Goal: Information Seeking & Learning: Learn about a topic

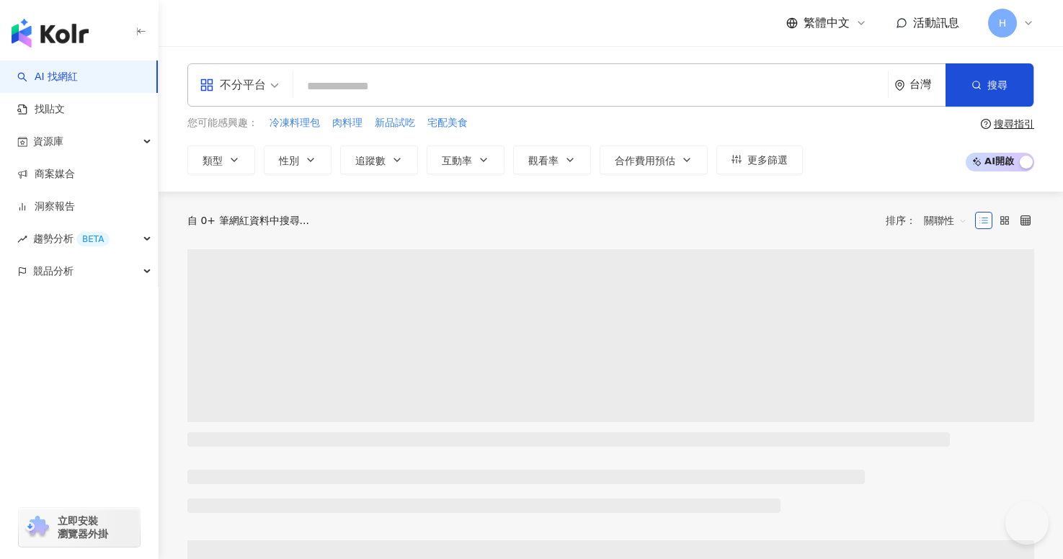
click at [65, 117] on link "找貼文" at bounding box center [41, 109] width 48 height 14
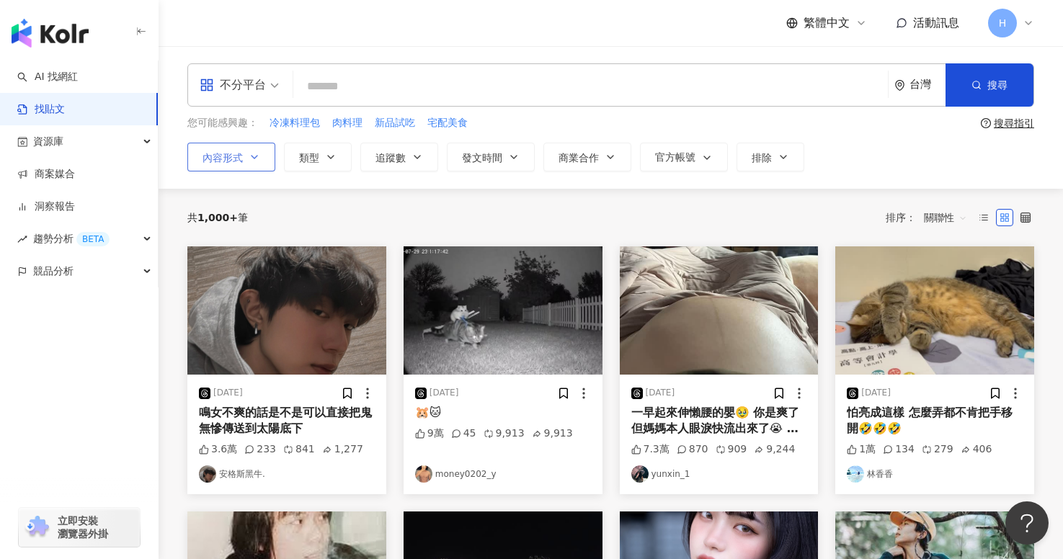
click at [247, 155] on button "內容形式" at bounding box center [231, 157] width 88 height 29
click at [319, 154] on button "類型" at bounding box center [318, 157] width 68 height 29
click at [415, 154] on icon "button" at bounding box center [418, 157] width 12 height 12
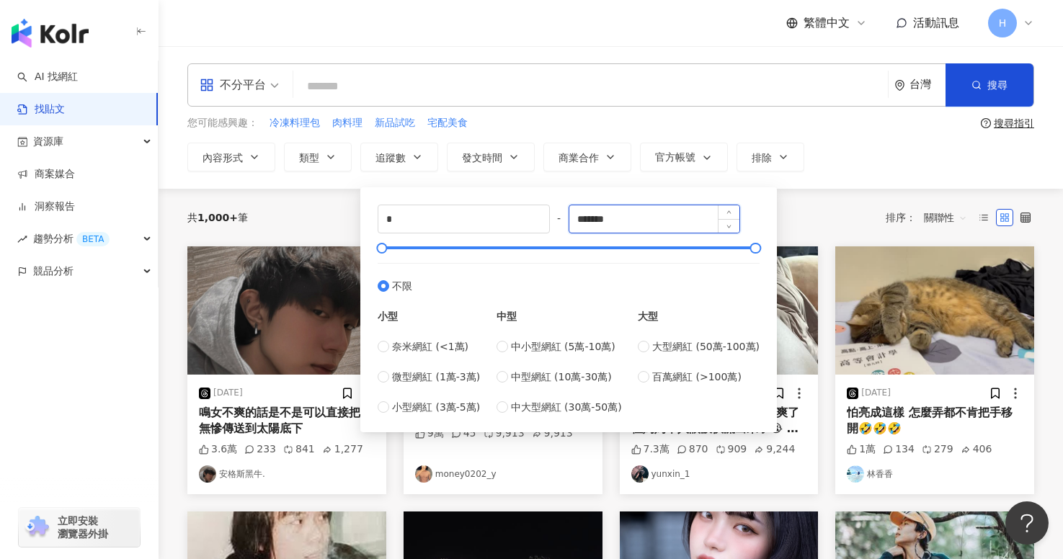
click at [700, 220] on input "*******" at bounding box center [654, 218] width 171 height 27
drag, startPoint x: 700, startPoint y: 220, endPoint x: 536, endPoint y: 218, distance: 163.6
click at [536, 218] on div "* - ******* 不限 小型 奈米網紅 (<1萬) 微型網紅 (1萬-3萬) 小型網紅 (3萬-5萬) 中型 中小型網紅 (5萬-10萬) 中型網紅 (…" at bounding box center [569, 310] width 382 height 210
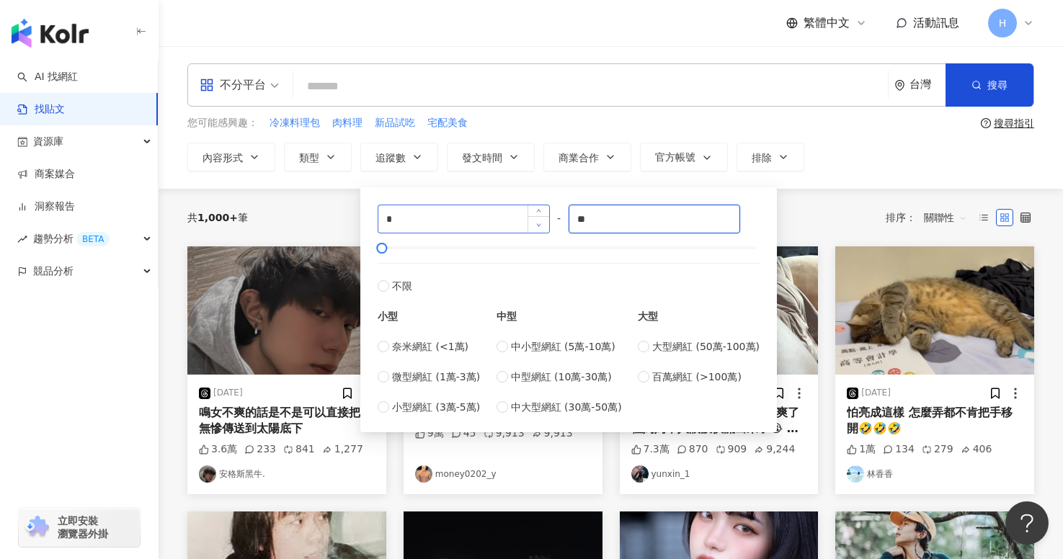
type input "*"
click at [579, 286] on label "不限" at bounding box center [569, 278] width 382 height 31
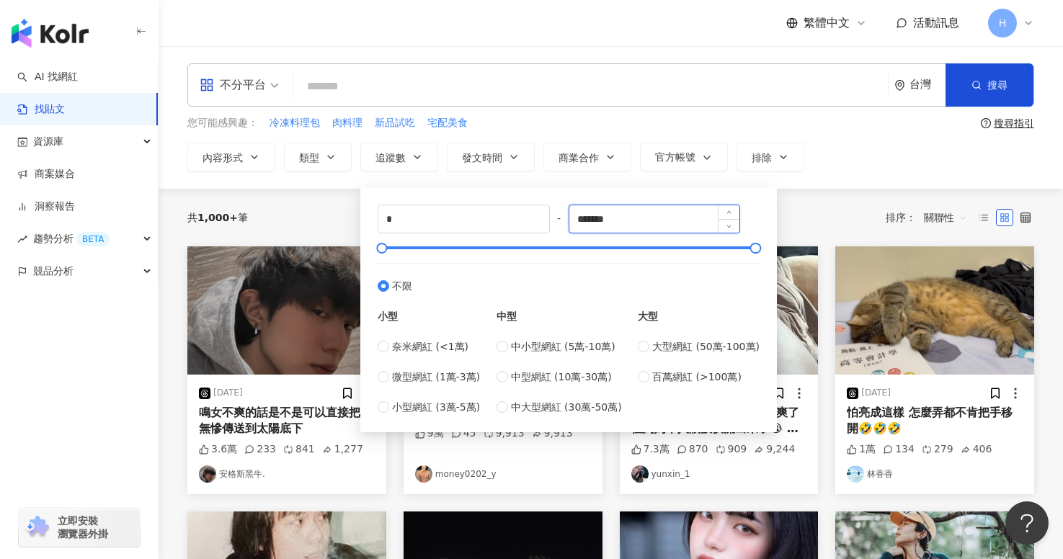
click at [626, 226] on input "*******" at bounding box center [654, 218] width 171 height 27
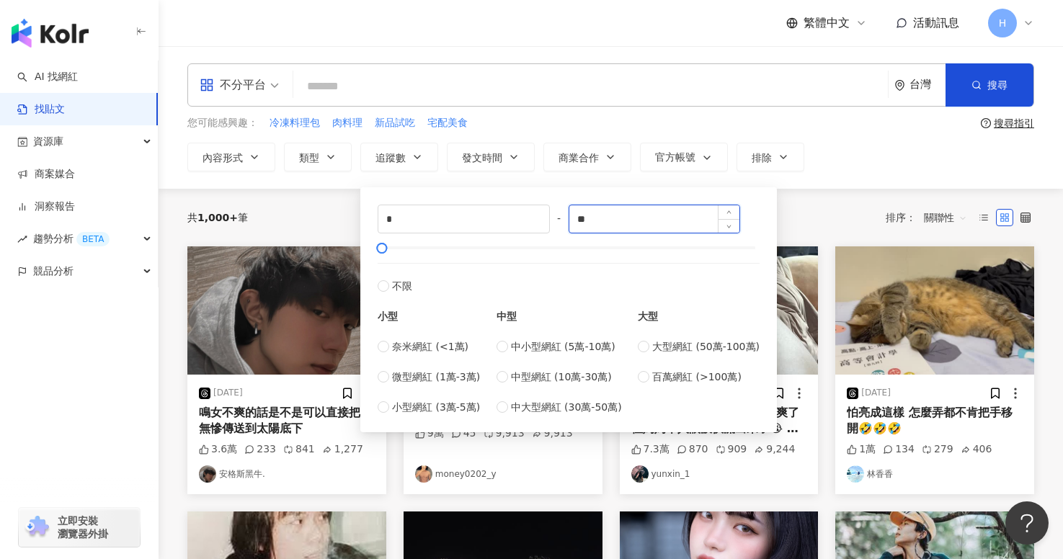
type input "*"
type input "*****"
click at [847, 169] on div "內容形式 類型 追蹤數 發文時間 商業合作 官方帳號 排除 不限 貼文 全部影音 * - ***** 不限 小型 奈米網紅 (<1萬) 微型網紅 (1萬-3萬…" at bounding box center [610, 157] width 847 height 29
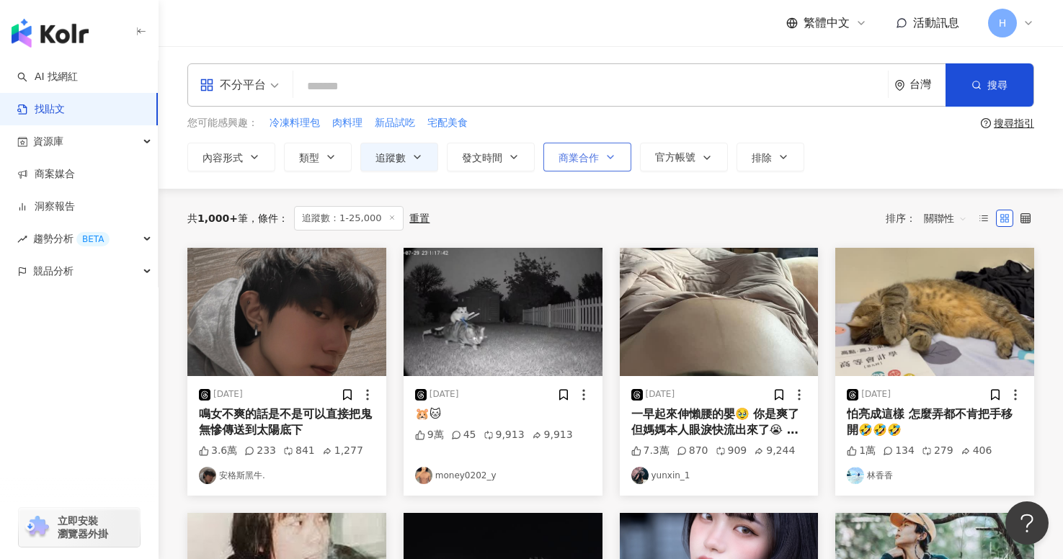
click at [595, 154] on span "商業合作" at bounding box center [579, 158] width 40 height 12
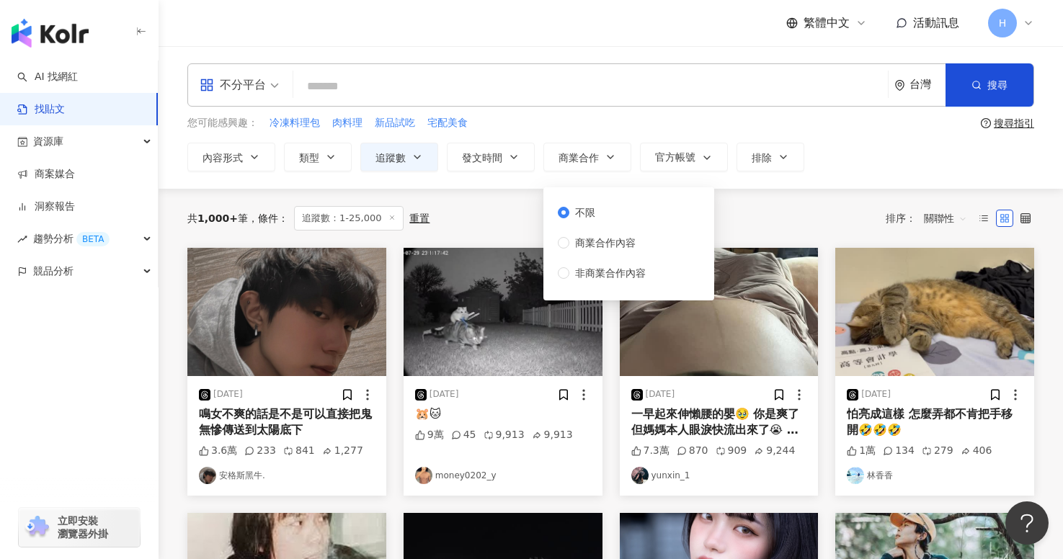
click at [564, 140] on div "不分平台 台灣 搜尋 您可能感興趣： 冷凍料理包 肉料理 新品試吃 宅配美食 搜尋指引 內容形式 類型 追蹤數 發文時間 商業合作 官方帳號 排除 不限 貼文…" at bounding box center [611, 117] width 905 height 108
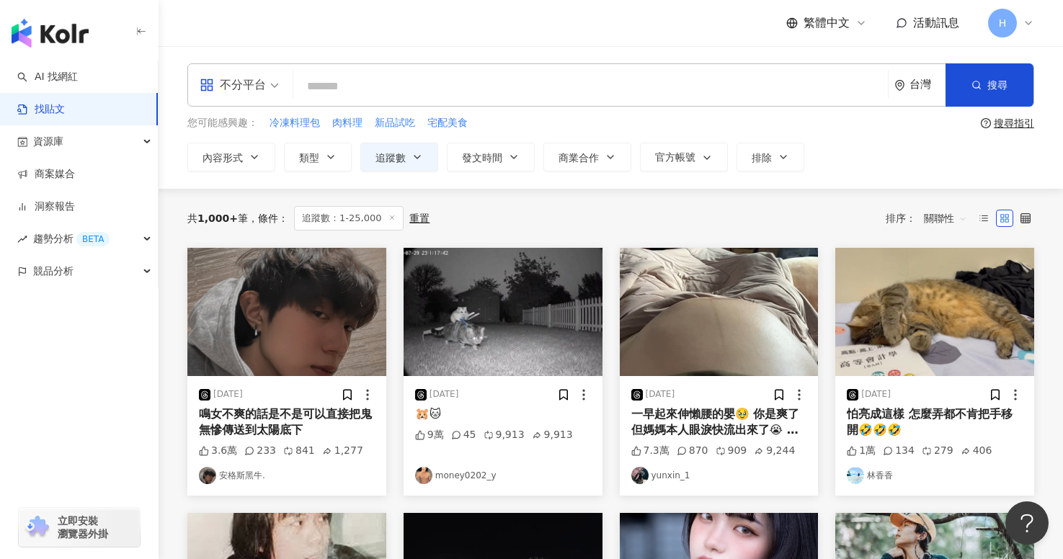
click at [430, 79] on input "search" at bounding box center [590, 86] width 583 height 31
type input "*"
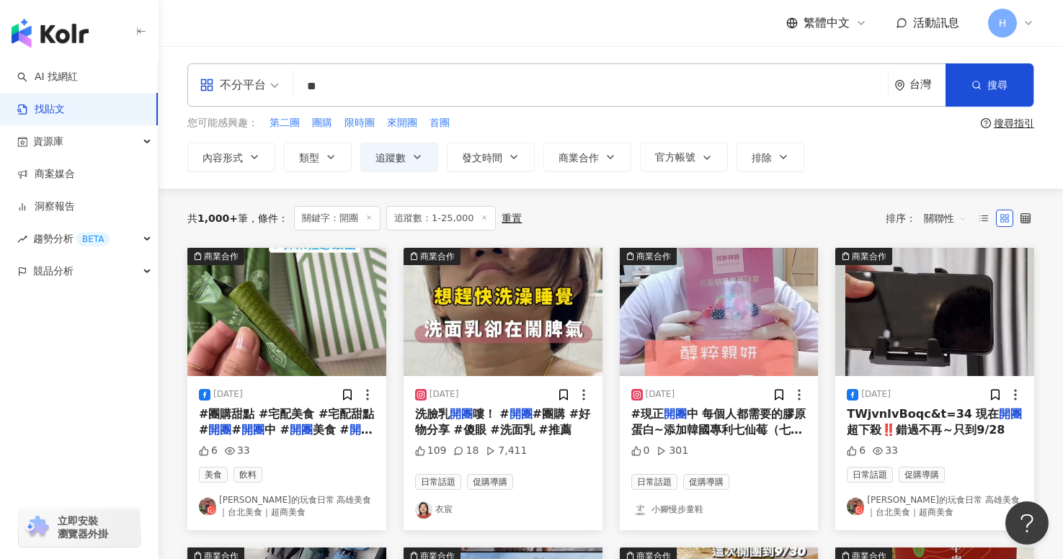
click at [448, 517] on link "衣宸" at bounding box center [503, 510] width 176 height 17
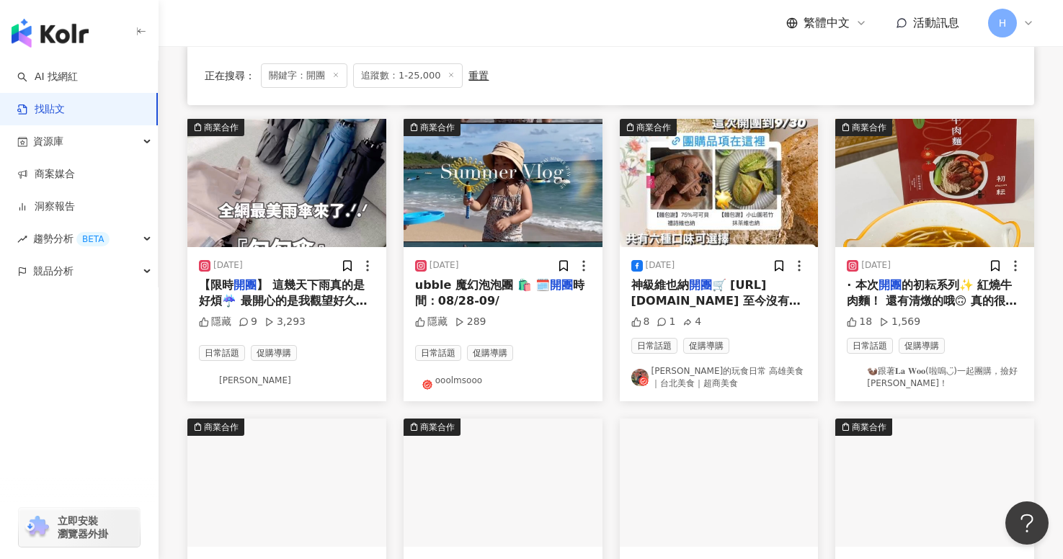
scroll to position [463, 0]
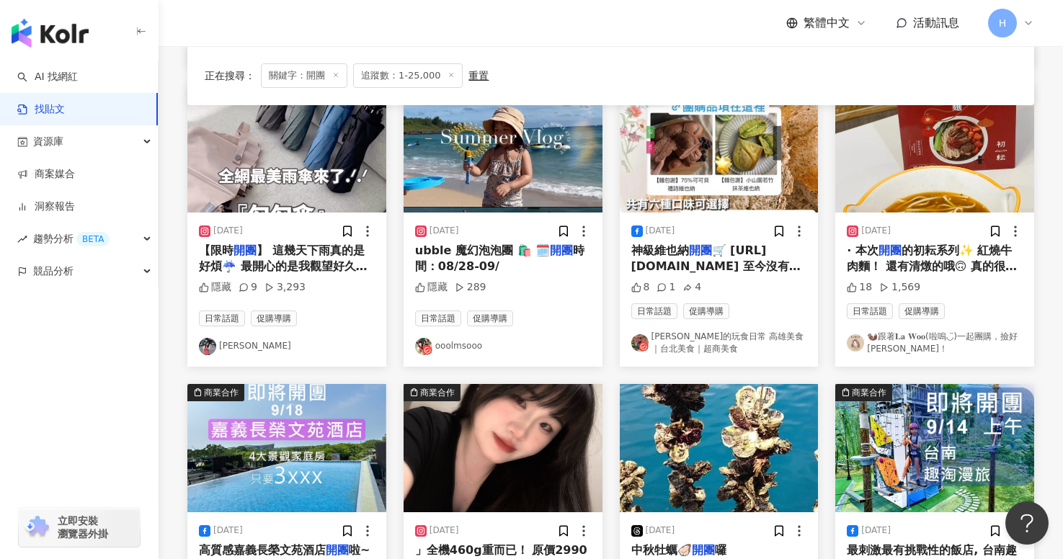
click at [450, 347] on link "ooolmsooo" at bounding box center [503, 346] width 176 height 17
click at [877, 339] on link "🦦跟著𝐋𝐚 𝐖𝐨𝐨(啦嗚◡̈)一起團購，撿好康！" at bounding box center [935, 343] width 176 height 25
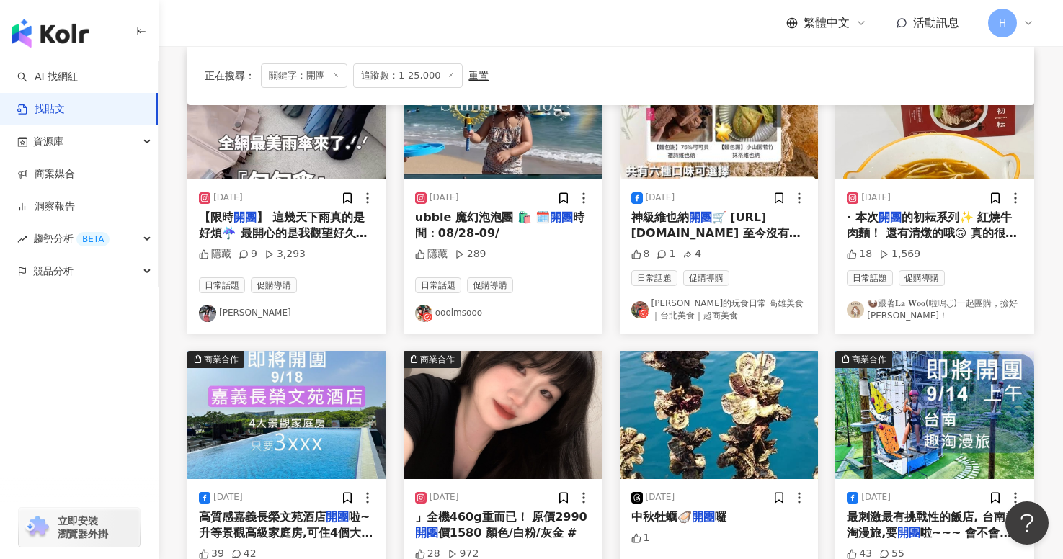
scroll to position [500, 0]
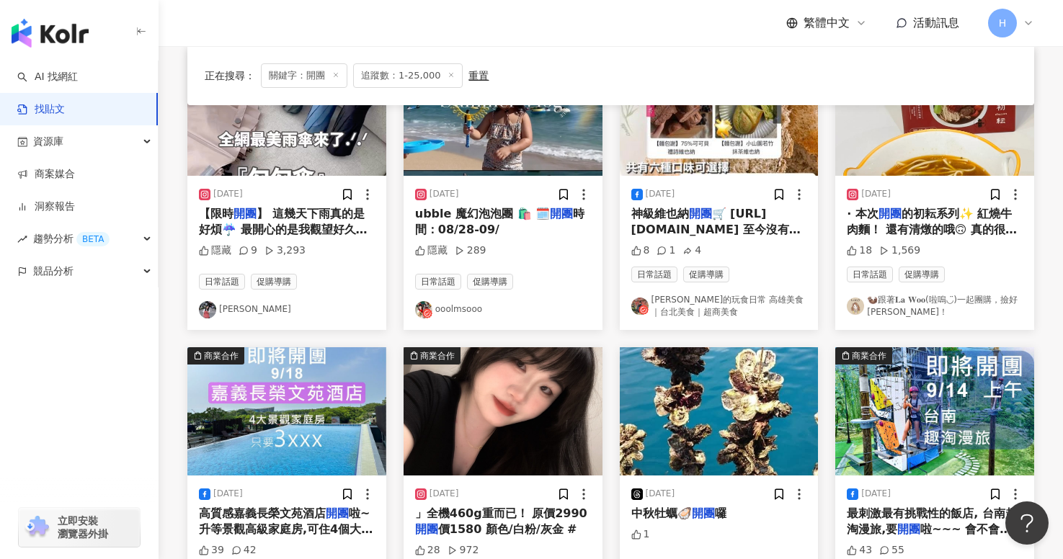
click at [474, 308] on link "ooolmsooo" at bounding box center [503, 309] width 176 height 17
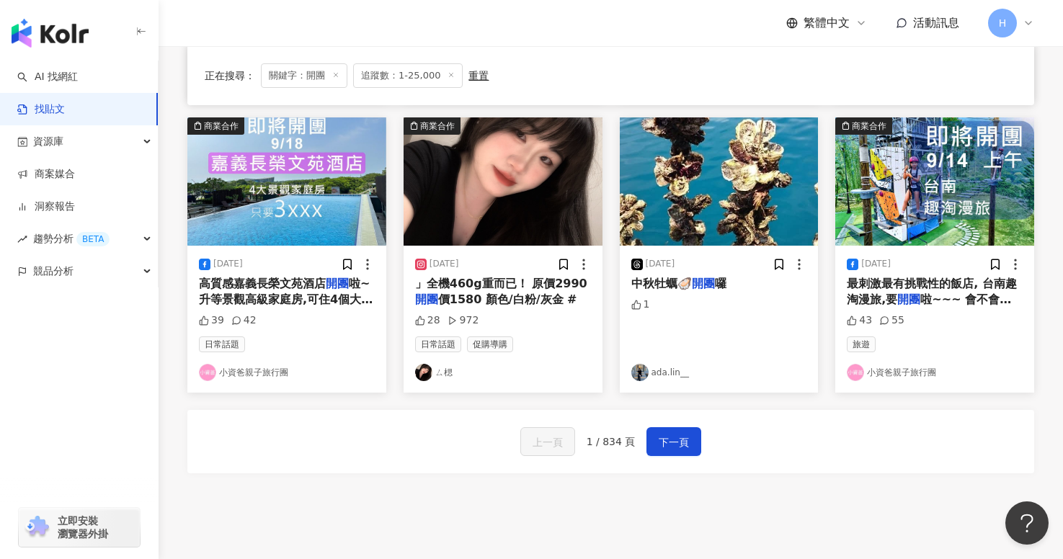
scroll to position [720, 0]
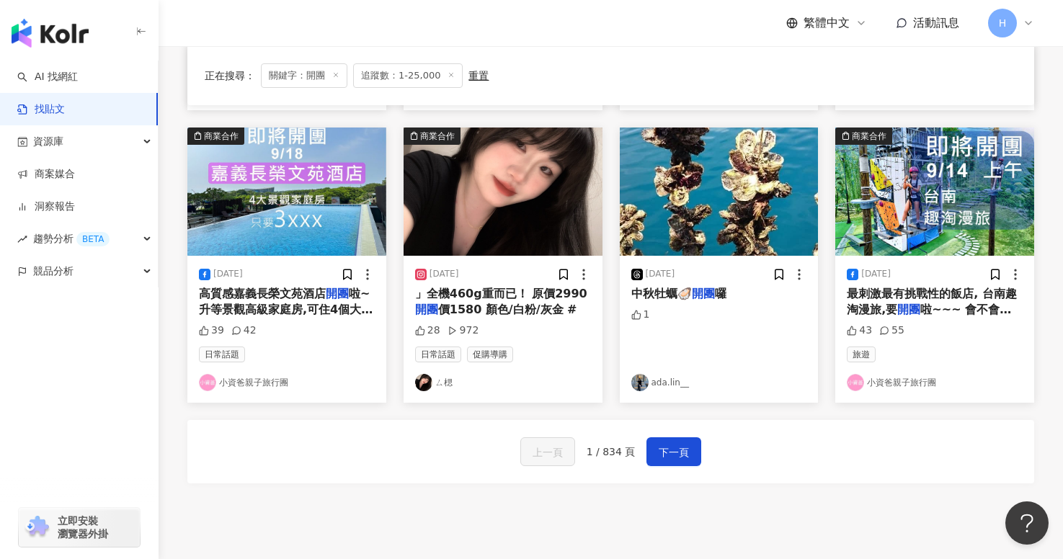
click at [670, 382] on link "ada.lin__" at bounding box center [719, 382] width 176 height 17
click at [686, 462] on button "下一頁" at bounding box center [674, 452] width 55 height 29
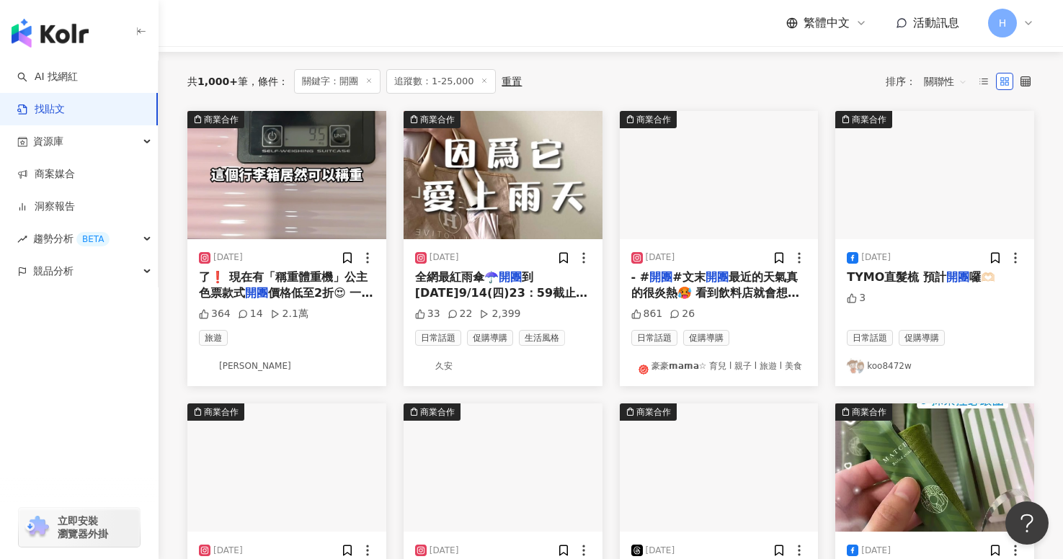
scroll to position [130, 0]
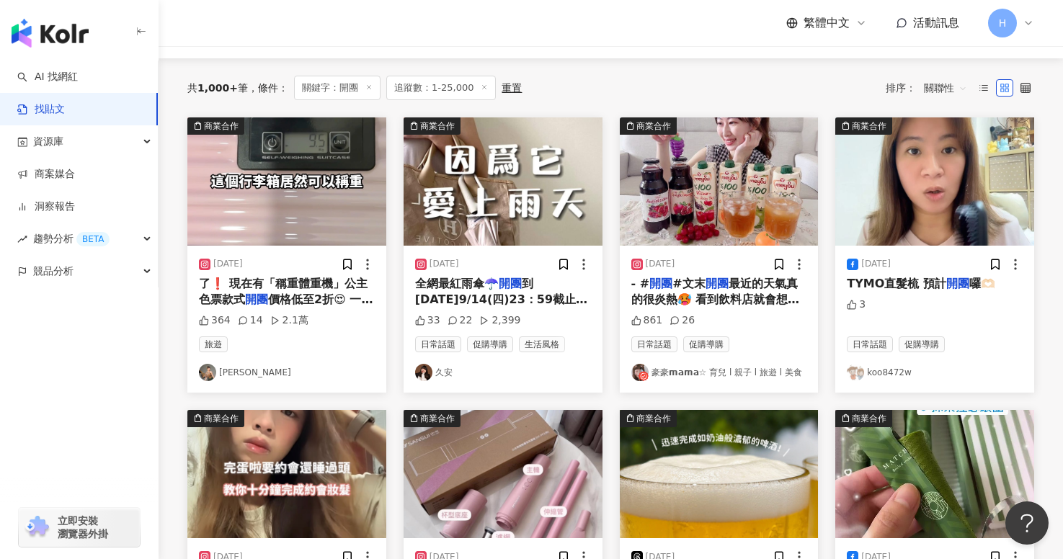
click at [724, 373] on link "豪豪𝗺𝗮𝗺𝗮☆ 育兒 l 親子 l 旅遊 l 美食" at bounding box center [719, 372] width 176 height 17
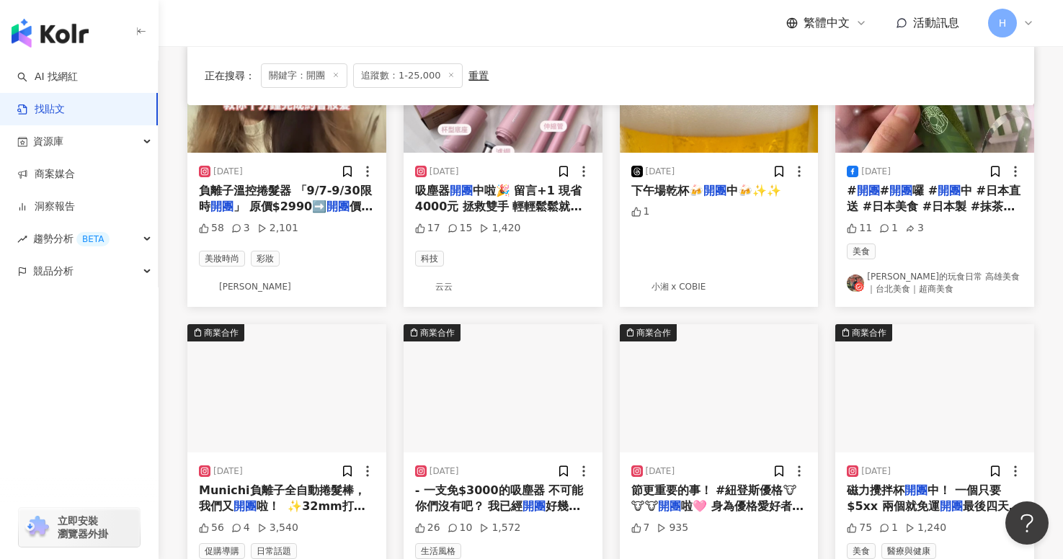
scroll to position [833, 0]
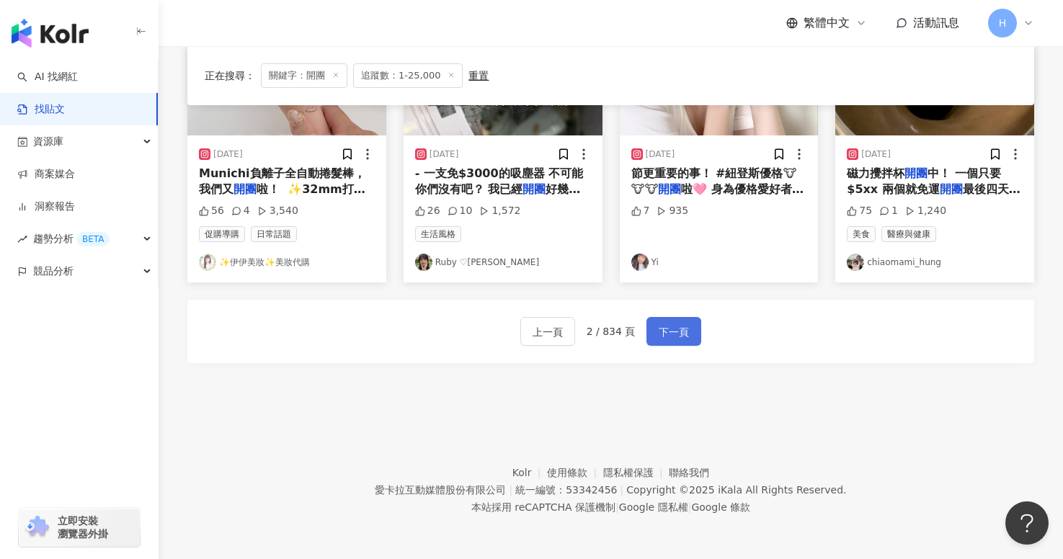
click at [687, 332] on span "下一頁" at bounding box center [674, 332] width 30 height 17
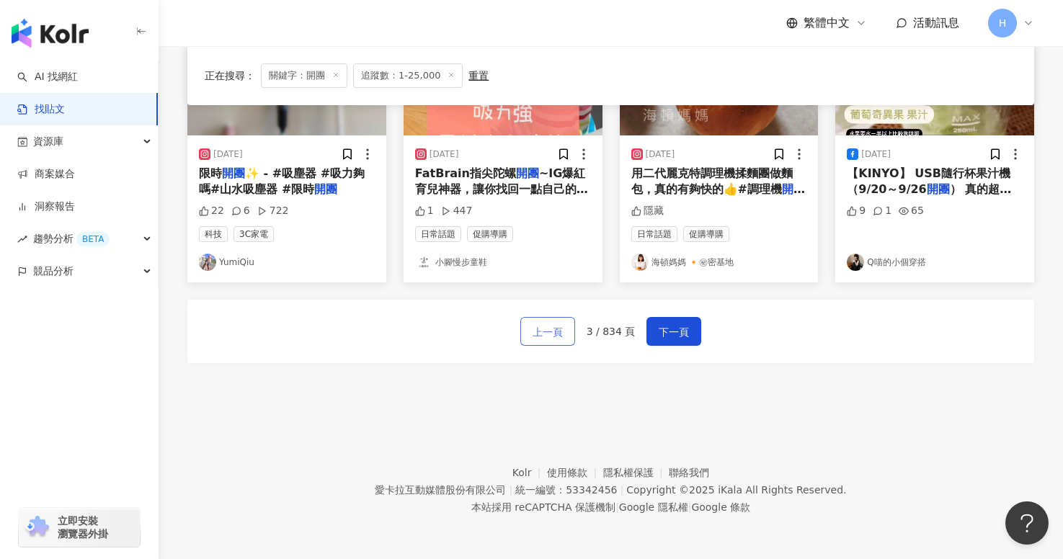
click at [551, 339] on span "上一頁" at bounding box center [548, 332] width 30 height 17
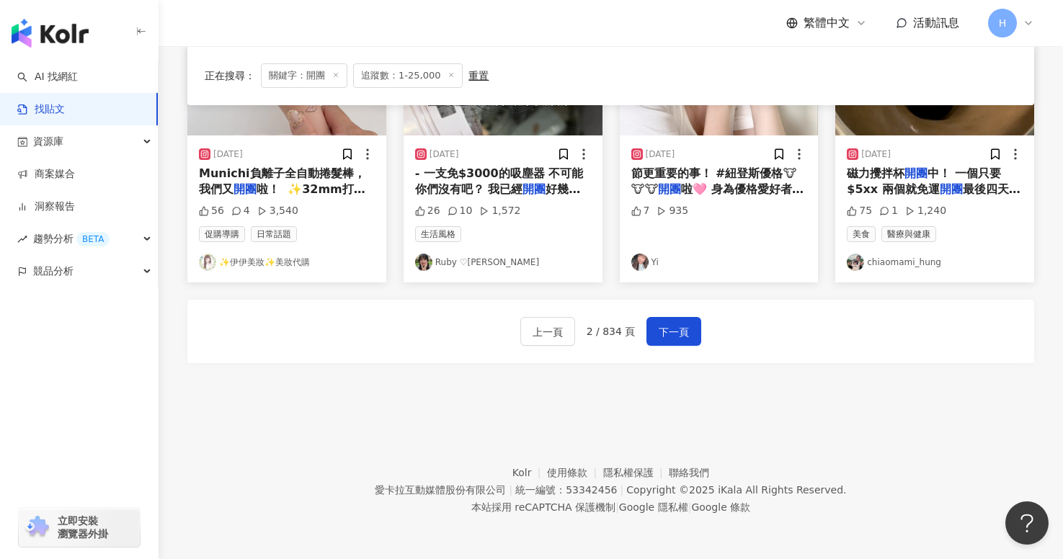
click at [643, 266] on img at bounding box center [639, 262] width 17 height 17
click at [667, 334] on span "下一頁" at bounding box center [674, 332] width 30 height 17
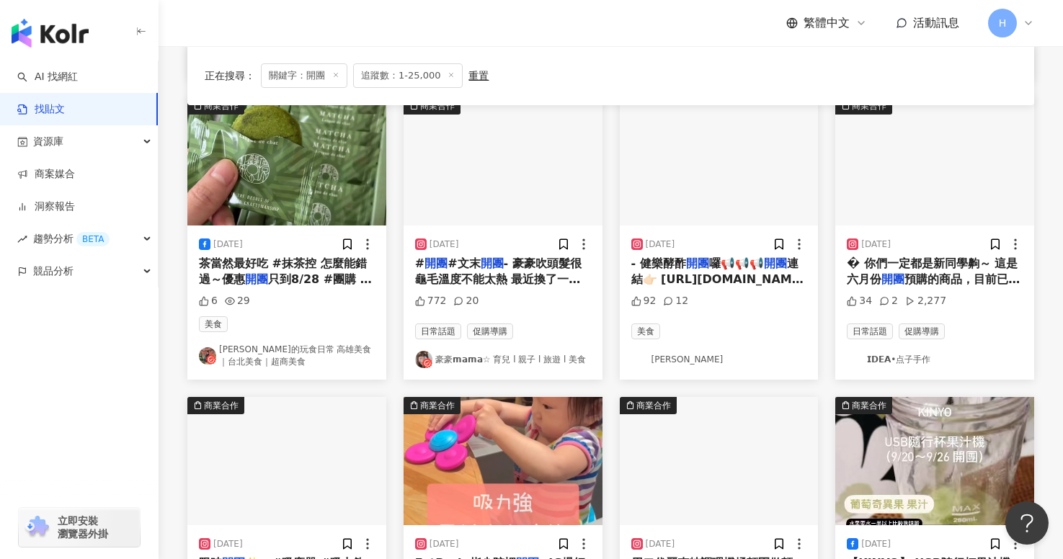
scroll to position [418, 0]
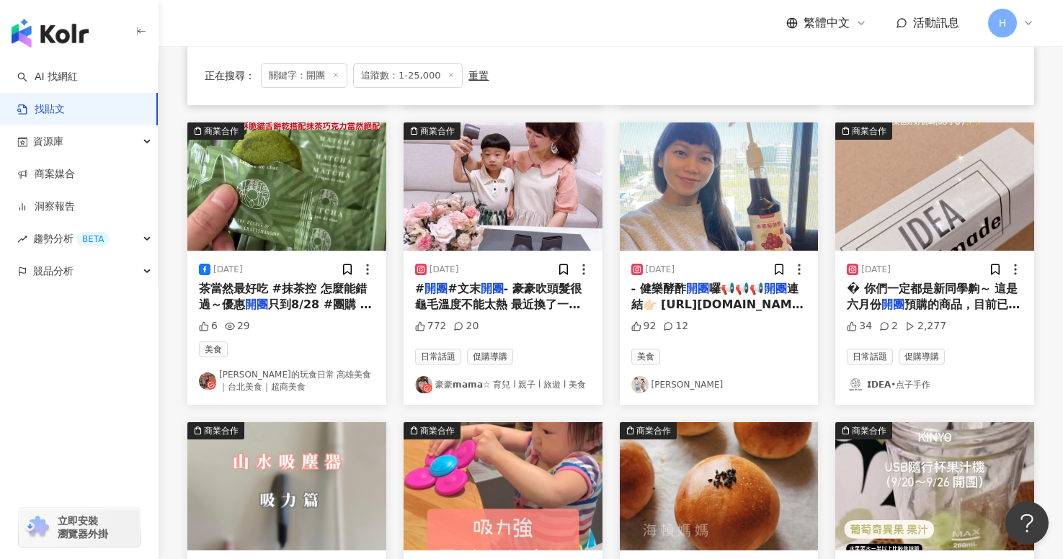
click at [662, 384] on link "阿董" at bounding box center [719, 384] width 176 height 17
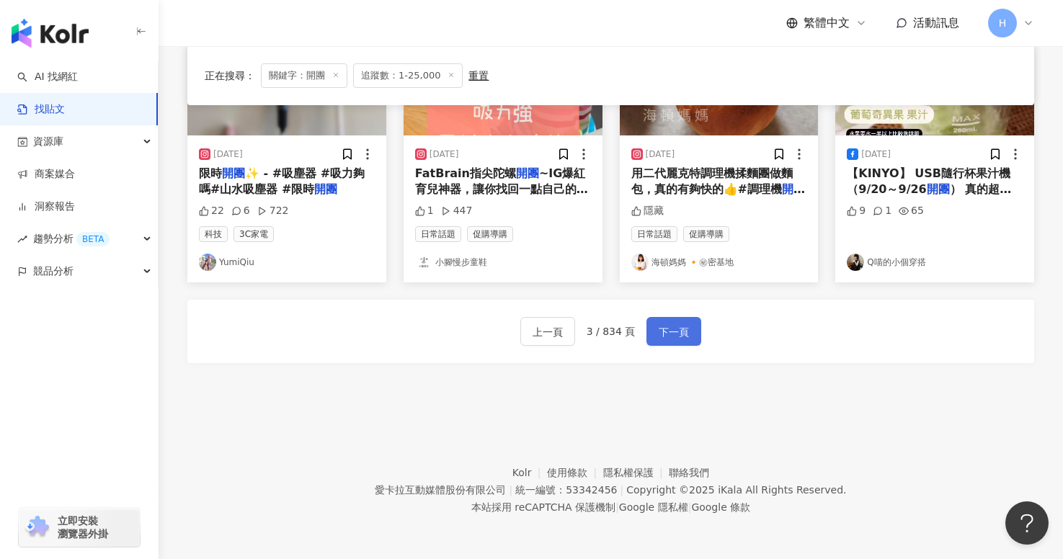
click at [684, 341] on button "下一頁" at bounding box center [674, 331] width 55 height 29
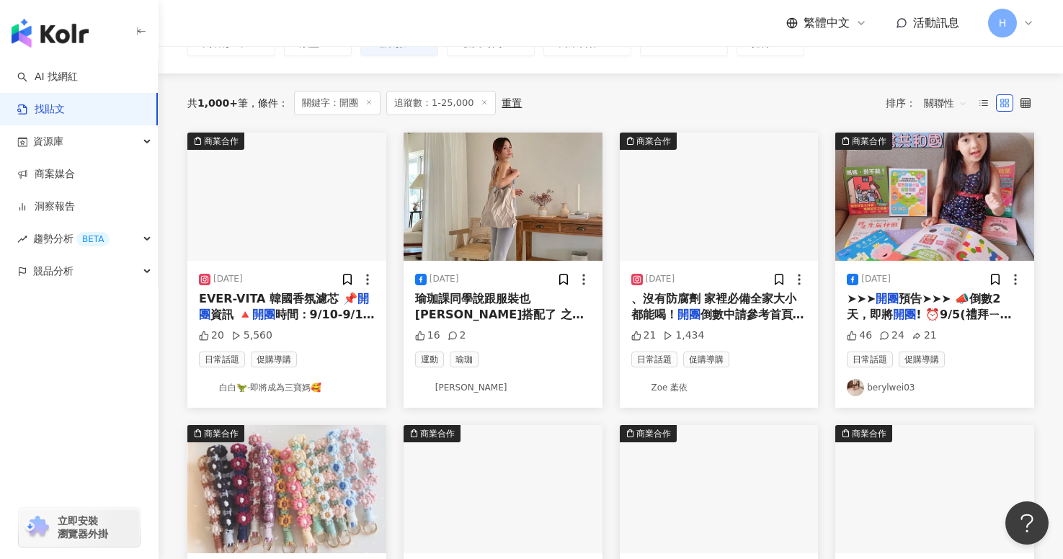
scroll to position [113, 0]
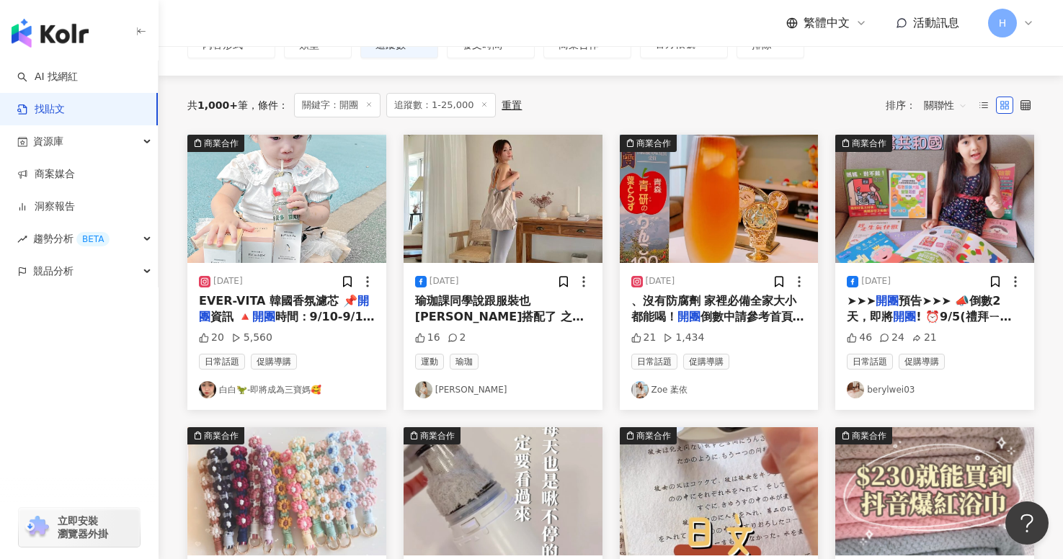
click at [661, 391] on link "Zoe 葇依" at bounding box center [719, 389] width 176 height 17
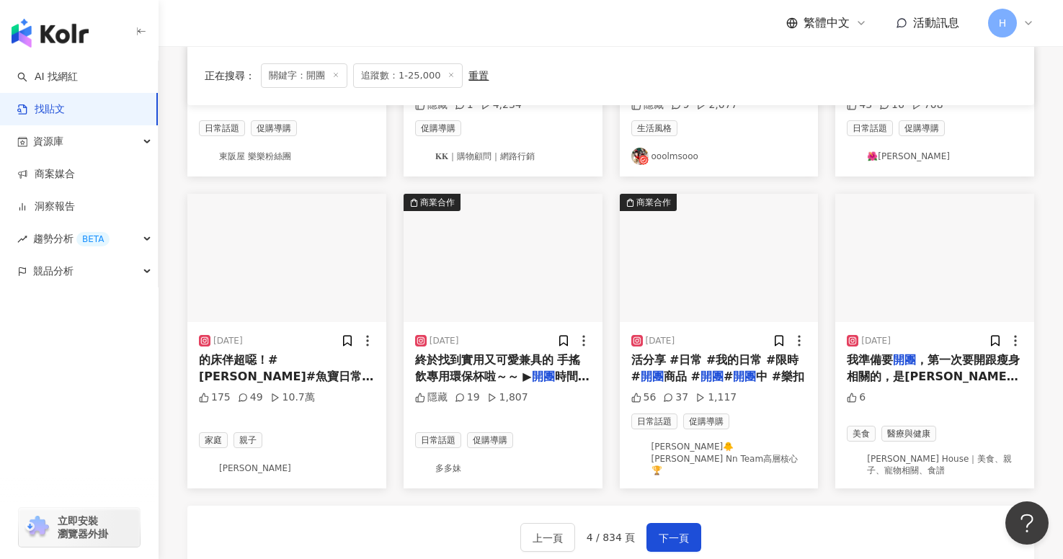
scroll to position [833, 0]
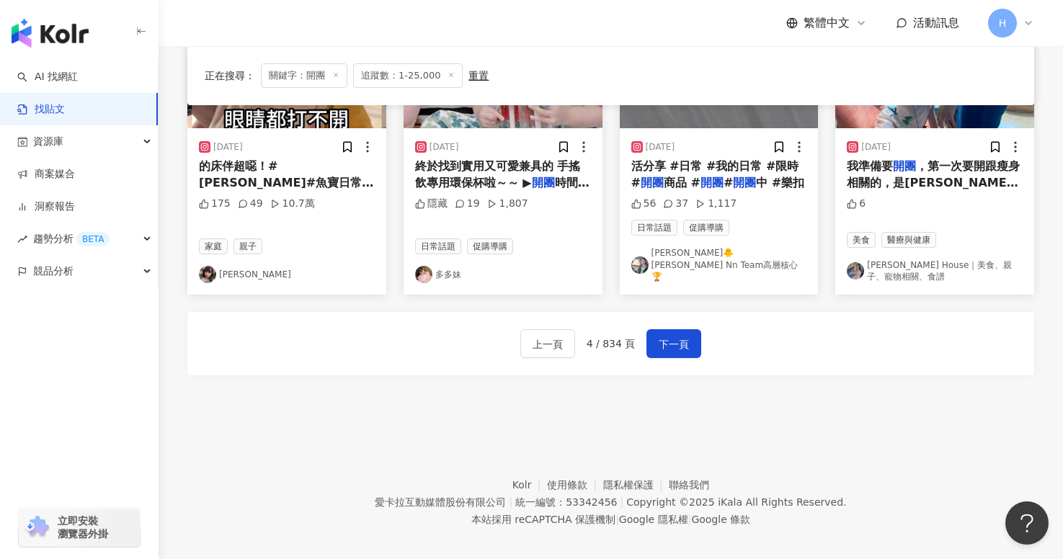
click at [902, 259] on link "[PERSON_NAME] House｜美食、親子、寵物相關、食譜" at bounding box center [935, 271] width 176 height 25
click at [675, 336] on span "下一頁" at bounding box center [674, 344] width 30 height 17
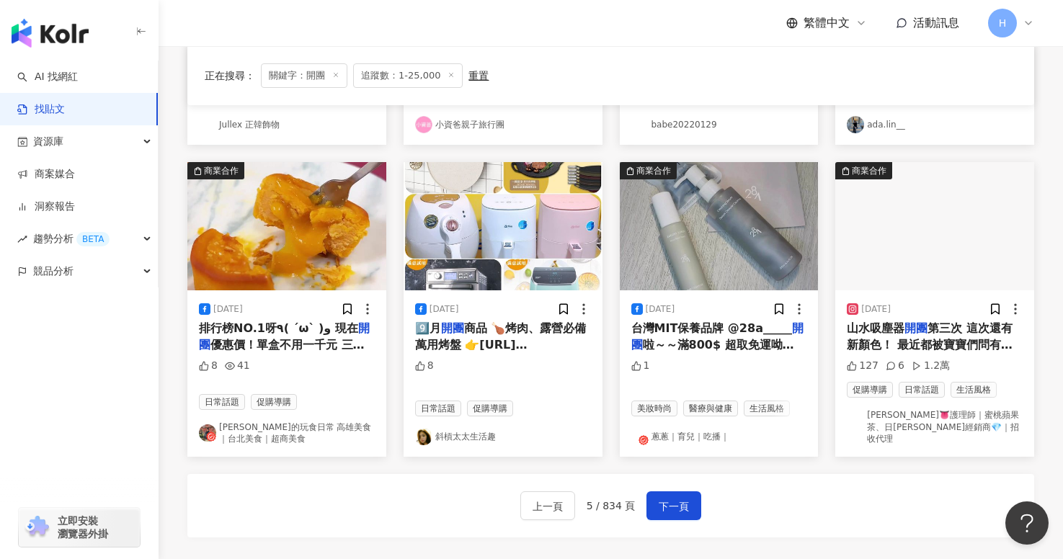
scroll to position [664, 0]
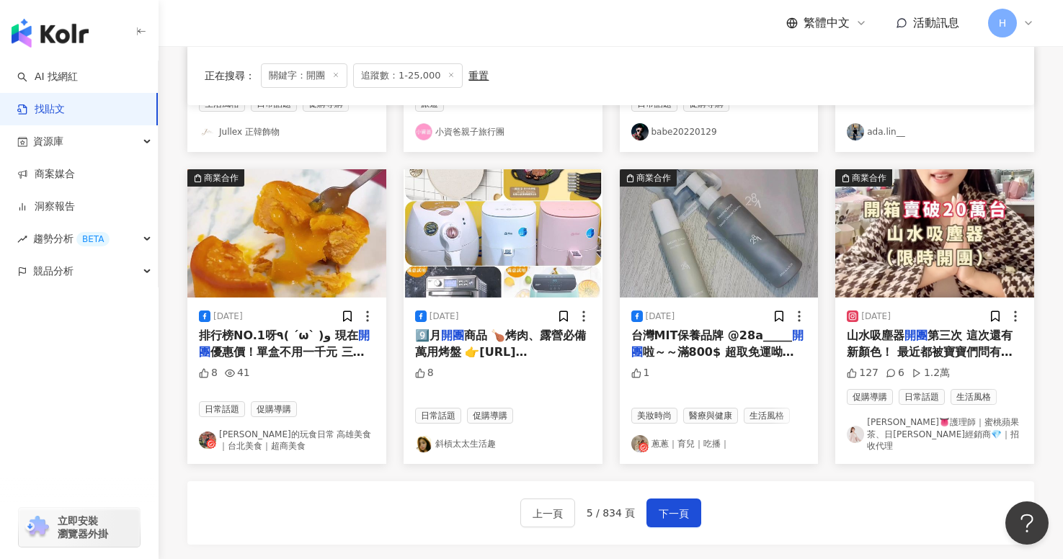
click at [461, 435] on link "斜槓太太生活趣" at bounding box center [503, 443] width 176 height 17
click at [661, 505] on span "下一頁" at bounding box center [674, 513] width 30 height 17
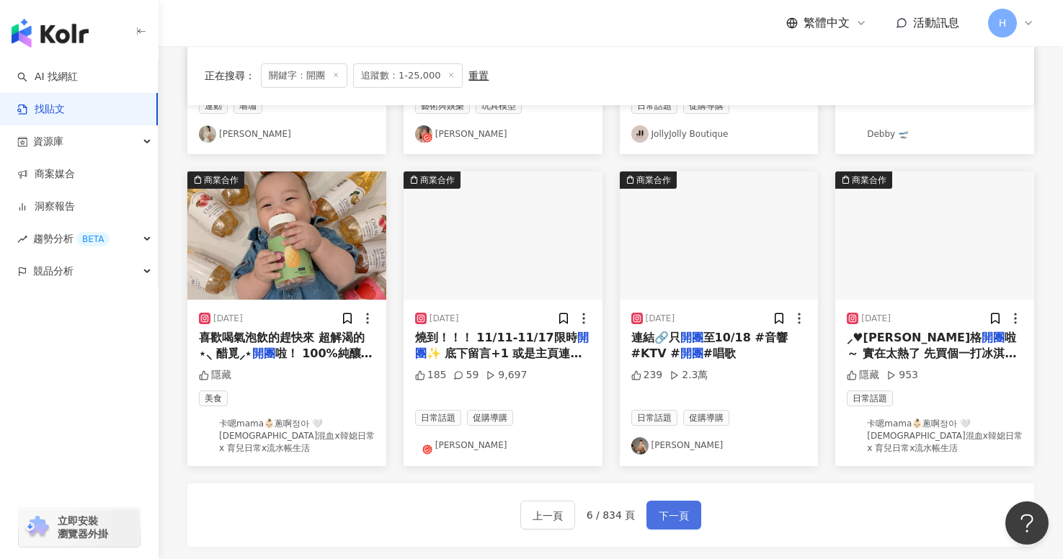
scroll to position [670, 0]
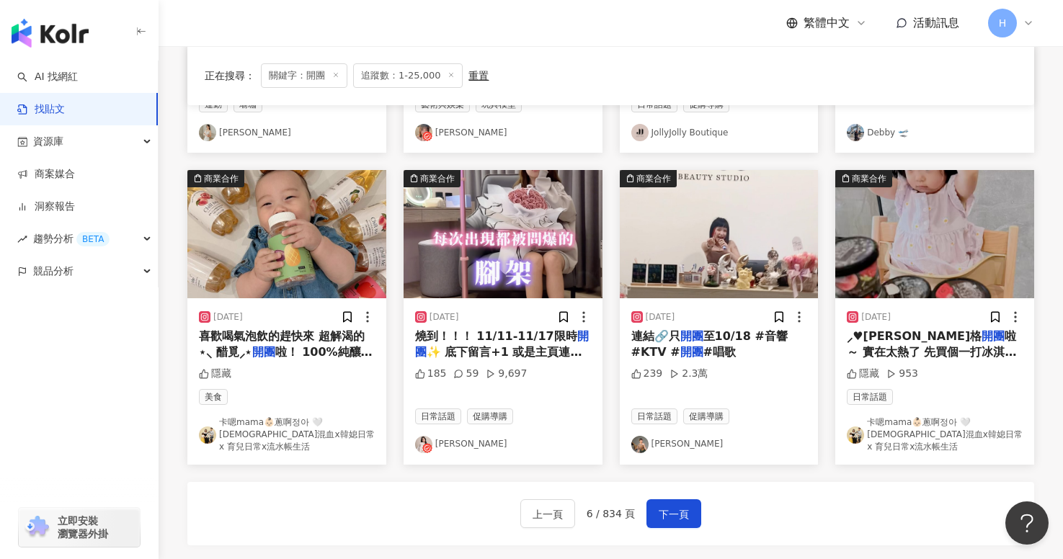
click at [285, 425] on link "卡嗯mama👶🏻蔥啊정아 🤍台韓混血x韓媳日常 x 育兒日常x流水帳生活" at bounding box center [287, 435] width 176 height 36
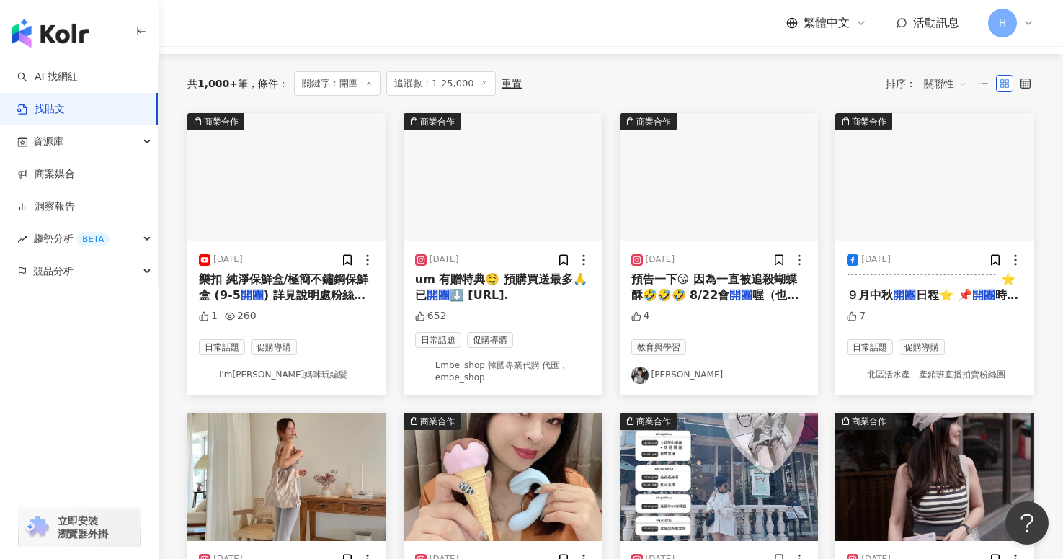
scroll to position [136, 0]
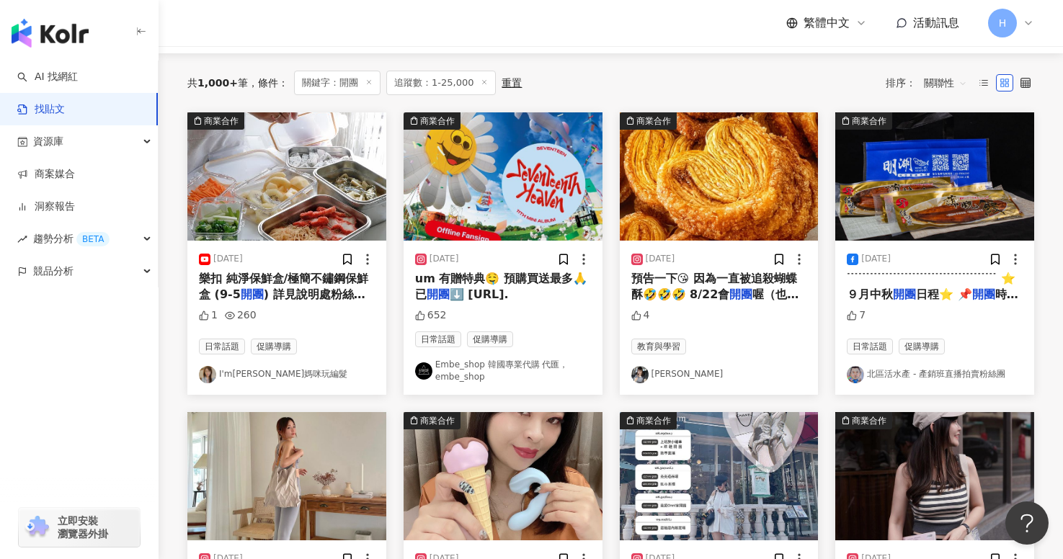
click at [663, 370] on link "何詩詩" at bounding box center [719, 374] width 176 height 17
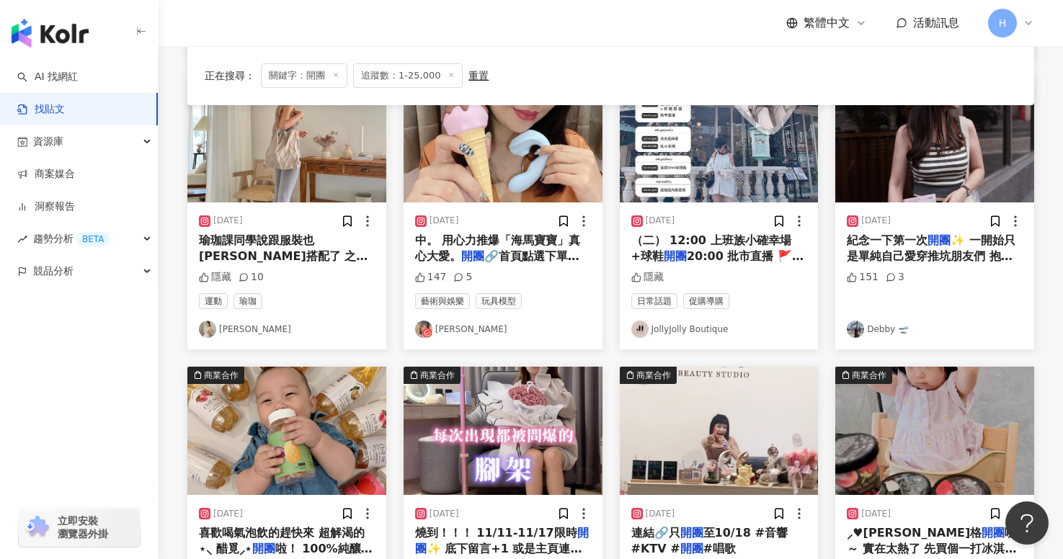
scroll to position [840, 0]
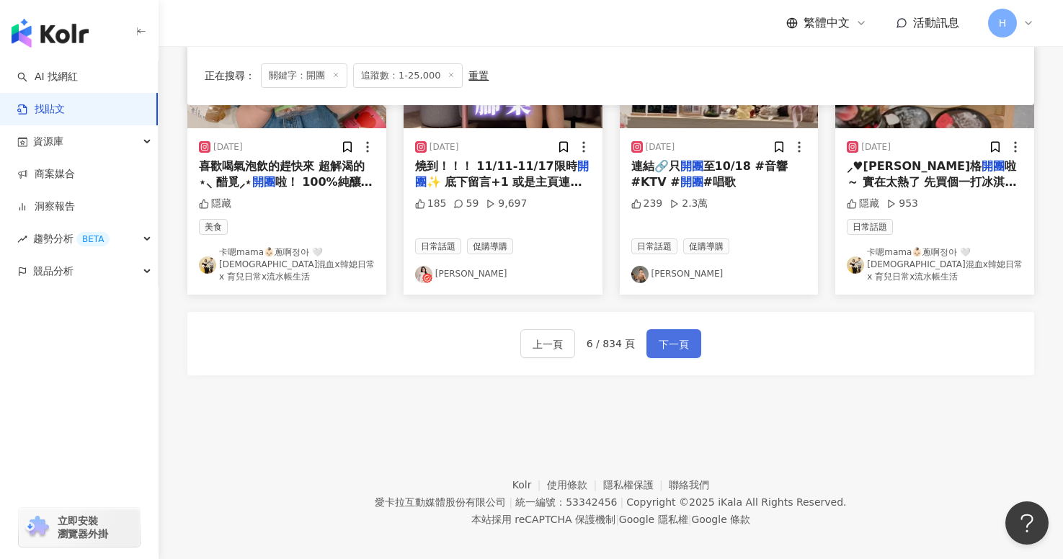
click at [678, 336] on span "下一頁" at bounding box center [674, 344] width 30 height 17
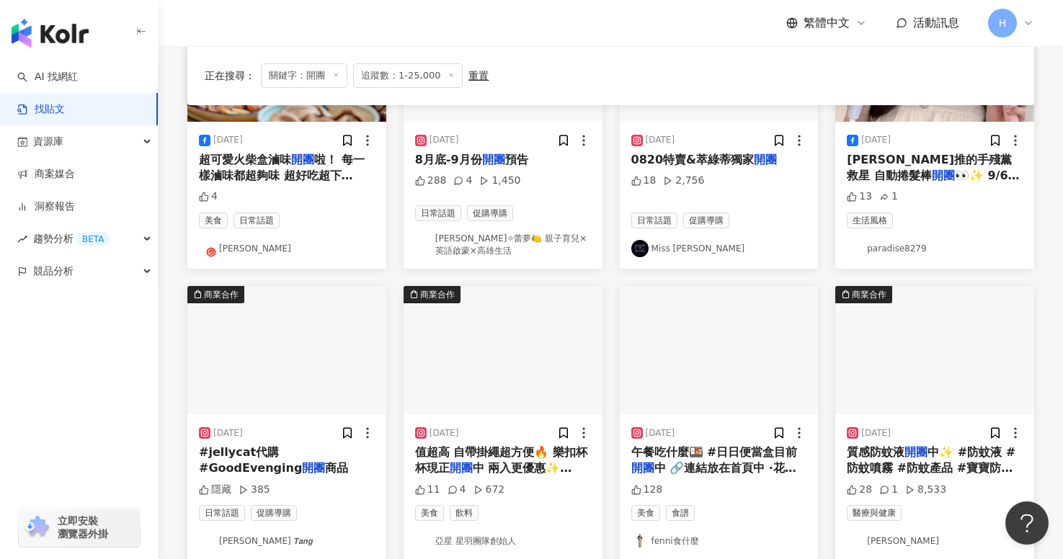
scroll to position [320, 0]
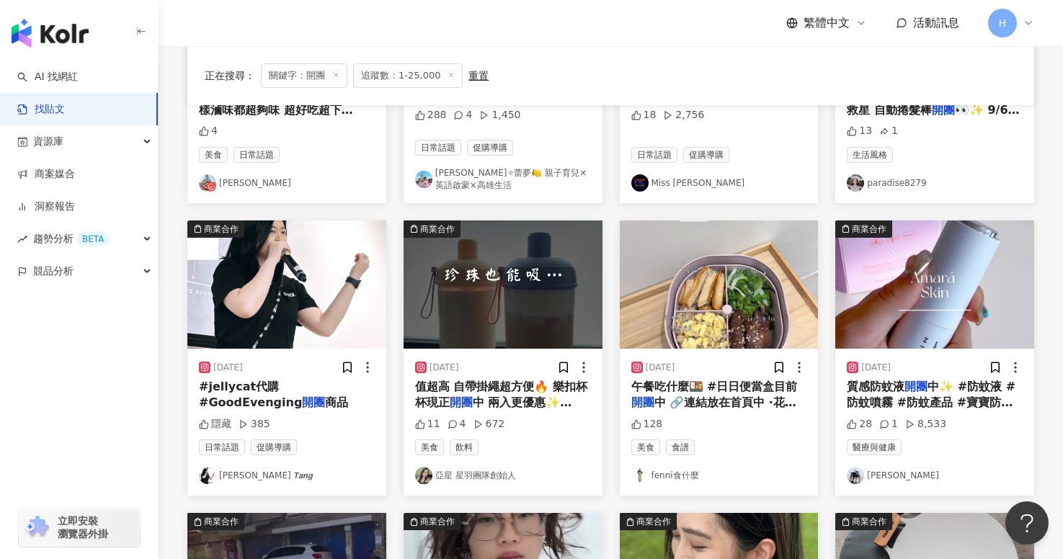
click at [680, 474] on link "fenni食什麼" at bounding box center [719, 475] width 176 height 17
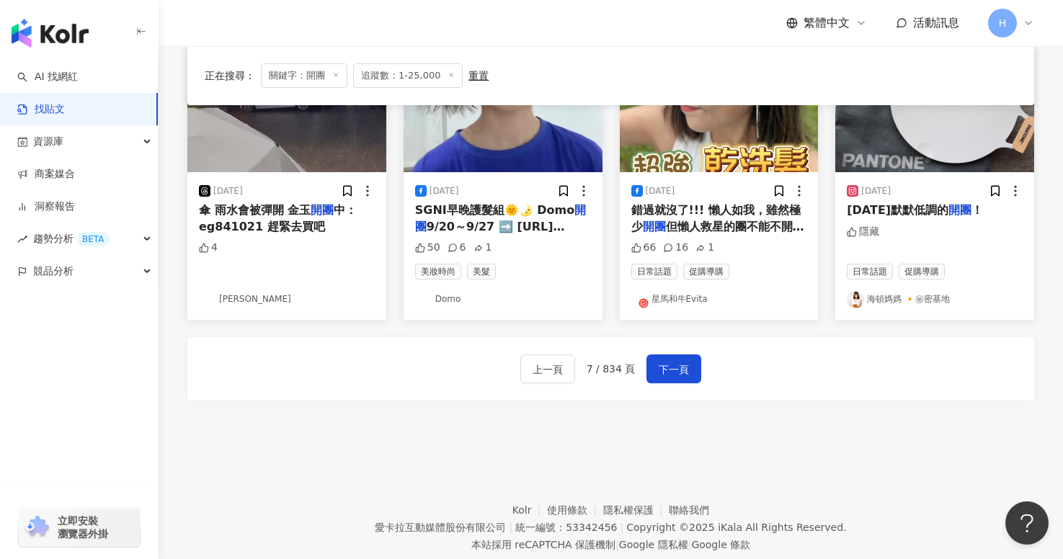
scroll to position [827, 0]
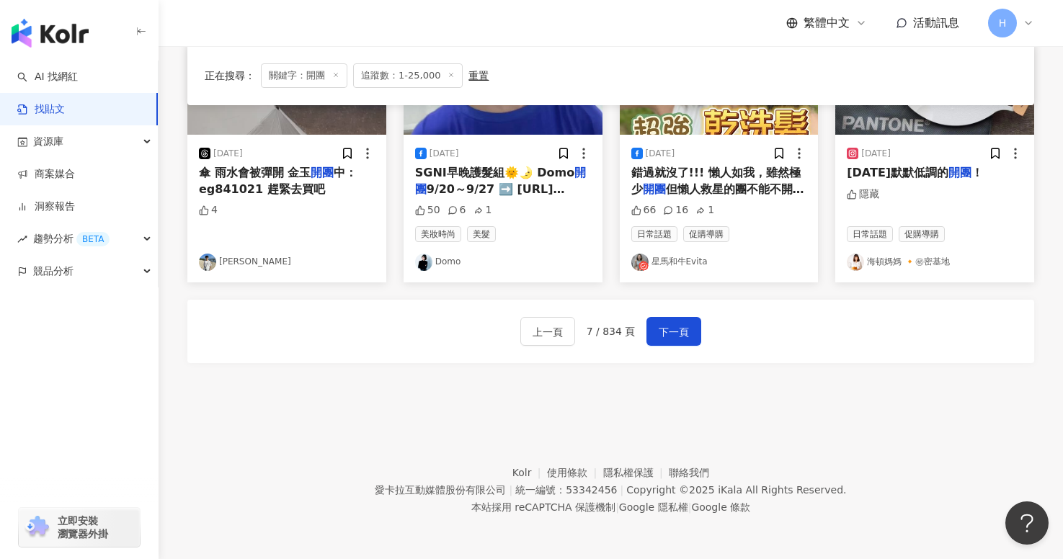
click at [678, 265] on link "星馬和牛Evita" at bounding box center [719, 262] width 176 height 17
click at [669, 324] on span "下一頁" at bounding box center [674, 332] width 30 height 17
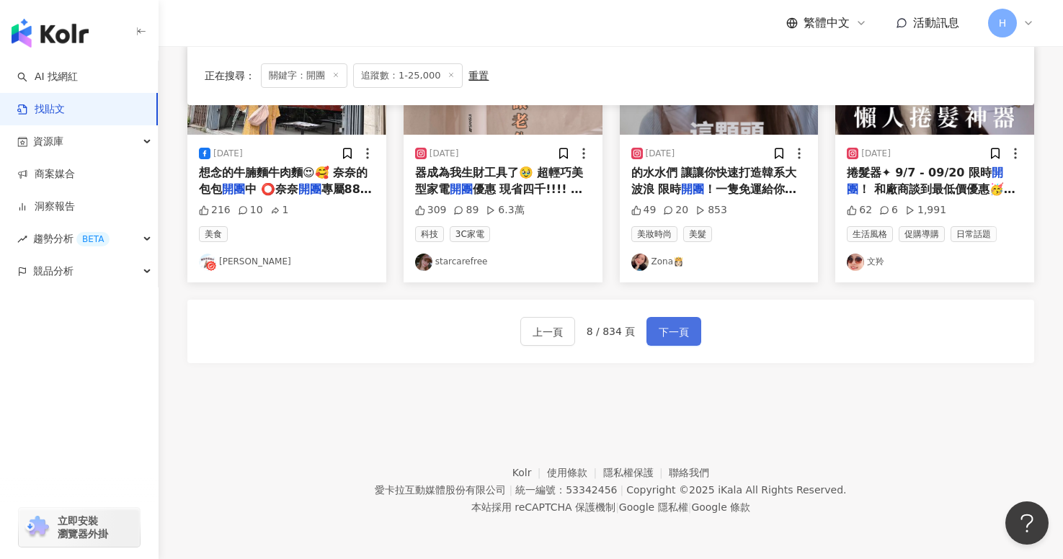
click at [681, 328] on span "下一頁" at bounding box center [674, 332] width 30 height 17
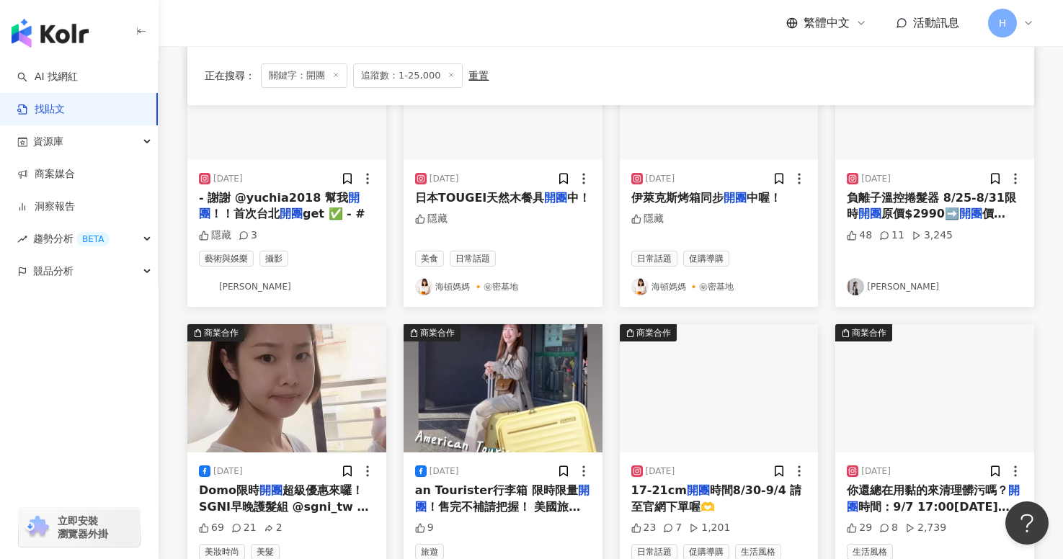
scroll to position [0, 0]
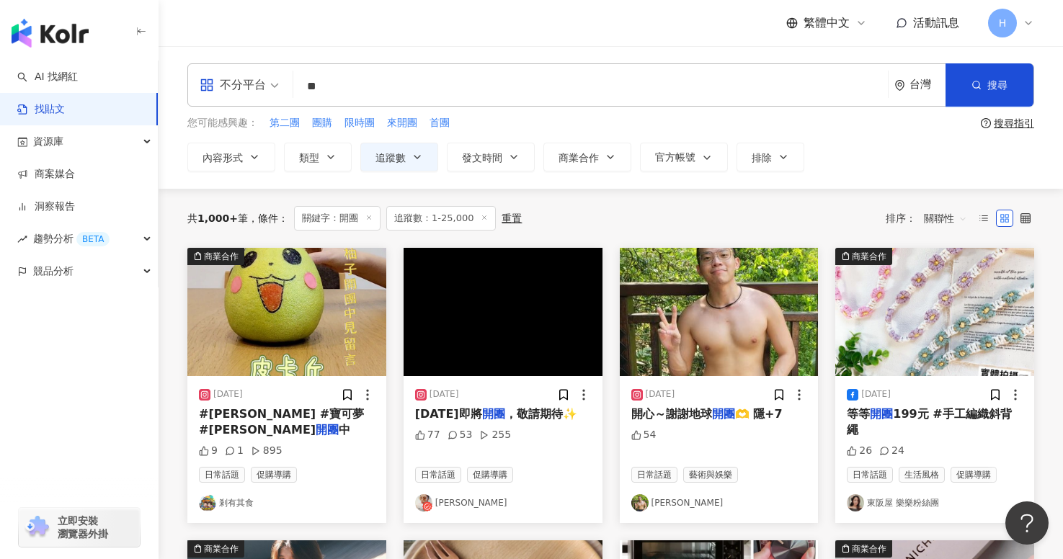
click at [230, 494] on link "剎有其食" at bounding box center [287, 502] width 176 height 17
click at [311, 89] on input "**" at bounding box center [590, 86] width 583 height 31
click at [982, 76] on button "搜尋" at bounding box center [990, 84] width 88 height 43
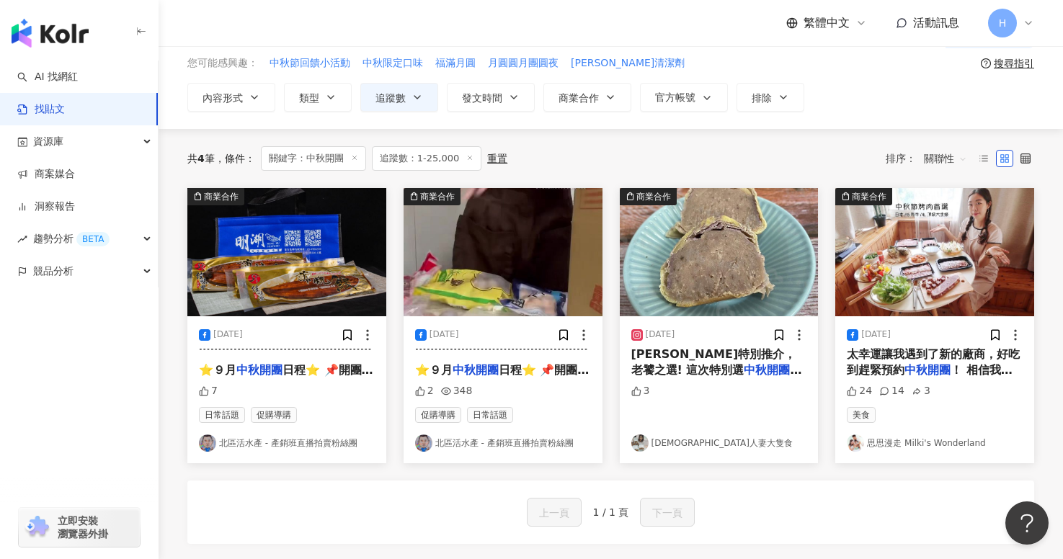
scroll to position [68, 0]
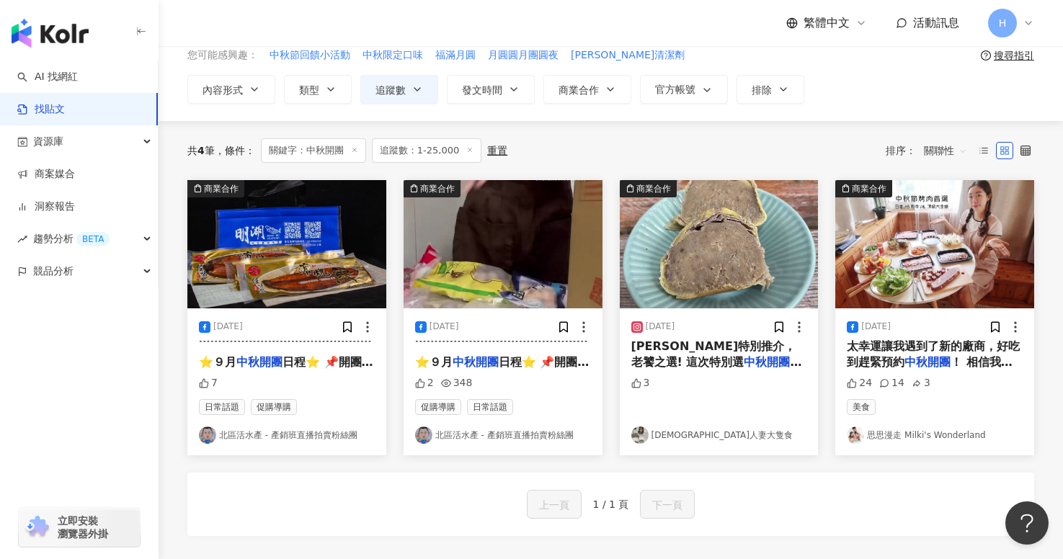
click at [902, 436] on link "思思漫走 Milki's Wonderland" at bounding box center [935, 435] width 176 height 17
click at [707, 435] on link "台灣人妻大隻食" at bounding box center [719, 435] width 176 height 17
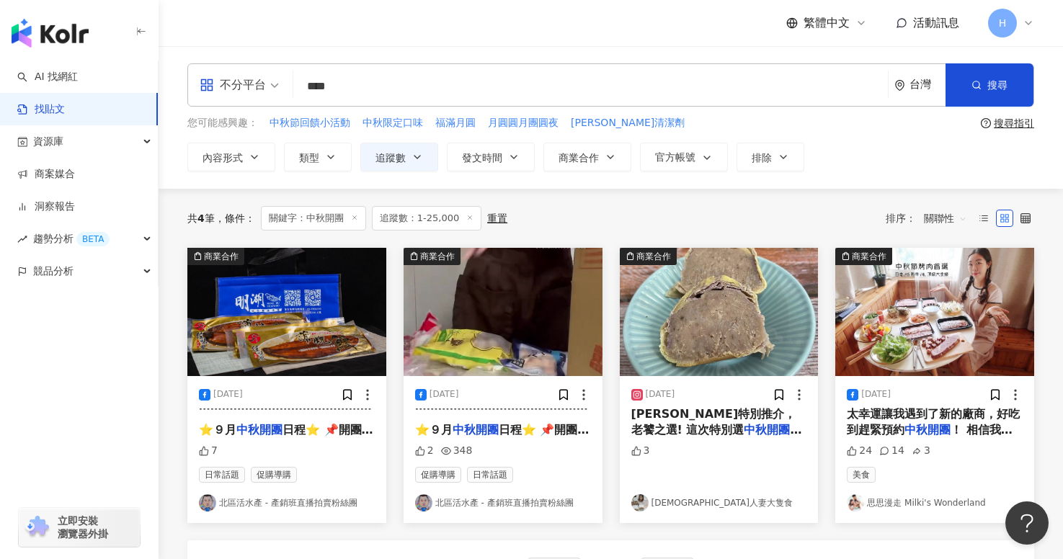
click at [383, 88] on input "****" at bounding box center [590, 86] width 583 height 31
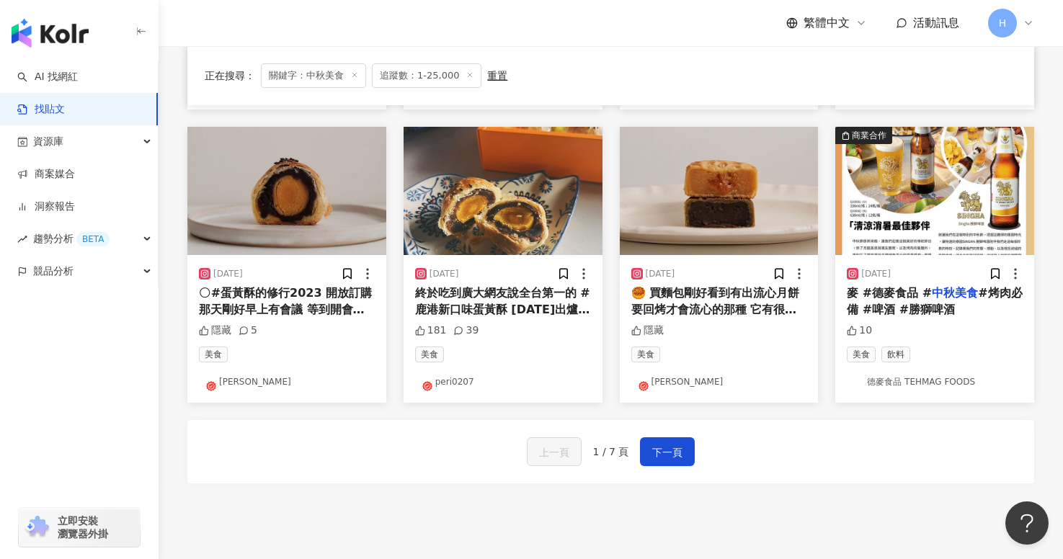
scroll to position [735, 0]
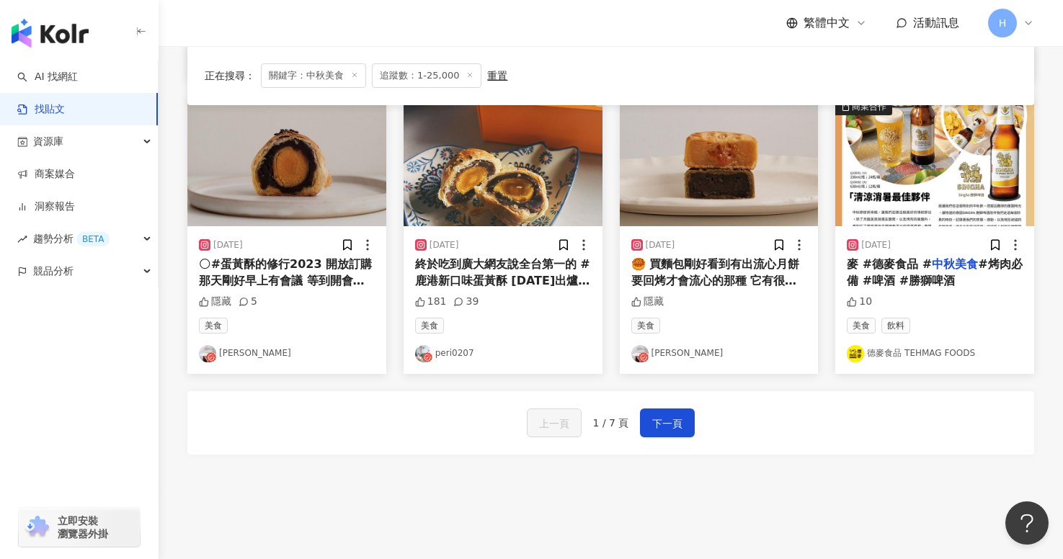
click at [663, 350] on link "凱特" at bounding box center [719, 353] width 176 height 17
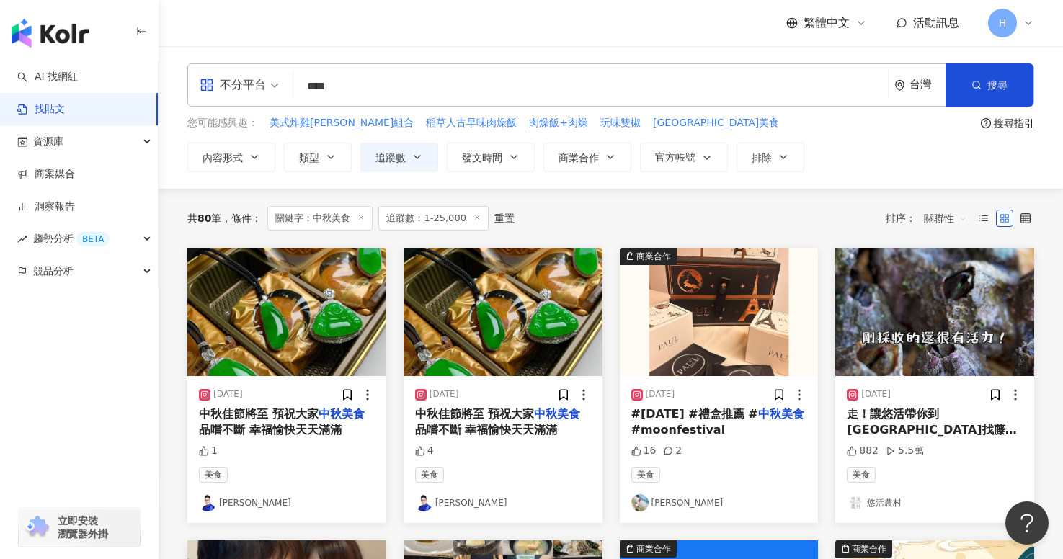
click at [375, 86] on input "****" at bounding box center [590, 86] width 583 height 31
type input "*"
type input "****"
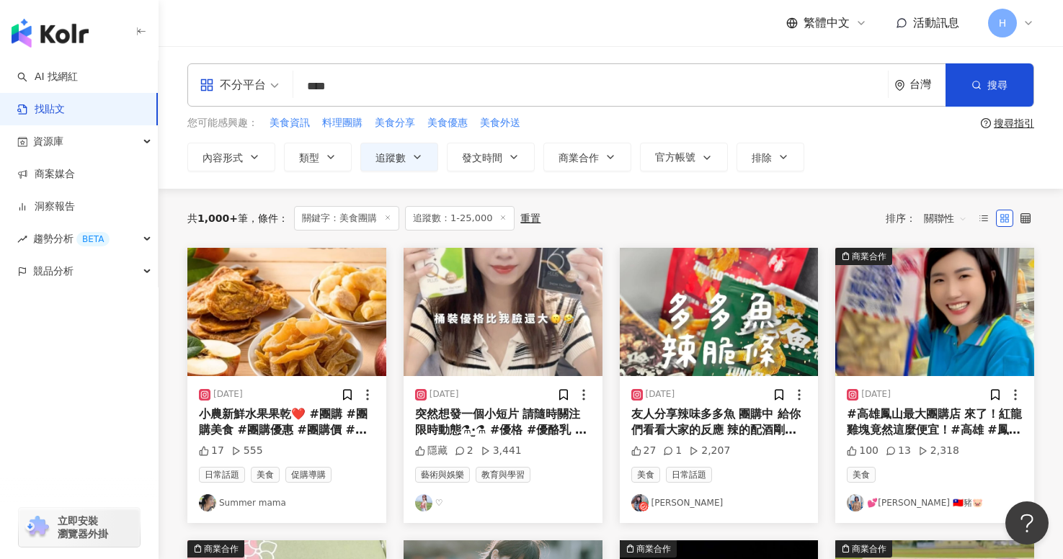
click at [271, 505] on link "Summer mama" at bounding box center [287, 502] width 176 height 17
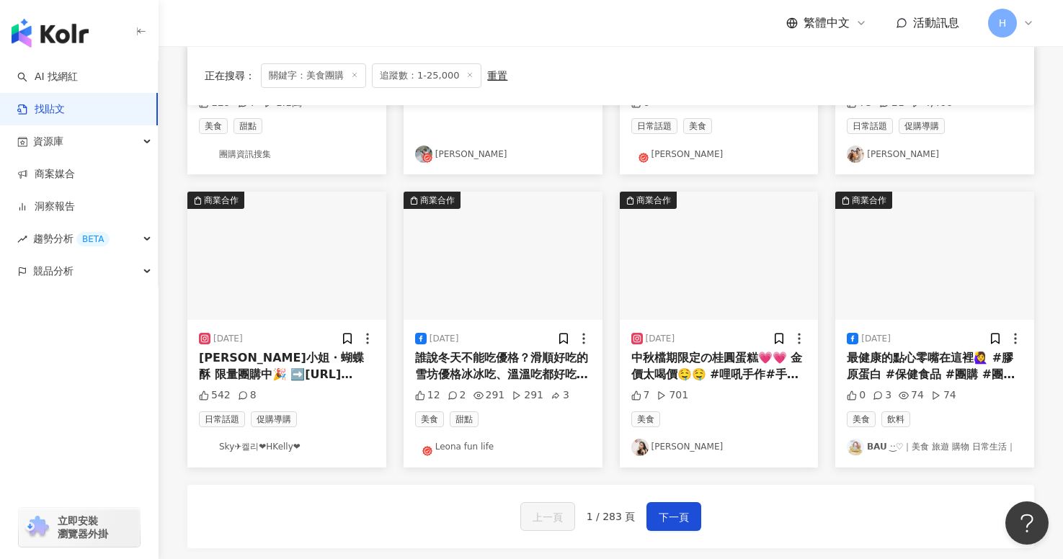
scroll to position [721, 0]
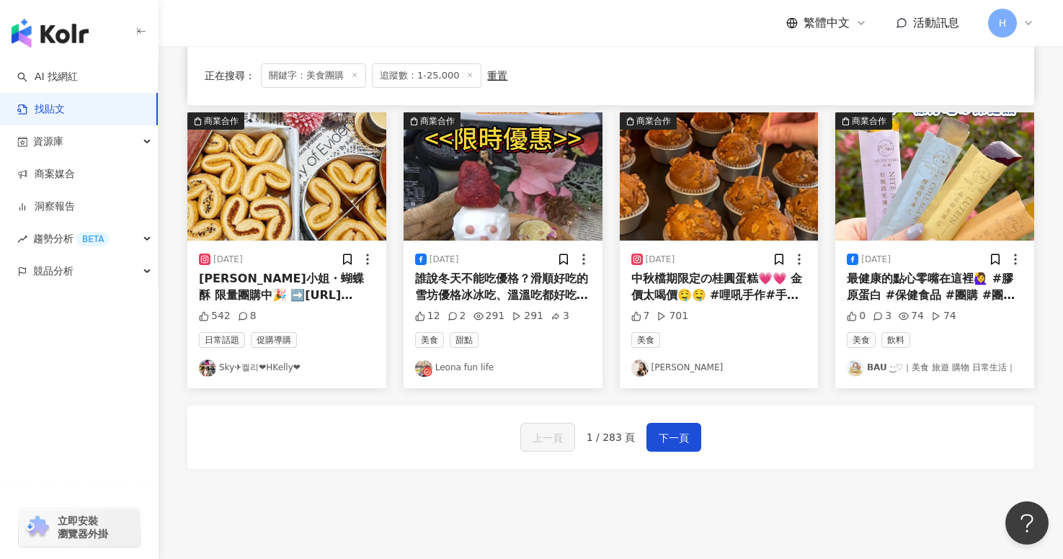
click at [479, 372] on link "Leona fun life" at bounding box center [503, 368] width 176 height 17
click at [928, 367] on link "𝗕𝗔𝗨 ·͜·♡｜美食 旅遊 購物 日常生活｜" at bounding box center [935, 368] width 176 height 17
click at [665, 437] on span "下一頁" at bounding box center [674, 438] width 30 height 17
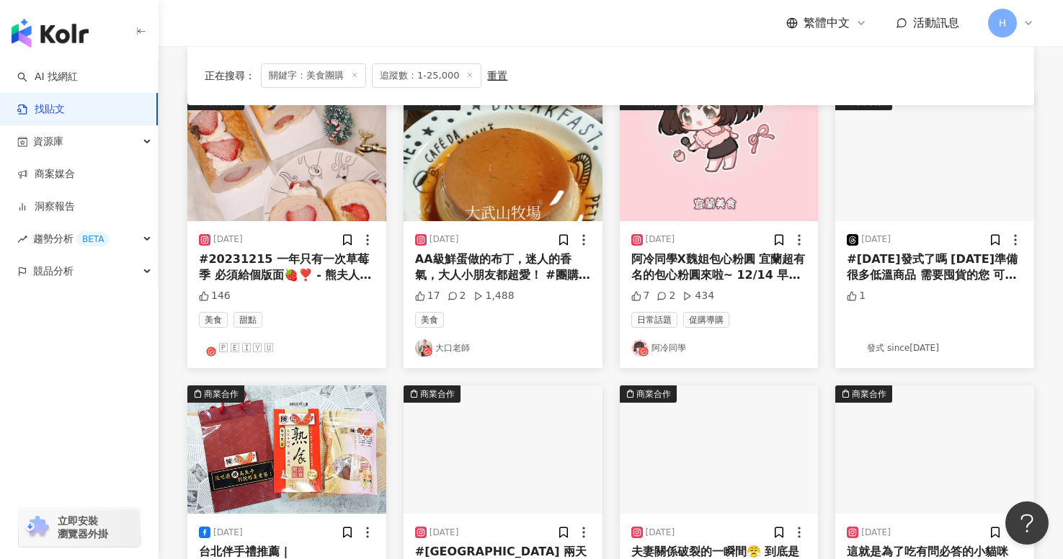
scroll to position [156, 0]
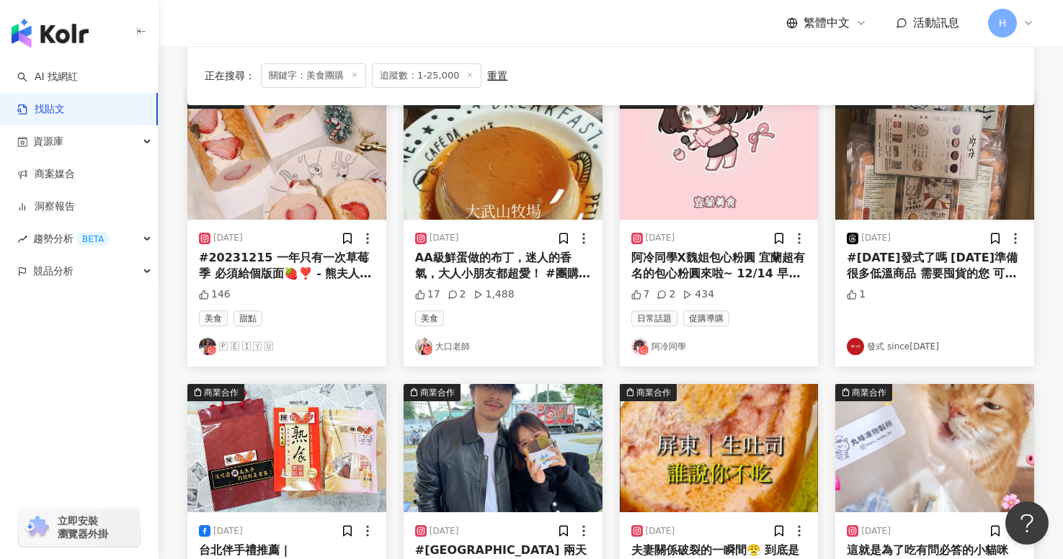
click at [667, 347] on link "阿冷同學" at bounding box center [719, 346] width 176 height 17
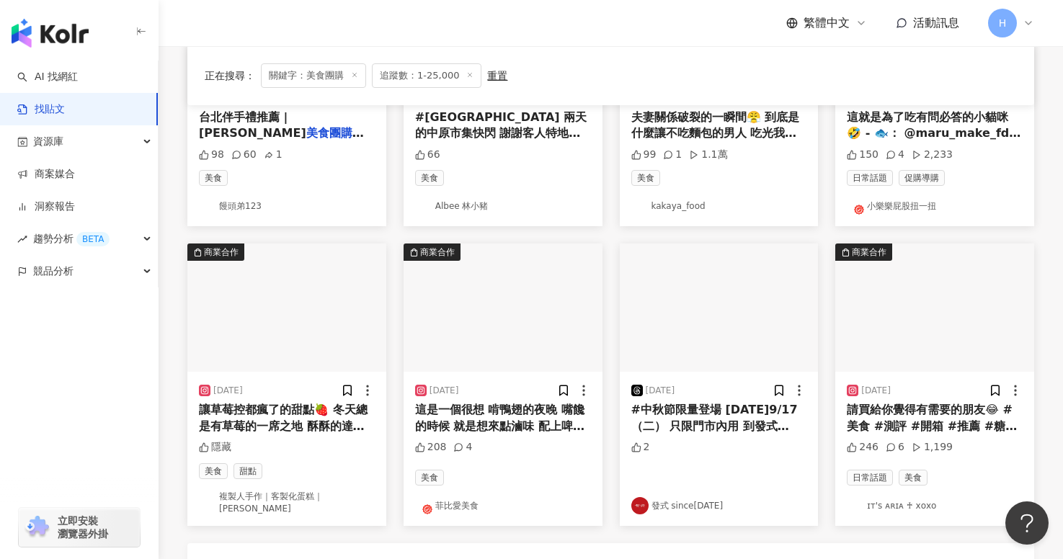
scroll to position [675, 0]
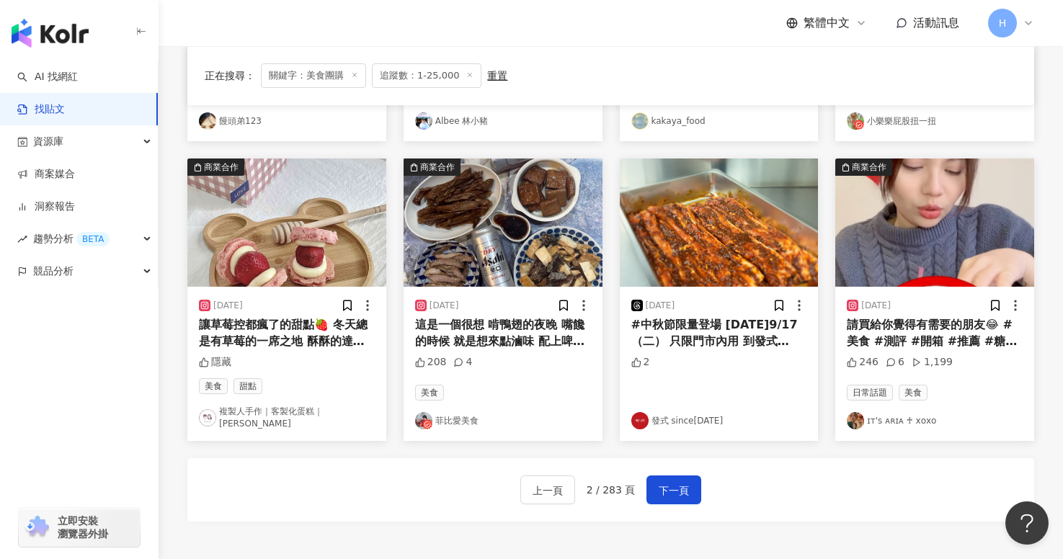
click at [883, 412] on link "ɪᴛ's ᴀʀɪᴀ ♰ xᴏxᴏ" at bounding box center [935, 420] width 176 height 17
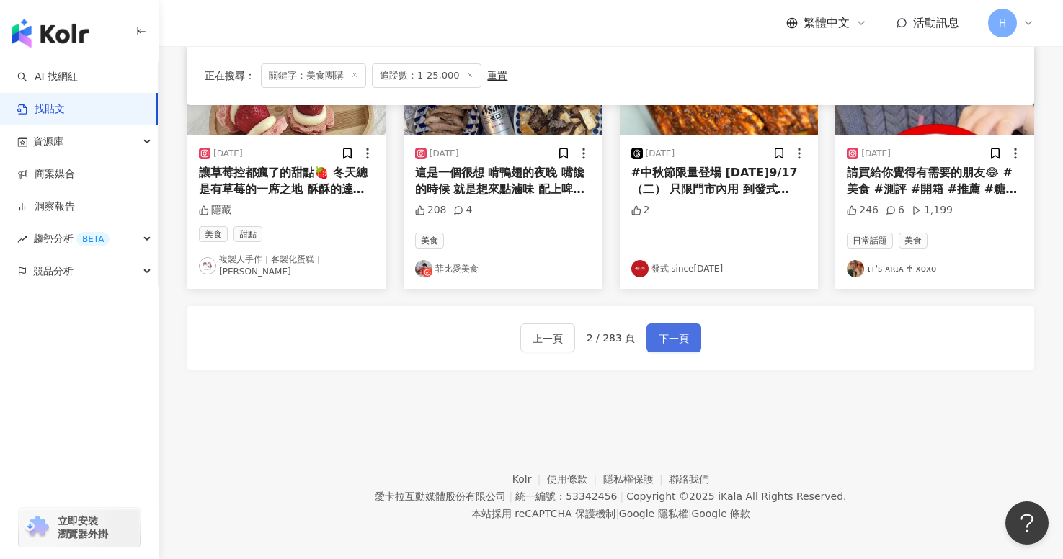
click at [678, 330] on span "下一頁" at bounding box center [674, 338] width 30 height 17
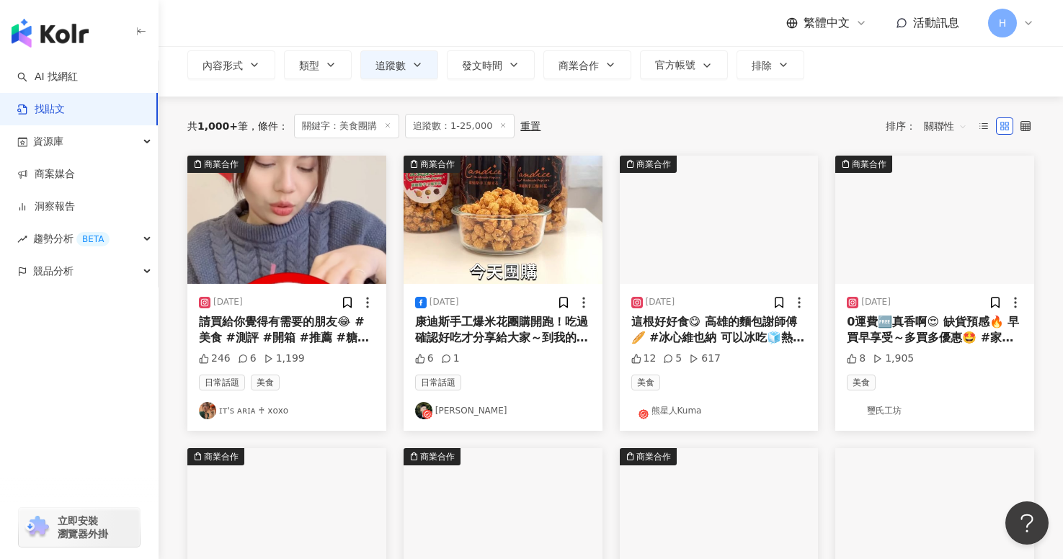
scroll to position [133, 0]
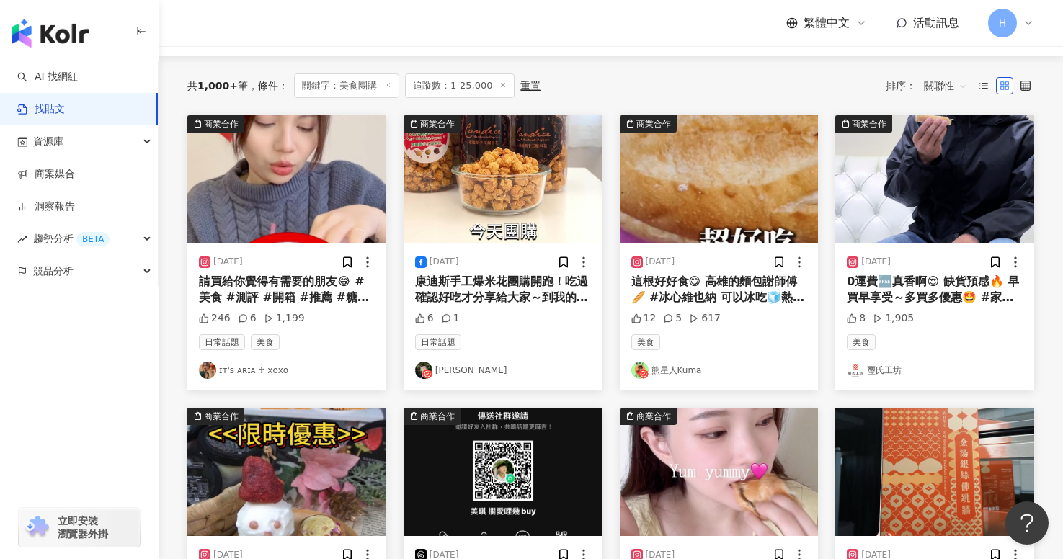
click at [453, 372] on link "宜峯 Chris" at bounding box center [503, 370] width 176 height 17
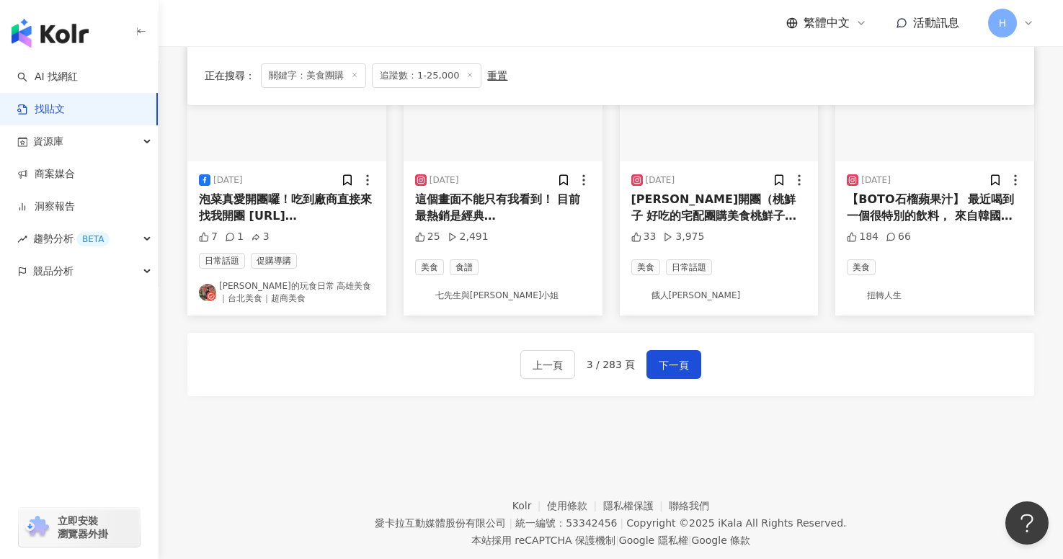
scroll to position [833, 0]
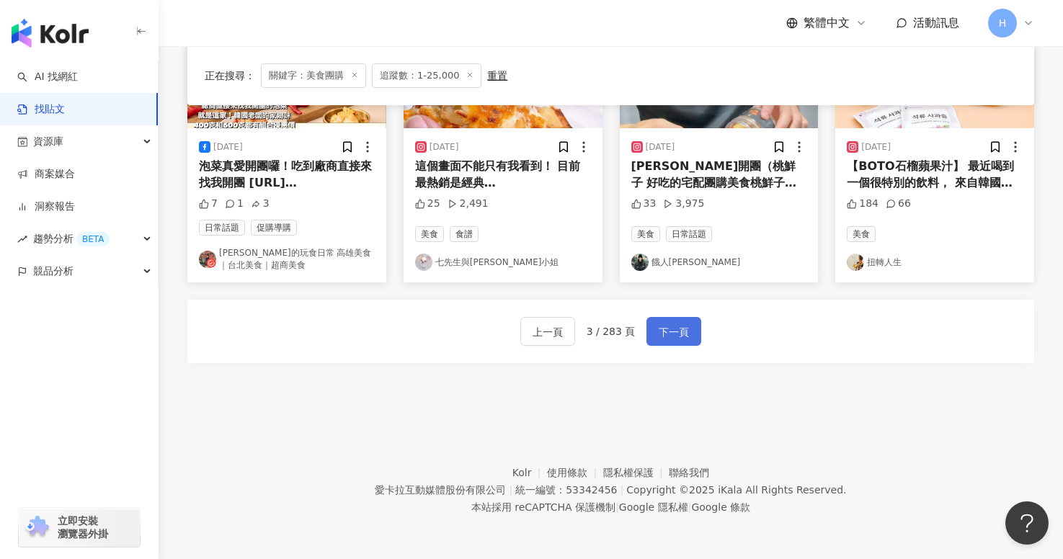
click at [671, 336] on span "下一頁" at bounding box center [674, 332] width 30 height 17
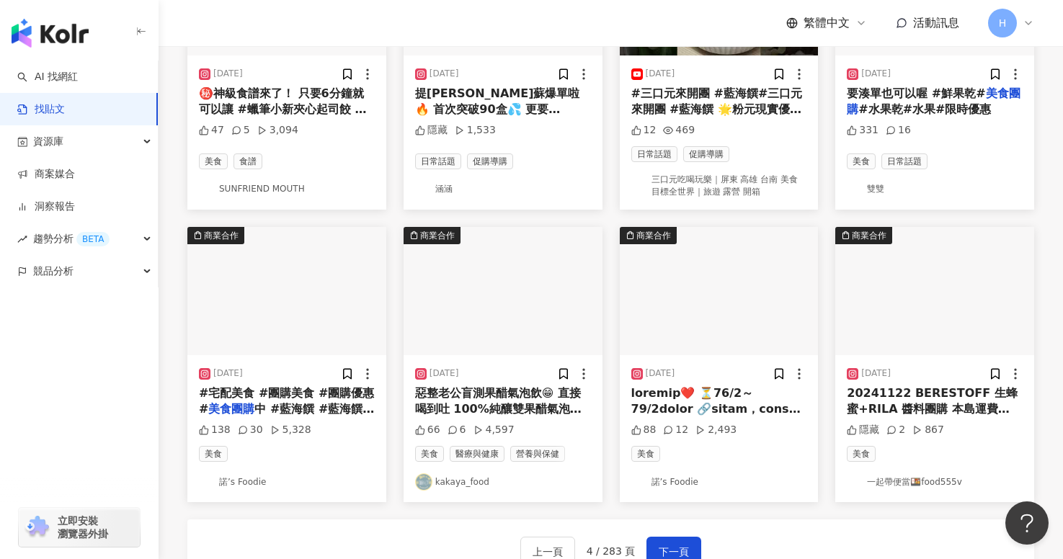
scroll to position [840, 0]
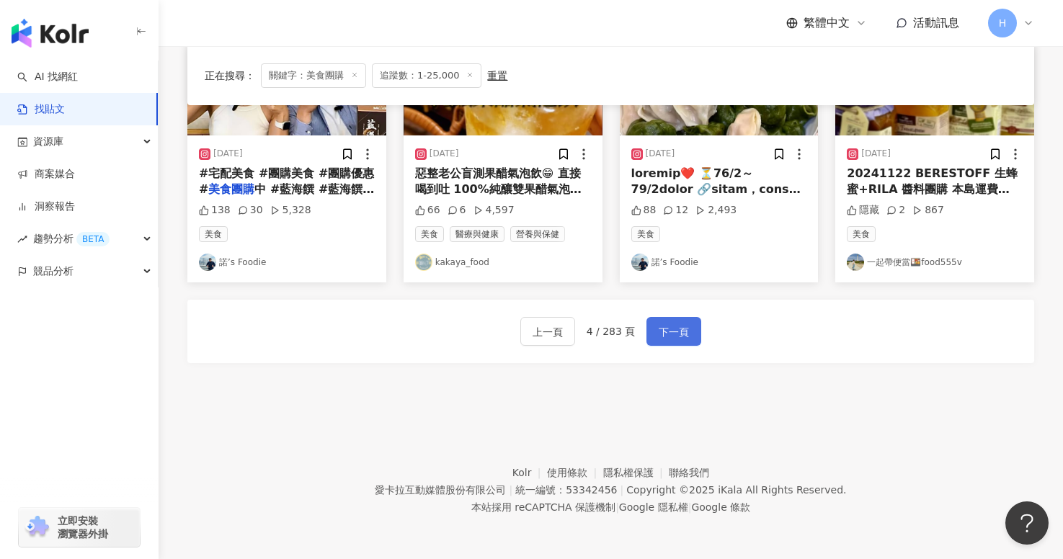
click at [675, 317] on button "下一頁" at bounding box center [674, 331] width 55 height 29
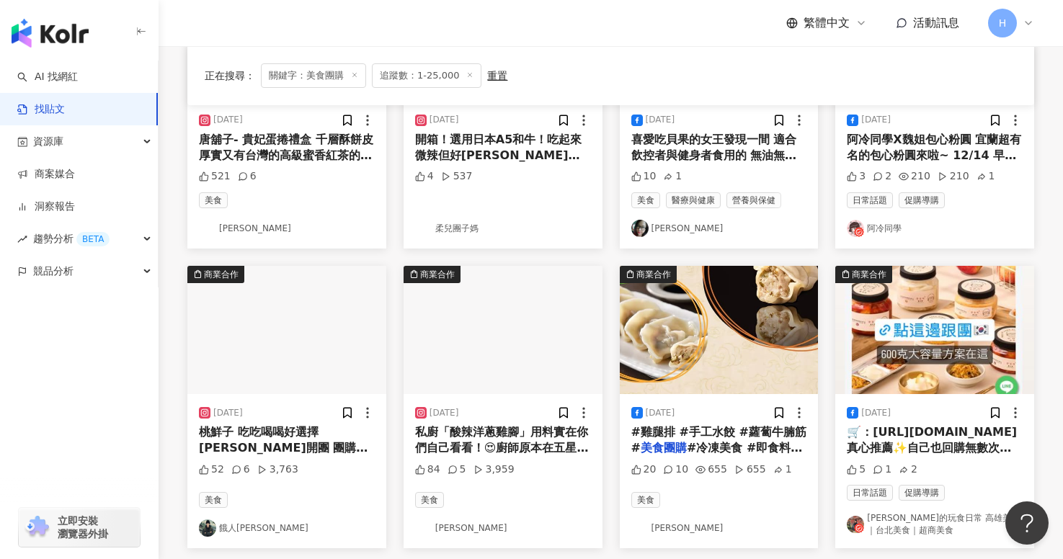
scroll to position [259, 0]
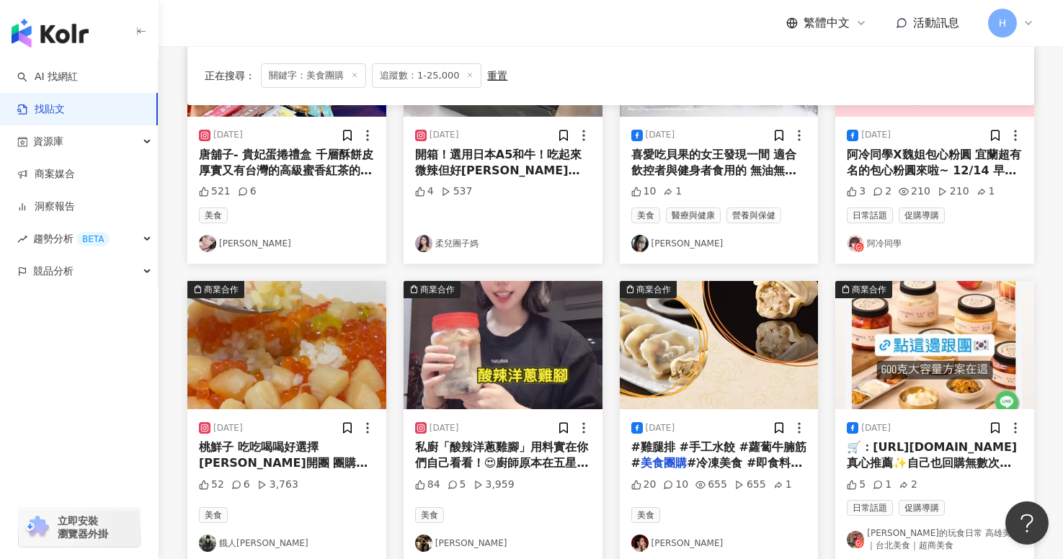
click at [666, 545] on link "Jennifer" at bounding box center [719, 543] width 176 height 17
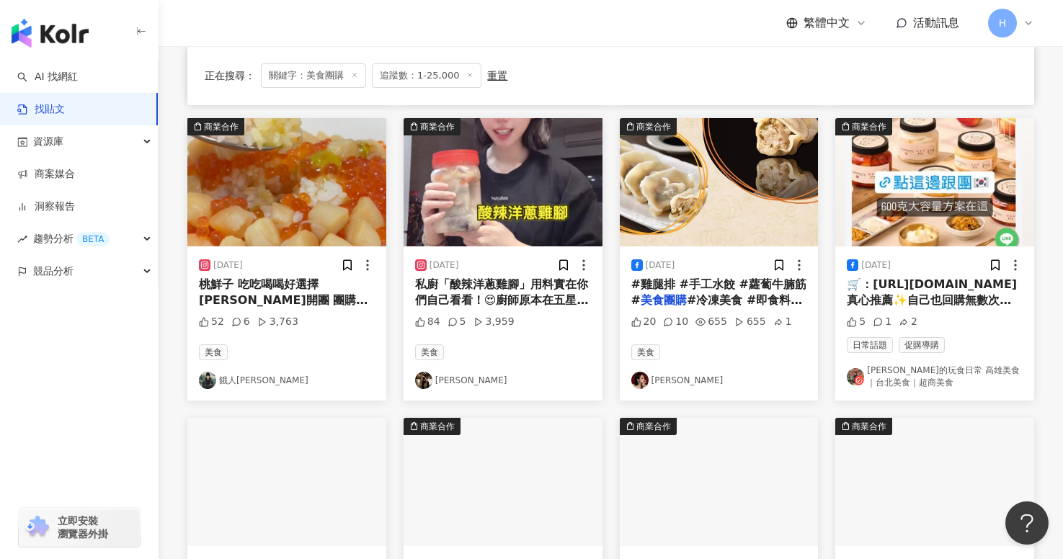
scroll to position [0, 0]
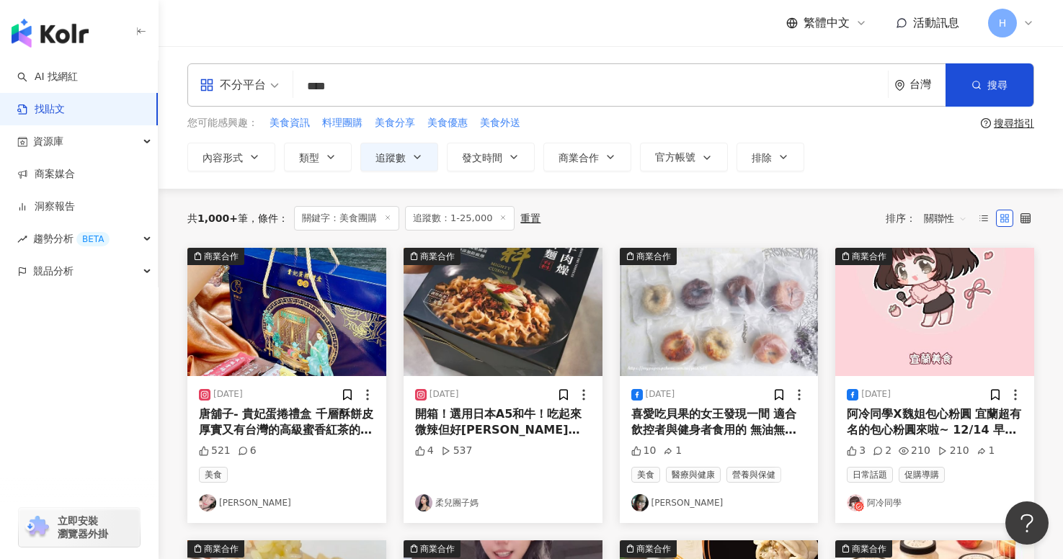
click at [461, 503] on link "柔兒團子媽" at bounding box center [503, 502] width 176 height 17
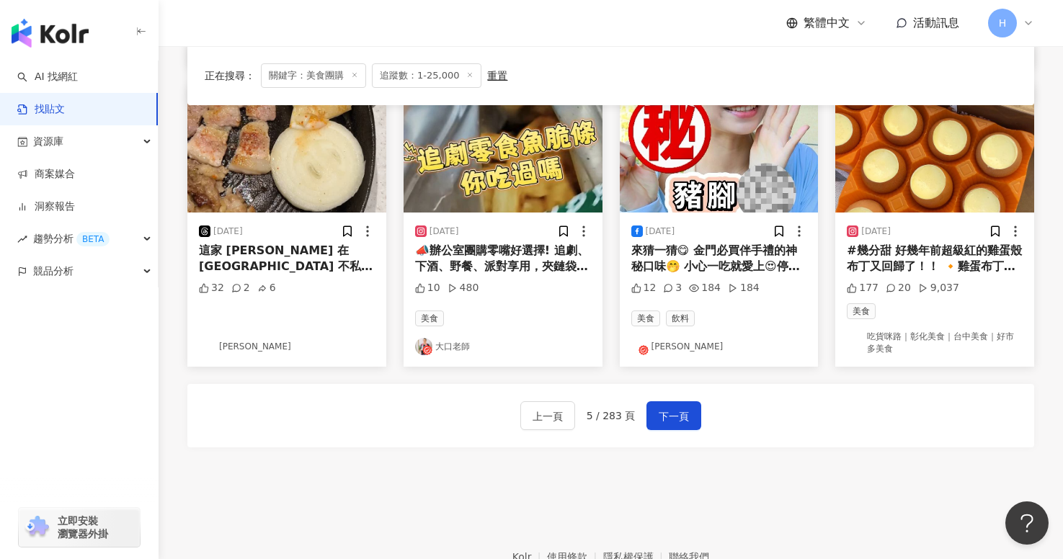
scroll to position [840, 0]
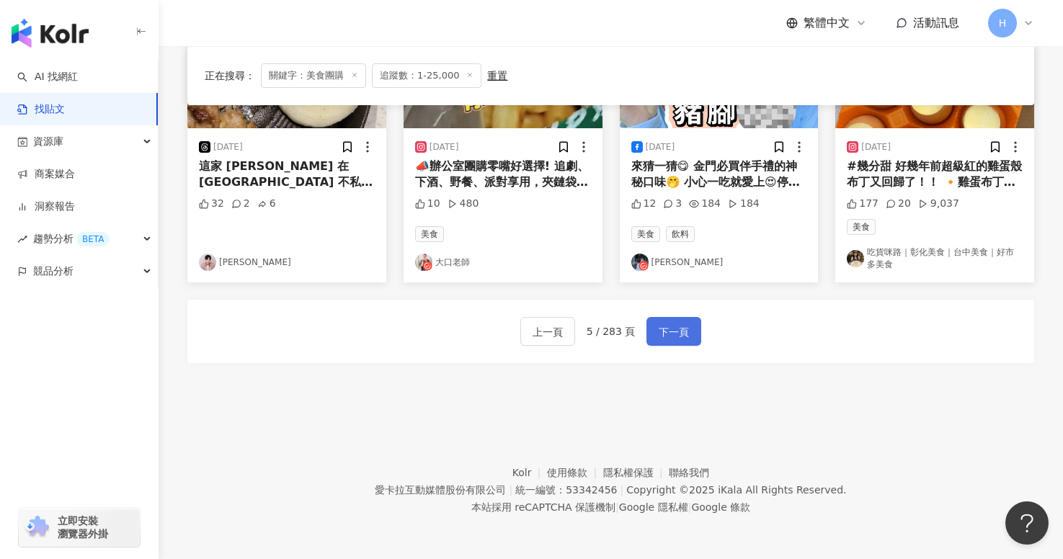
click at [685, 332] on span "下一頁" at bounding box center [674, 332] width 30 height 17
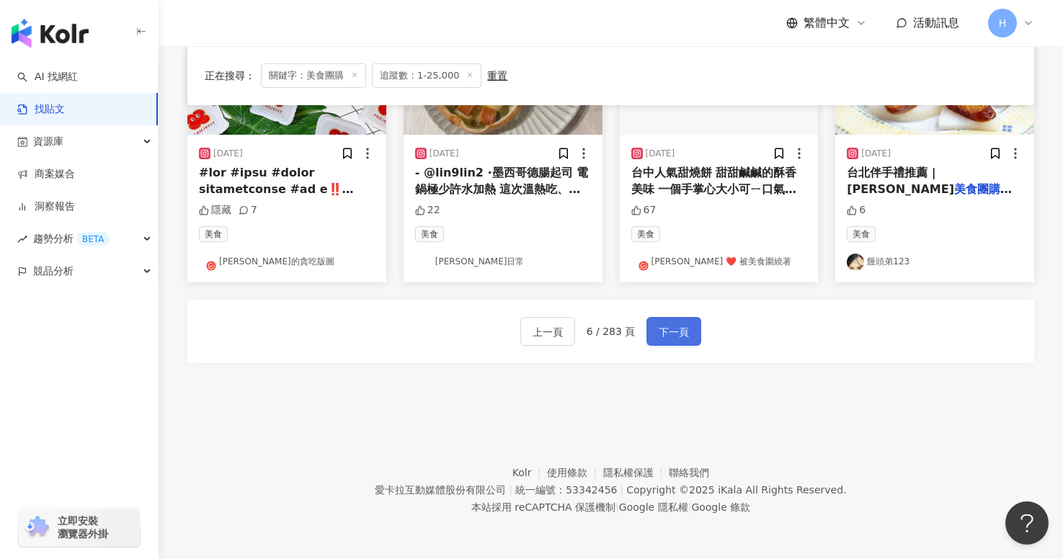
scroll to position [827, 0]
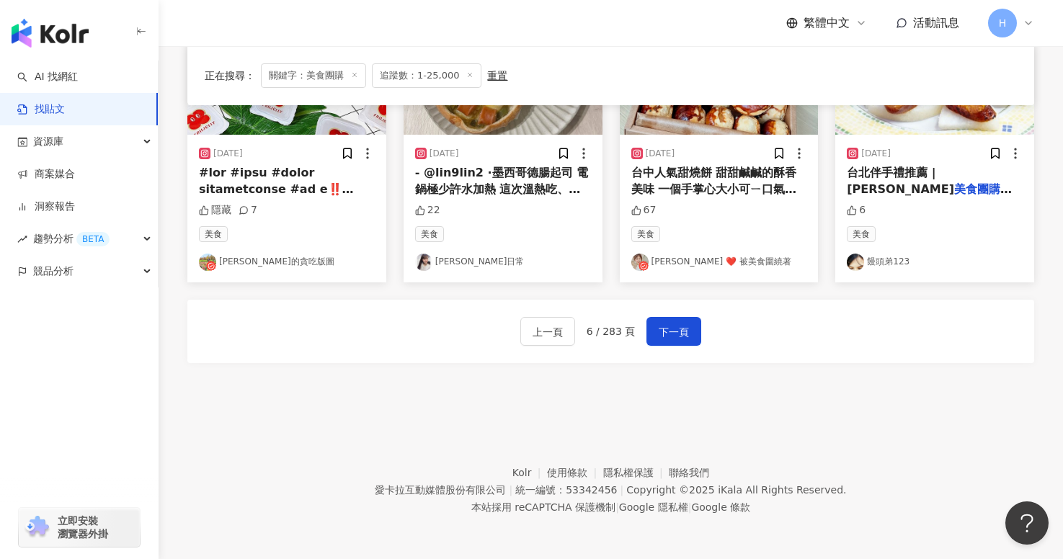
click at [708, 264] on link "Lena ❤️ 被美食圍繞著" at bounding box center [719, 262] width 176 height 17
click at [679, 334] on span "下一頁" at bounding box center [674, 332] width 30 height 17
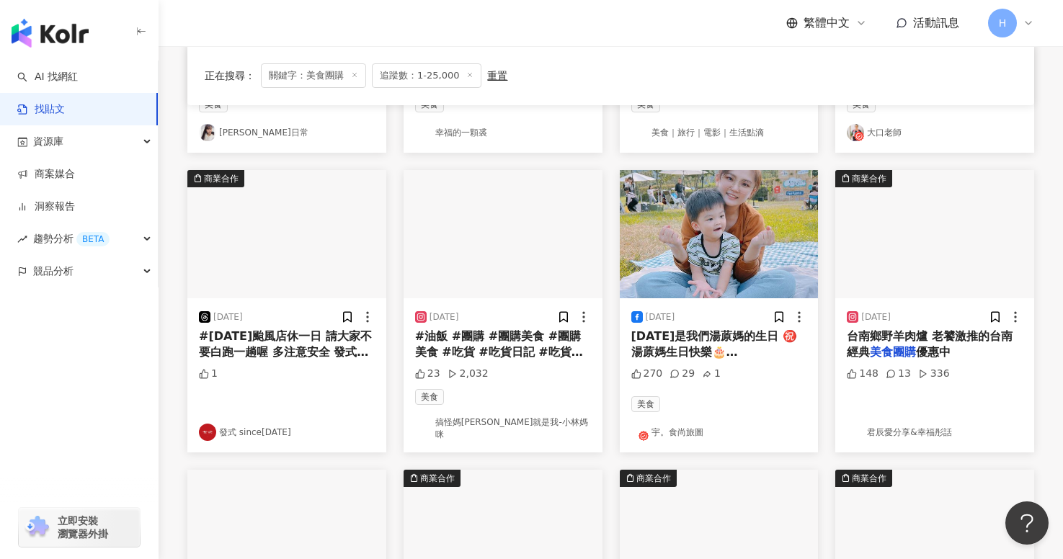
scroll to position [369, 0]
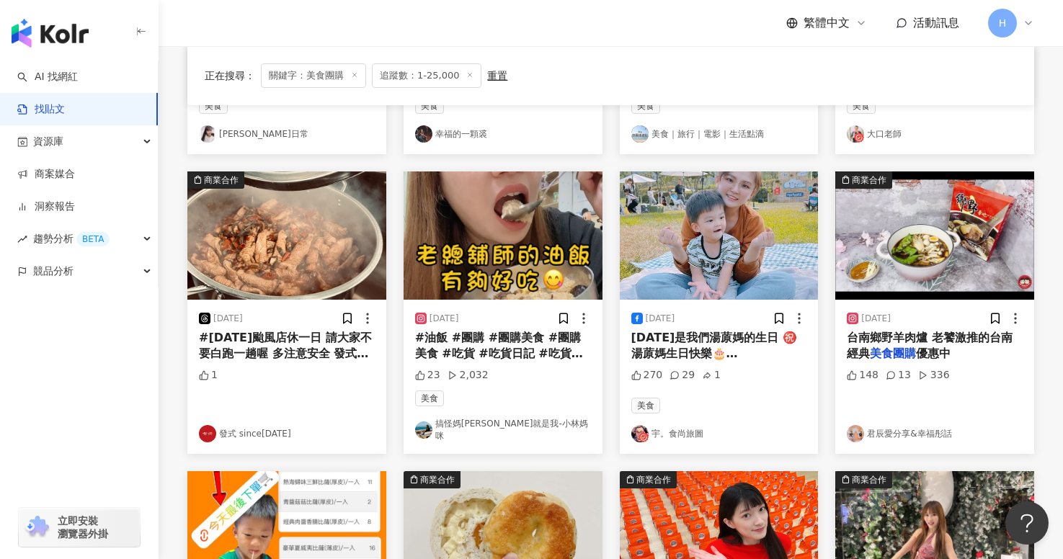
click at [503, 428] on link "搞怪媽咪就是我-小林媽咪" at bounding box center [503, 430] width 176 height 25
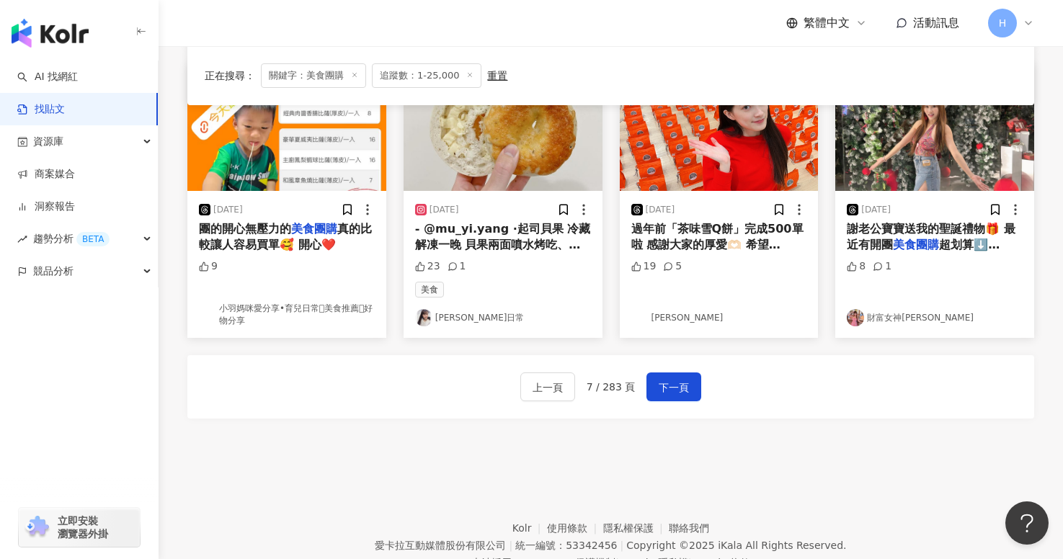
scroll to position [789, 0]
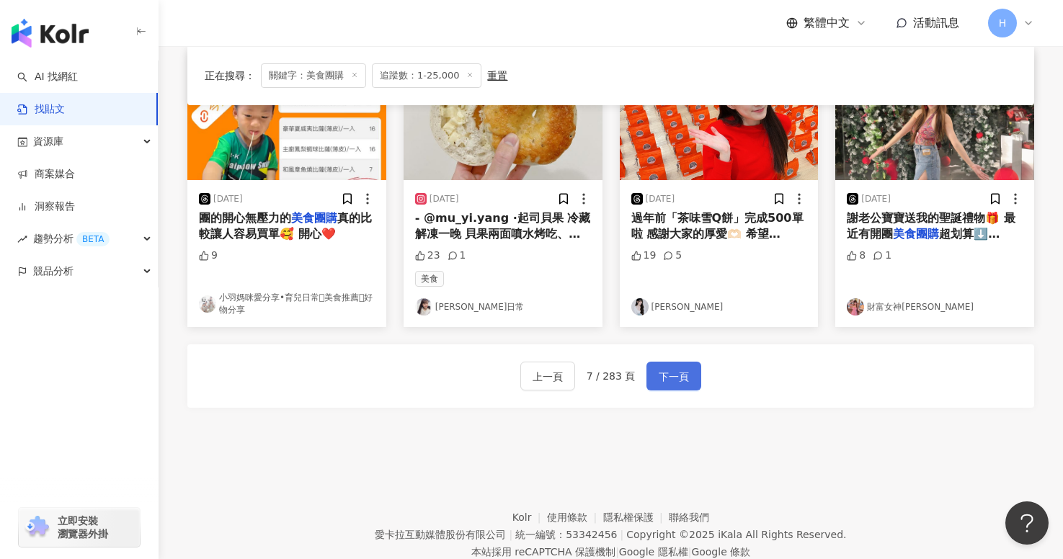
click at [678, 368] on span "下一頁" at bounding box center [674, 376] width 30 height 17
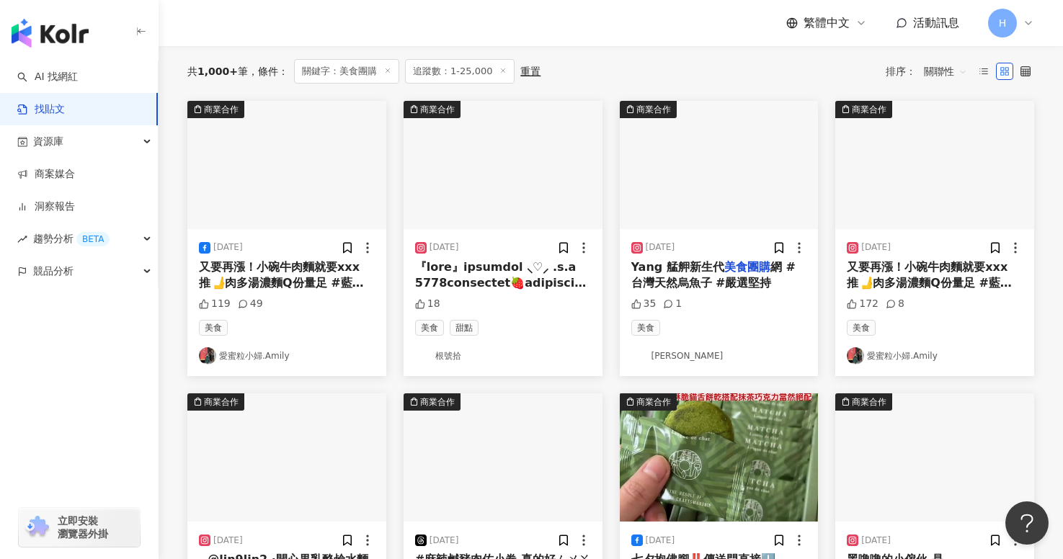
scroll to position [139, 0]
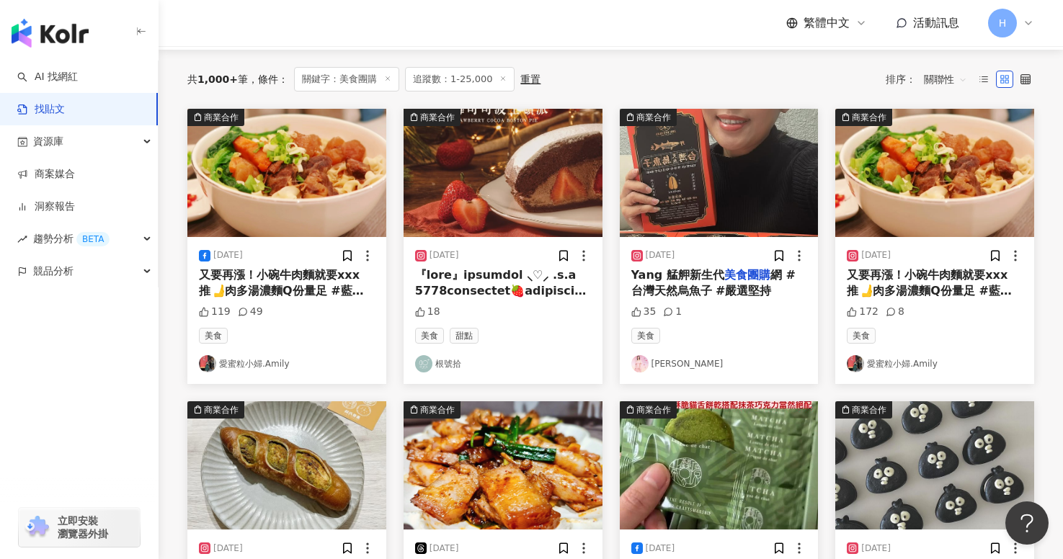
click at [879, 360] on link "愛蜜粒小婦.Amily" at bounding box center [935, 363] width 176 height 17
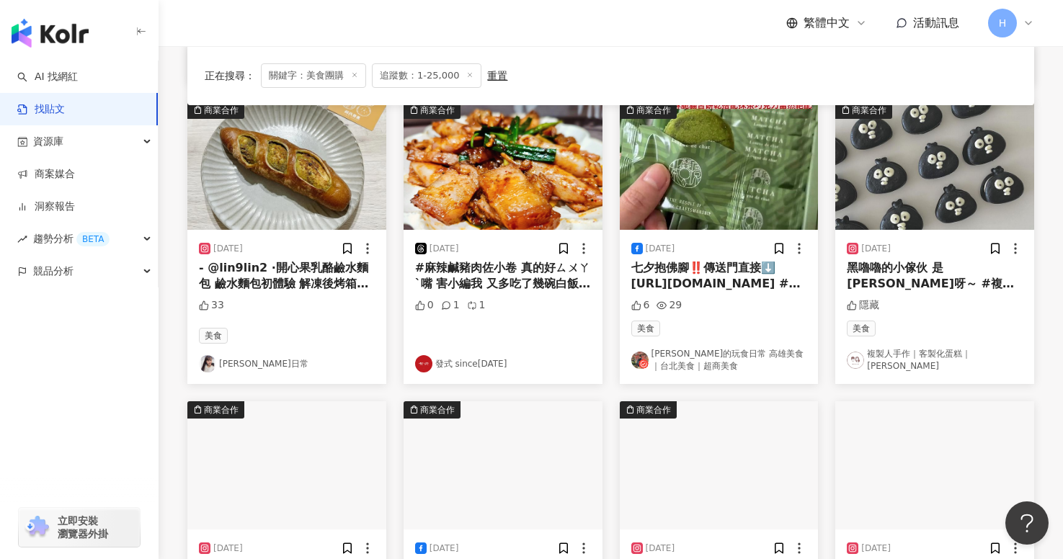
scroll to position [450, 0]
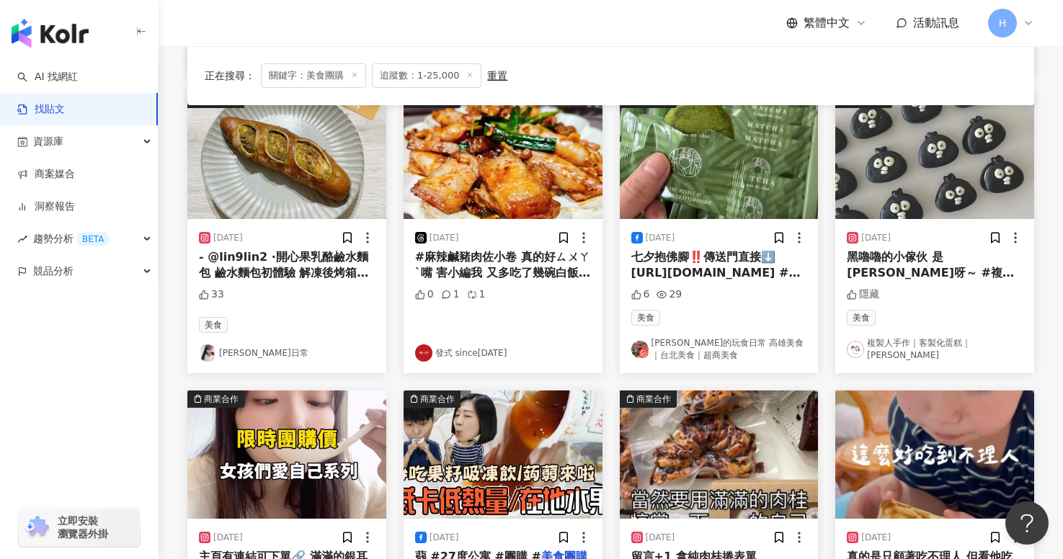
click at [253, 351] on link "Nina美食日常" at bounding box center [287, 353] width 176 height 17
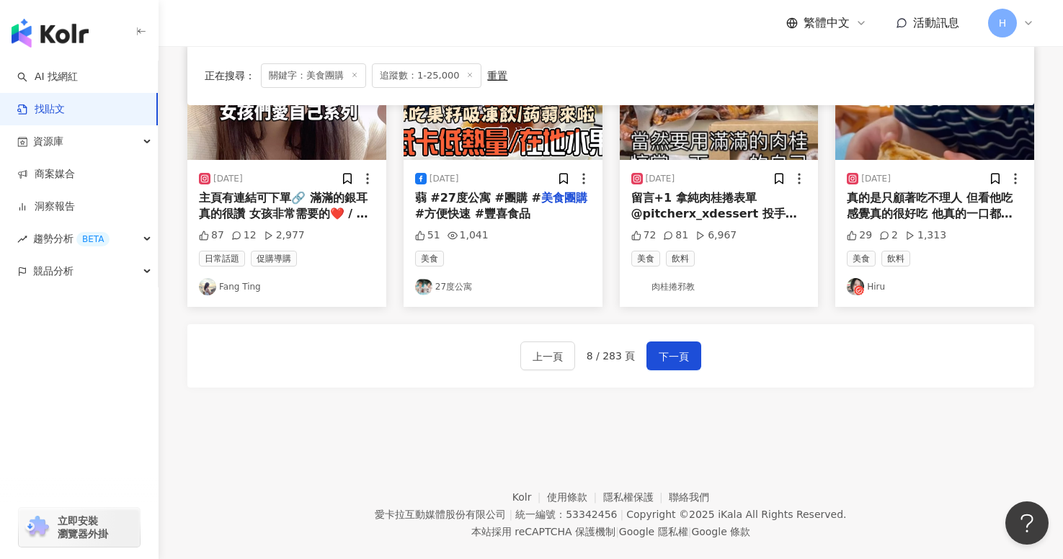
scroll to position [833, 0]
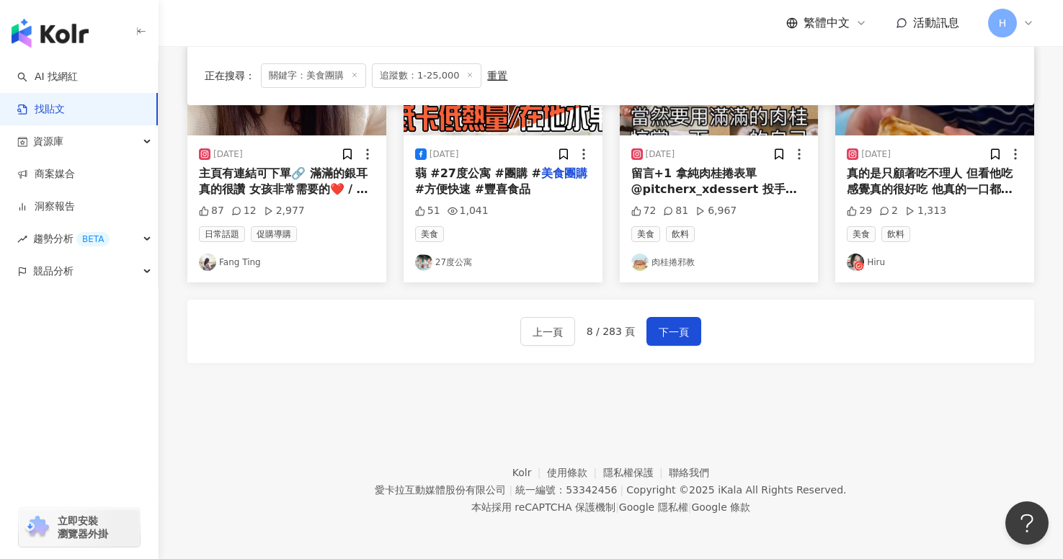
click at [462, 265] on link "27度公寓" at bounding box center [503, 262] width 176 height 17
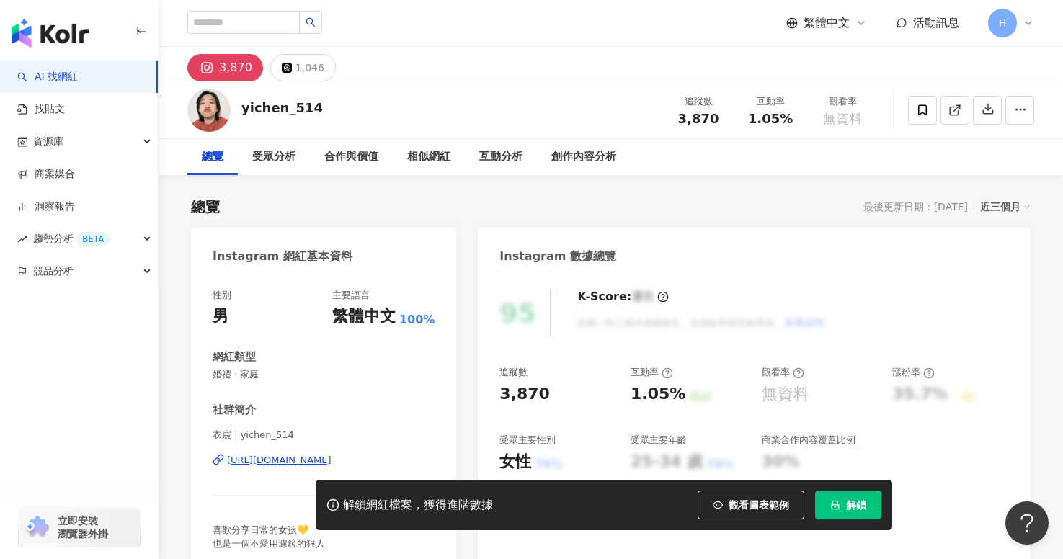
click at [227, 68] on div "3,870" at bounding box center [235, 68] width 33 height 20
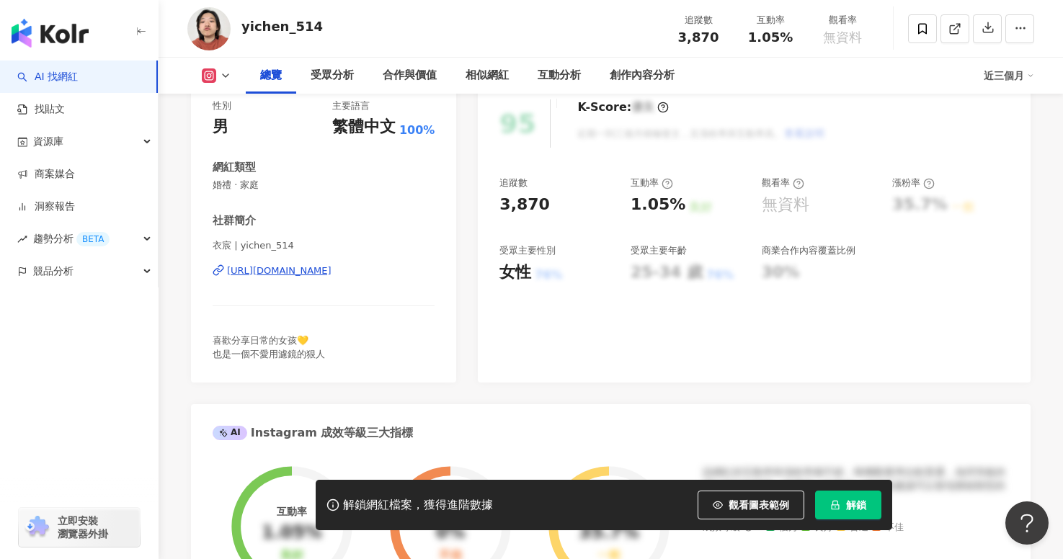
click at [332, 266] on div "https://www.instagram.com/yichen_514/" at bounding box center [279, 271] width 105 height 13
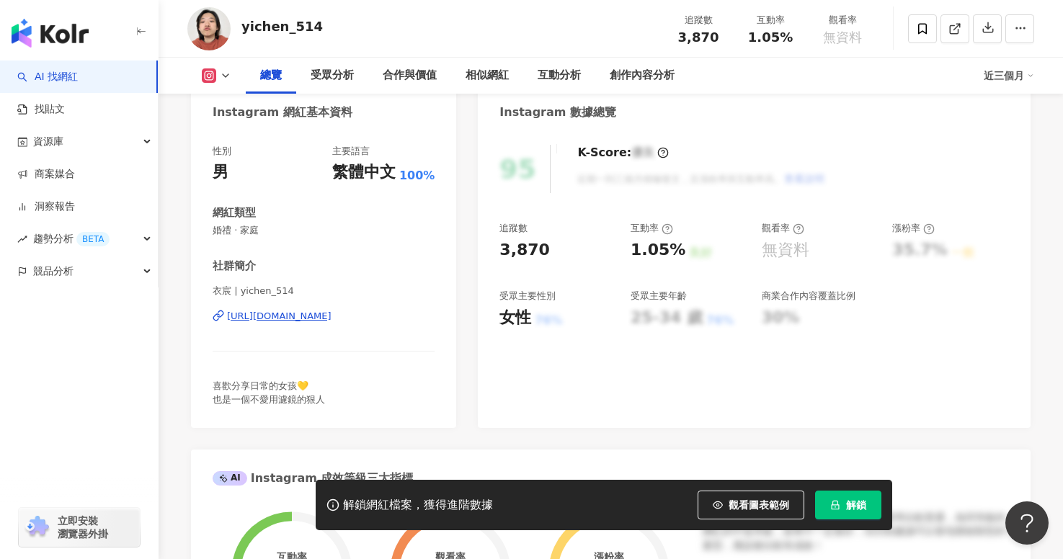
scroll to position [143, 0]
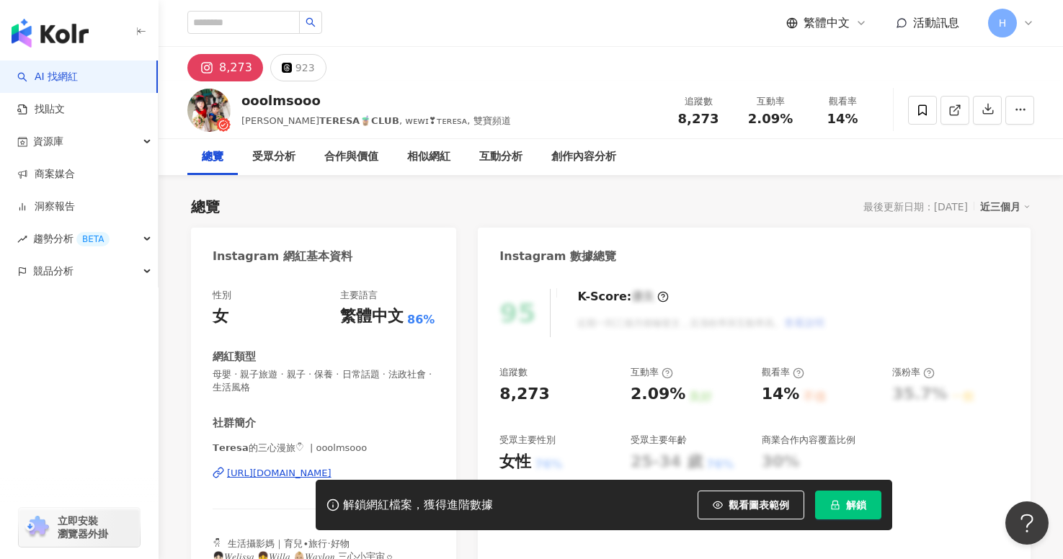
click at [306, 471] on div "https://www.instagram.com/ooolmsooo/" at bounding box center [279, 473] width 105 height 13
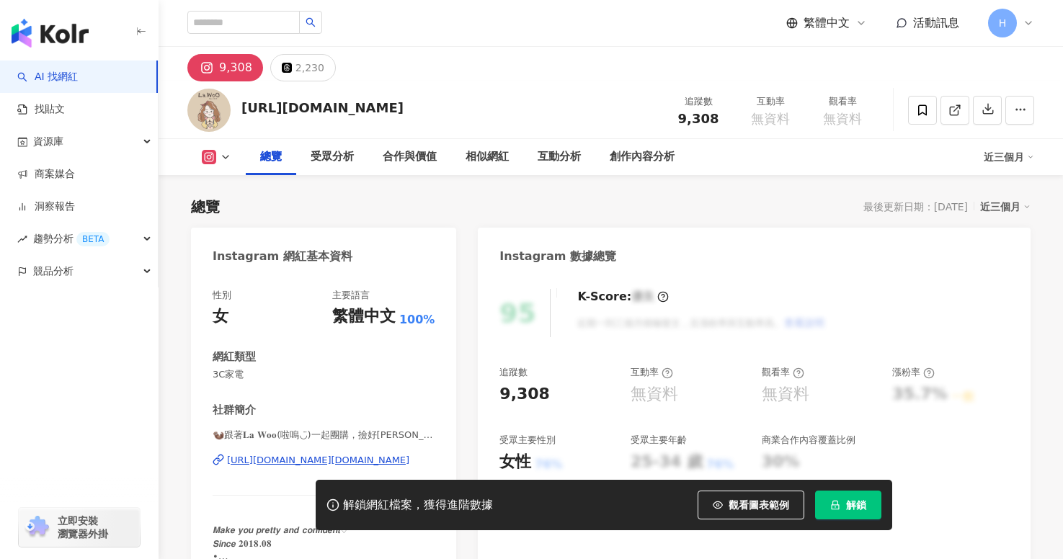
click at [228, 66] on div "9,308" at bounding box center [235, 68] width 33 height 20
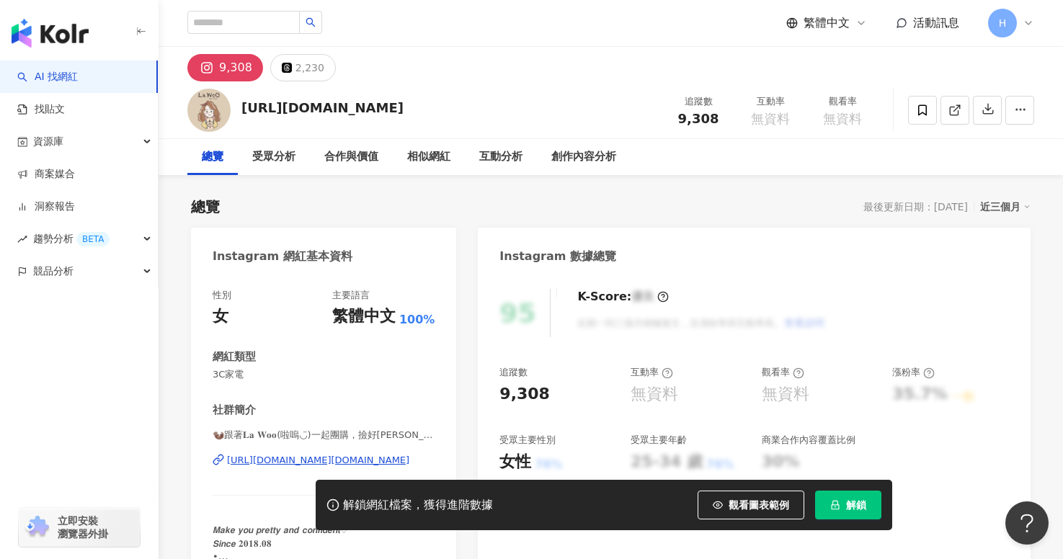
click at [272, 462] on div "https://www.instagram.com/la_woo.co/" at bounding box center [318, 460] width 182 height 13
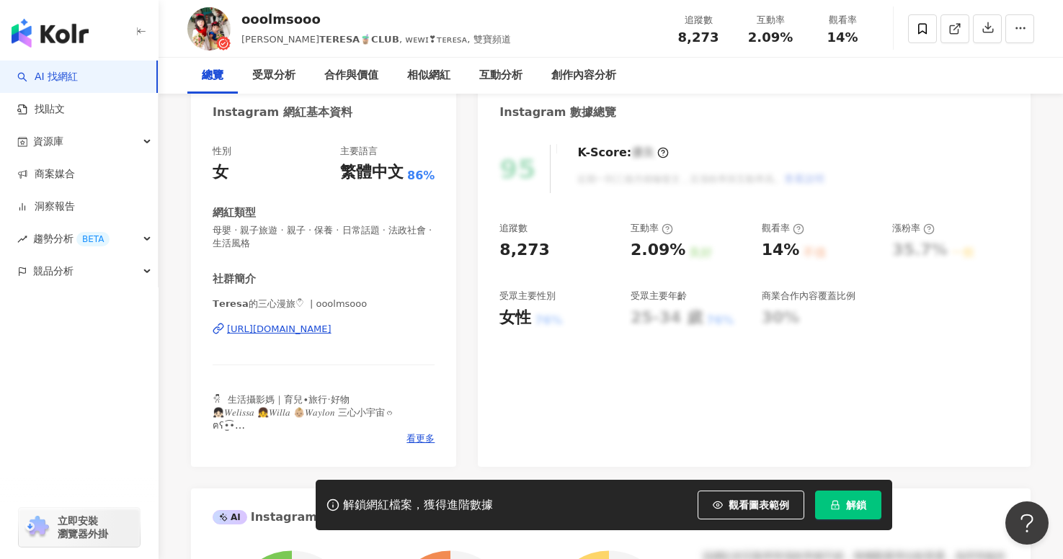
scroll to position [243, 0]
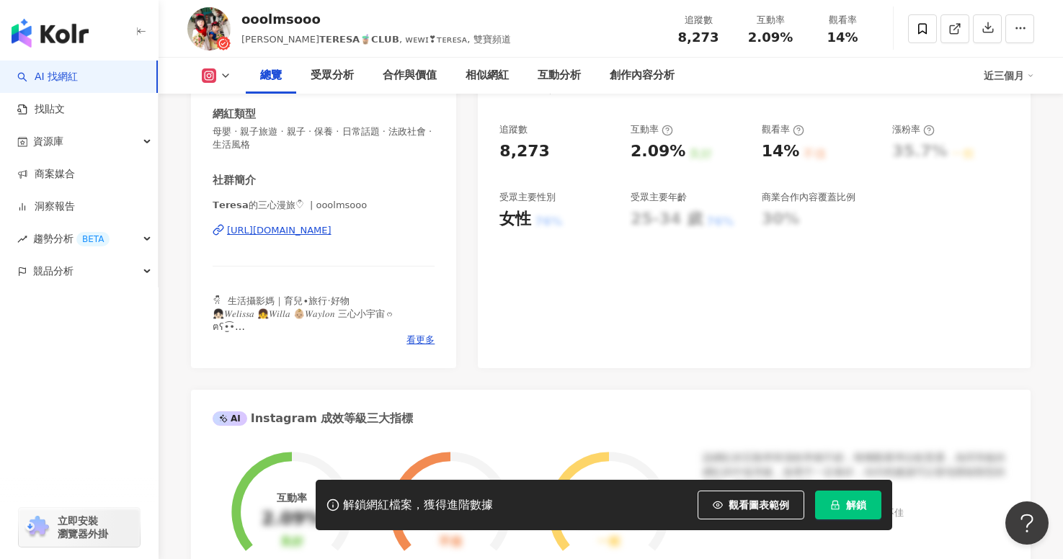
click at [332, 228] on div "https://www.instagram.com/ooolmsooo/" at bounding box center [279, 230] width 105 height 13
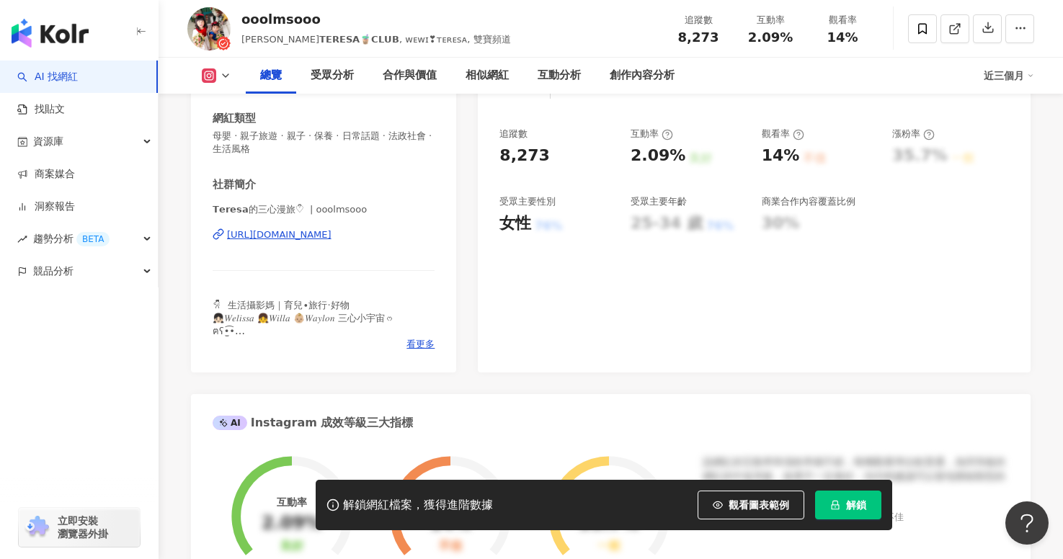
scroll to position [0, 0]
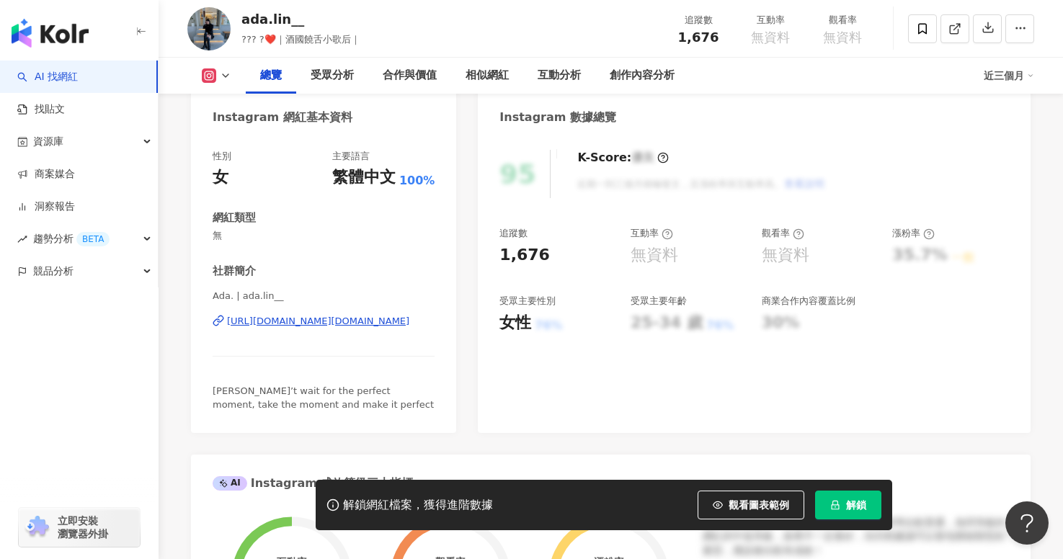
scroll to position [145, 0]
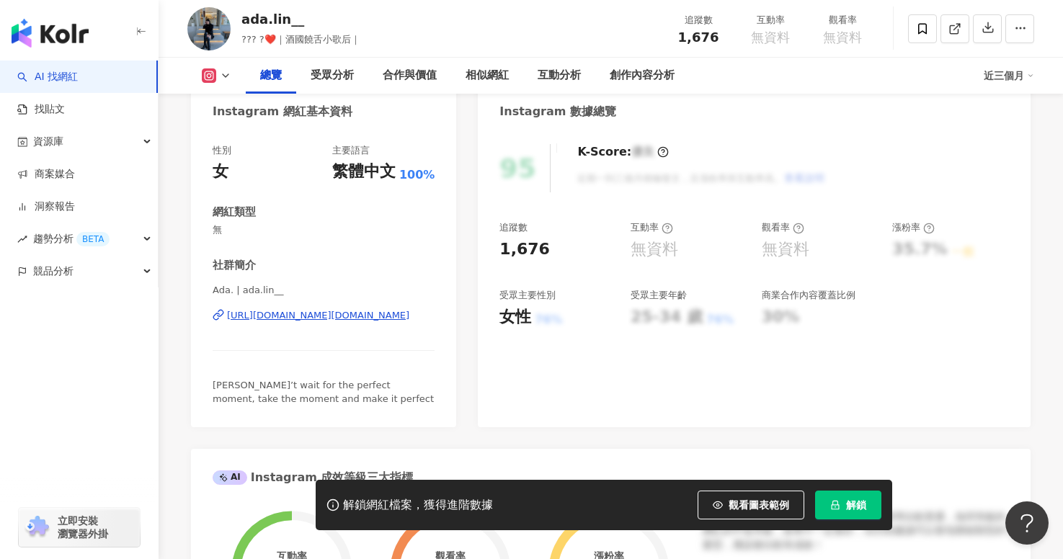
click at [308, 317] on div "[URL][DOMAIN_NAME][DOMAIN_NAME]" at bounding box center [318, 315] width 182 height 13
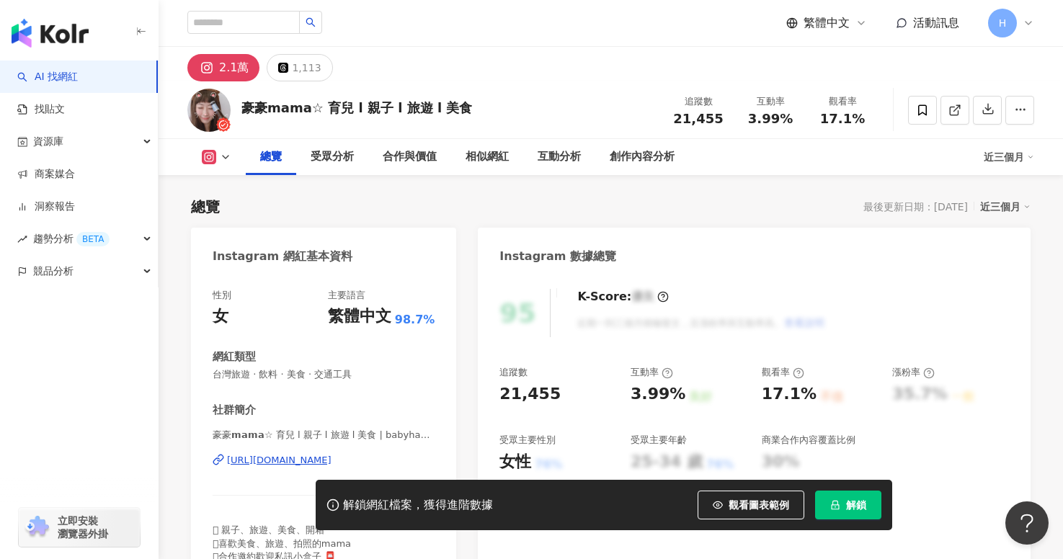
click at [228, 69] on div "2.1萬" at bounding box center [234, 68] width 30 height 20
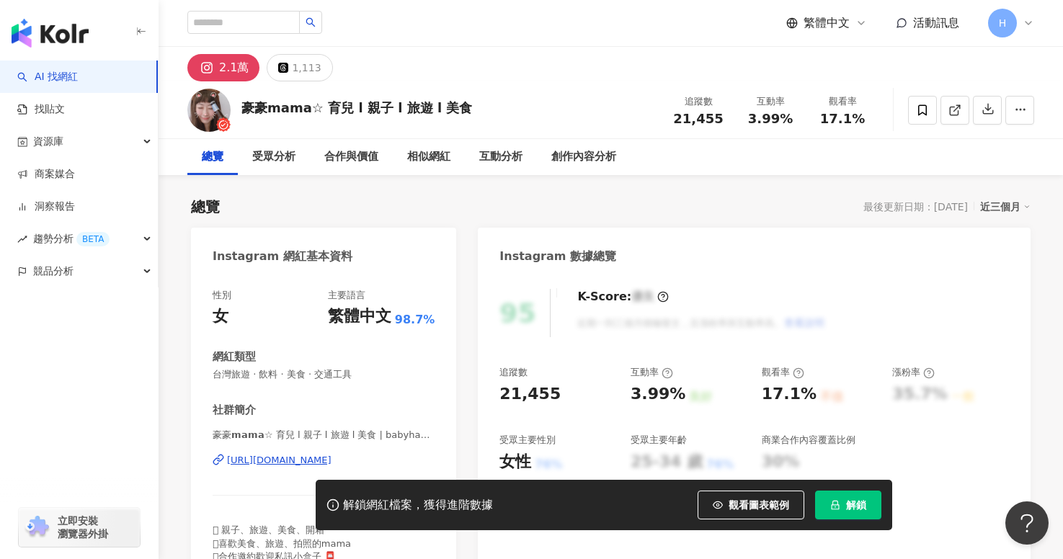
click at [279, 458] on div "[URL][DOMAIN_NAME]" at bounding box center [279, 460] width 105 height 13
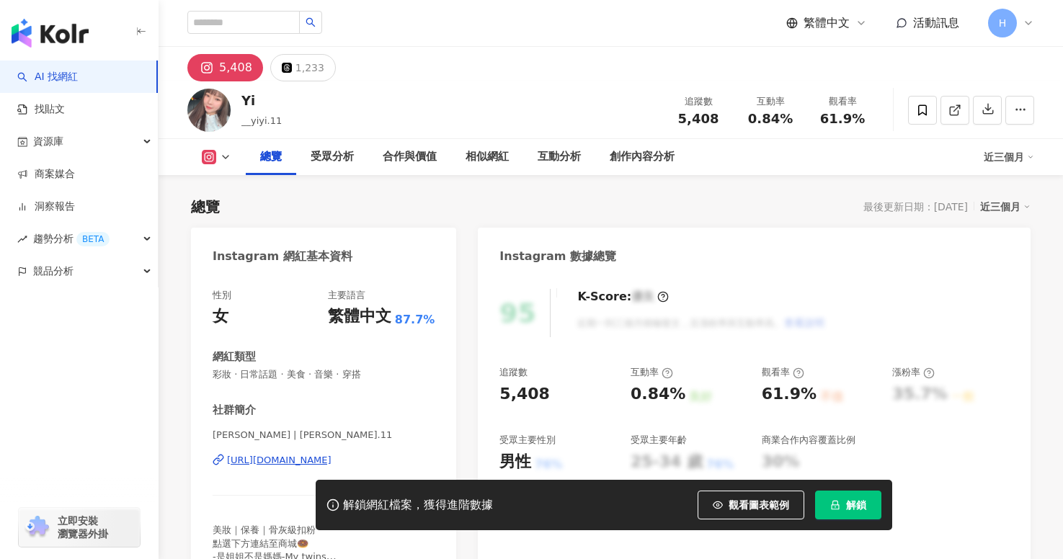
click at [224, 56] on button "5,408" at bounding box center [225, 67] width 76 height 27
click at [309, 457] on div "https://www.instagram.com/yiyihi.11/" at bounding box center [279, 460] width 105 height 13
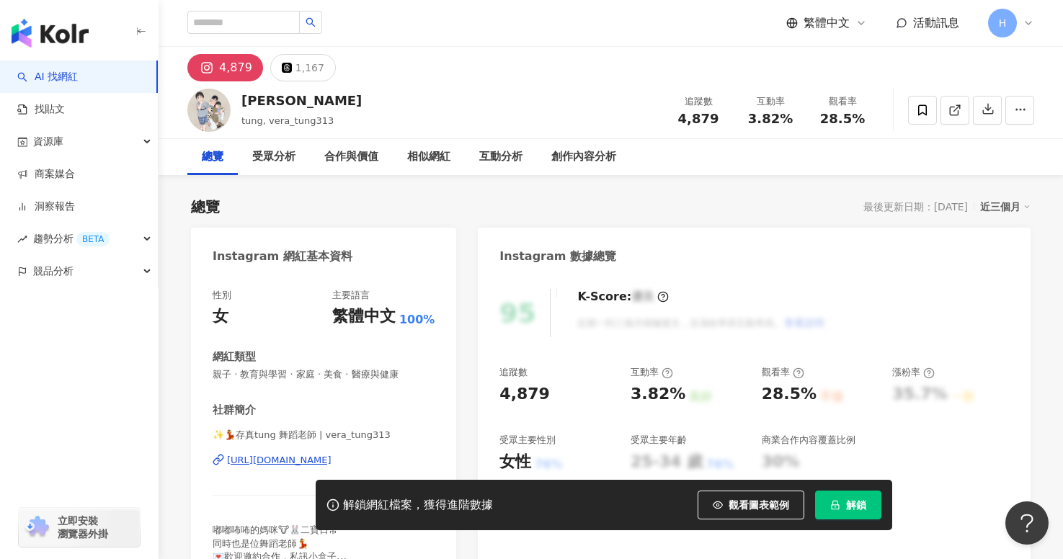
click at [254, 460] on div "[URL][DOMAIN_NAME]" at bounding box center [279, 460] width 105 height 13
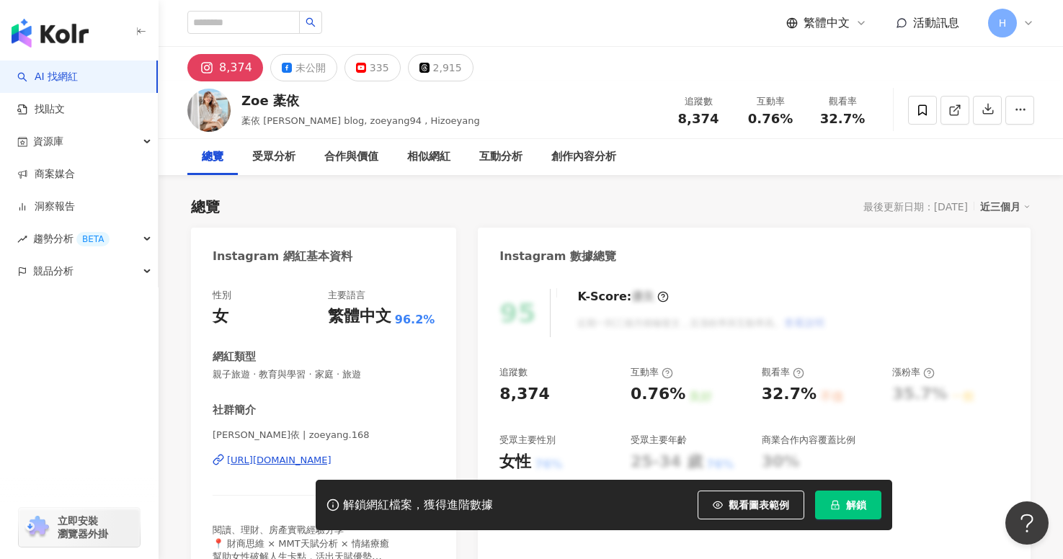
click at [288, 459] on div "[URL][DOMAIN_NAME]" at bounding box center [279, 460] width 105 height 13
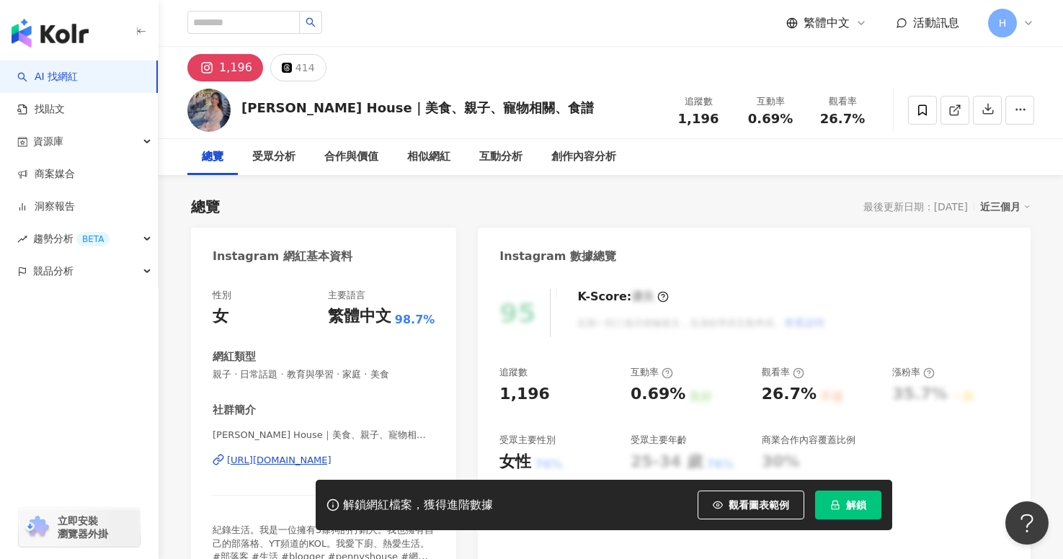
click at [218, 65] on button "1,196" at bounding box center [225, 67] width 76 height 27
click at [279, 453] on div "[PERSON_NAME] House｜美食、親子、寵物相關、食譜 | pennys_house [URL][DOMAIN_NAME]" at bounding box center [324, 471] width 222 height 84
click at [279, 463] on div "[URL][DOMAIN_NAME]" at bounding box center [279, 460] width 105 height 13
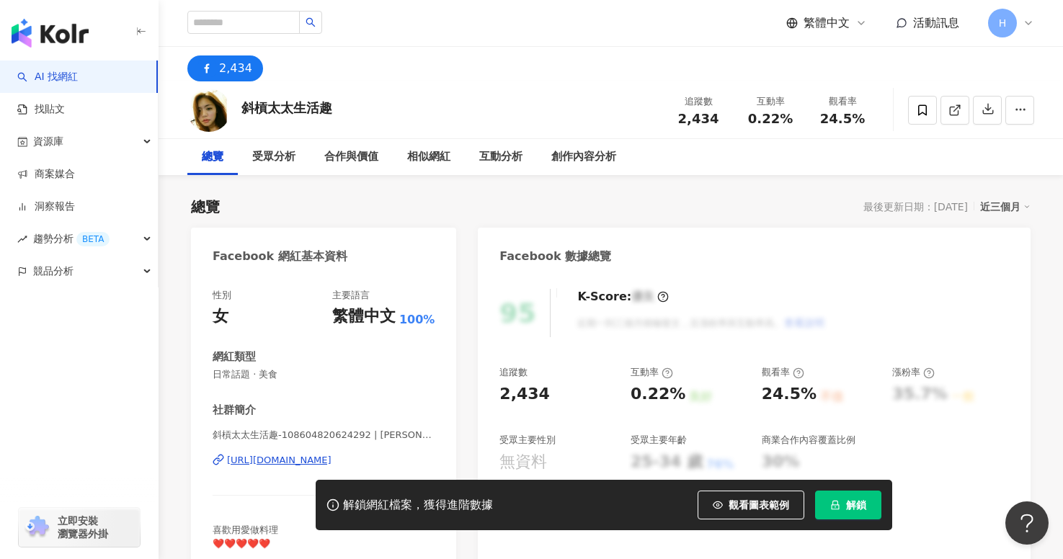
click at [234, 65] on div "2,434" at bounding box center [235, 68] width 33 height 20
click at [275, 458] on div "[URL][DOMAIN_NAME]" at bounding box center [279, 460] width 105 height 13
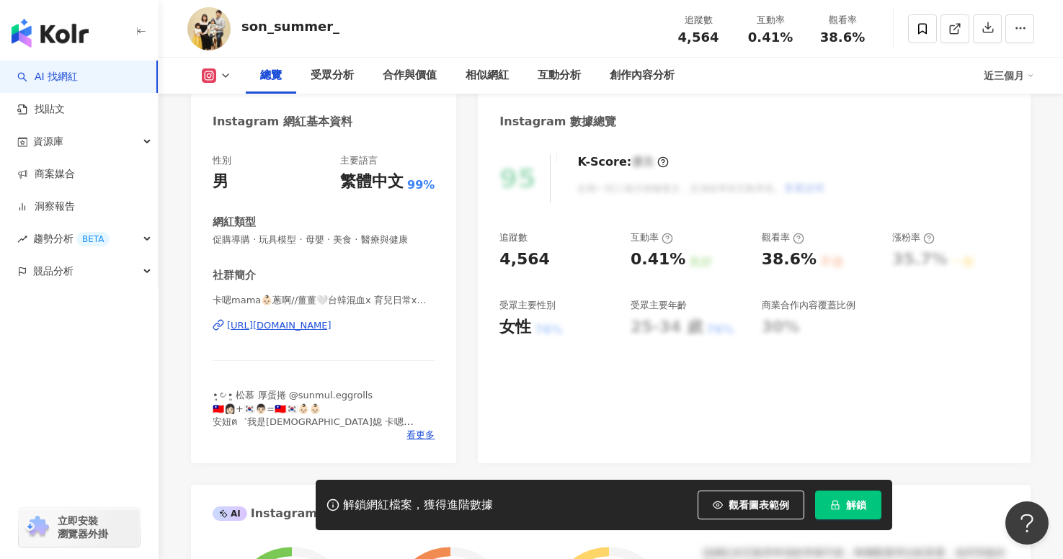
click at [259, 328] on div "https://www.instagram.com/son_summer_/" at bounding box center [279, 325] width 105 height 13
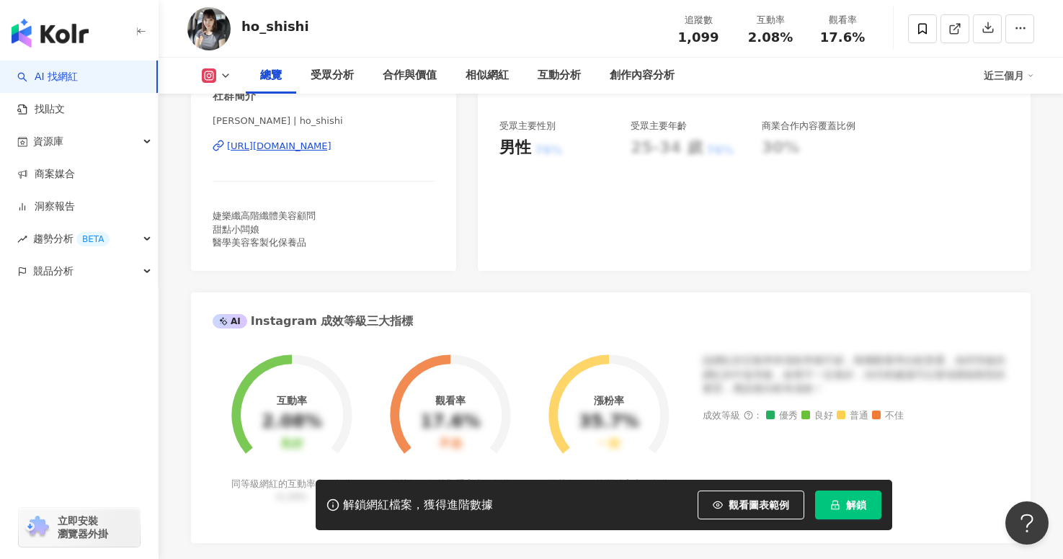
scroll to position [305, 0]
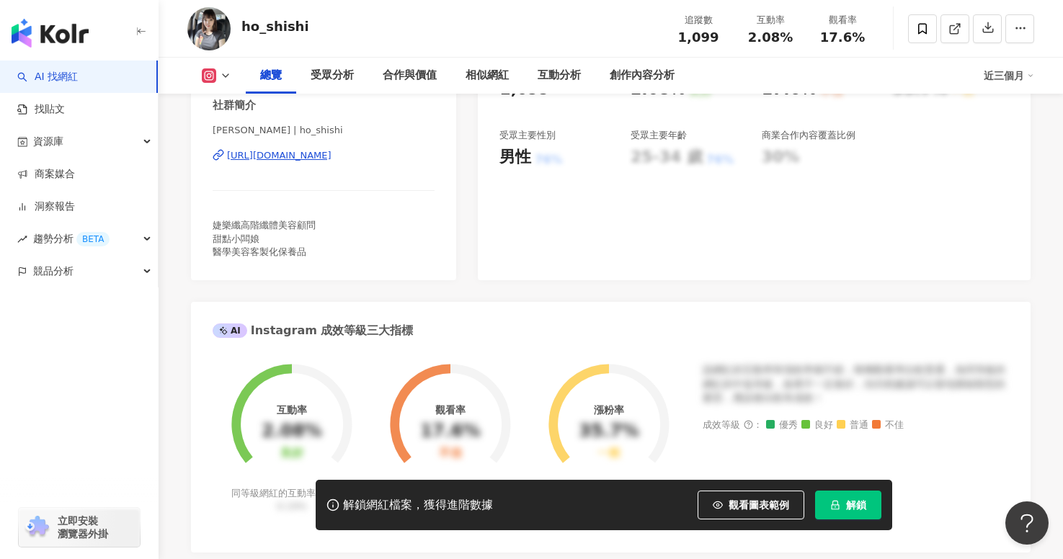
click at [332, 151] on div "[URL][DOMAIN_NAME]" at bounding box center [279, 155] width 105 height 13
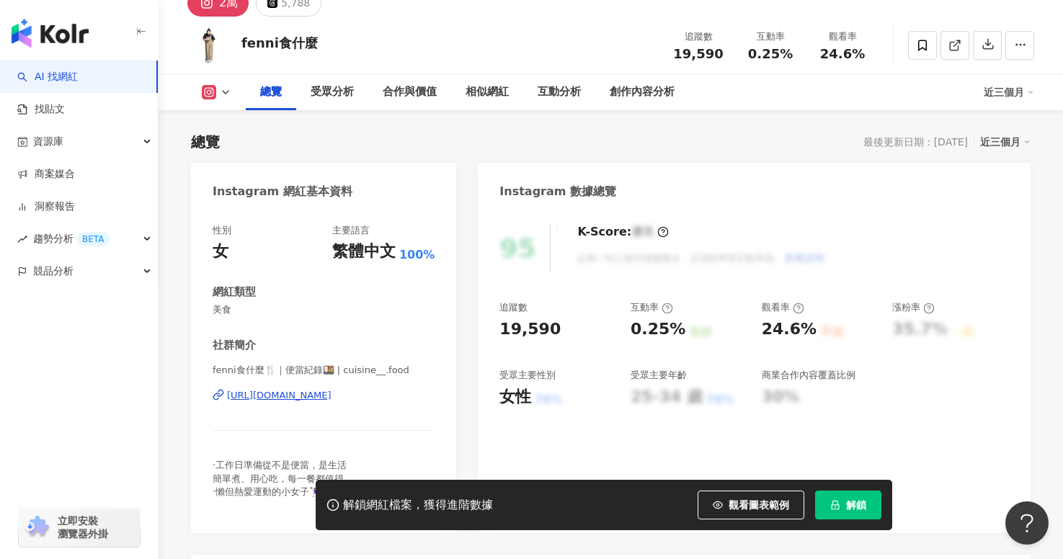
scroll to position [86, 0]
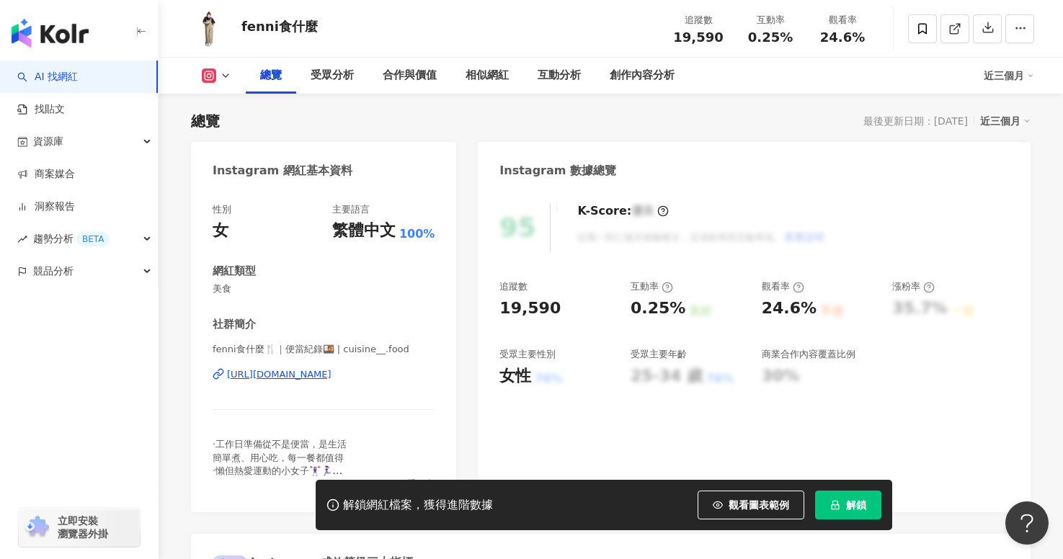
click at [319, 373] on div "https://www.instagram.com/cuisine__.food/" at bounding box center [279, 374] width 105 height 13
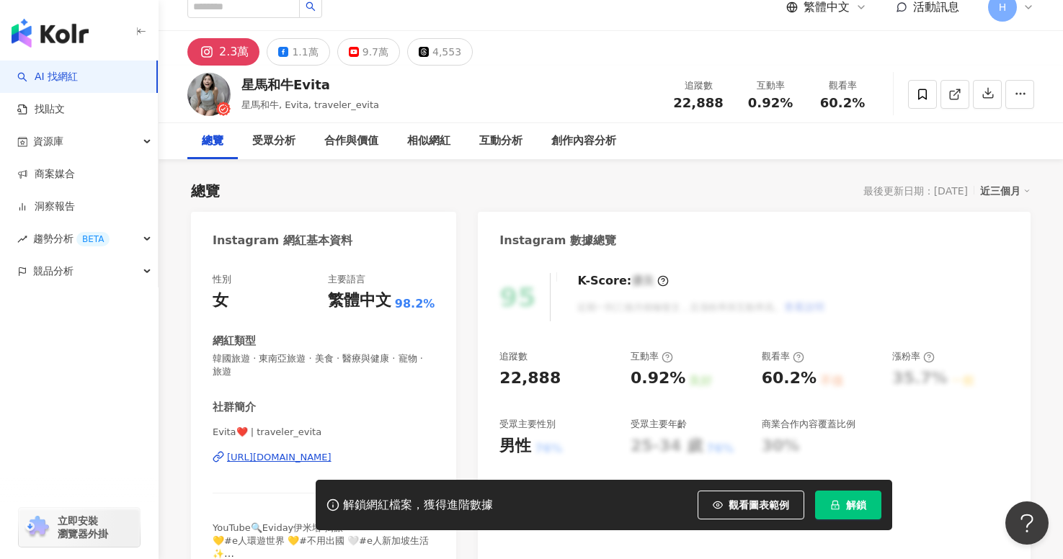
scroll to position [18, 0]
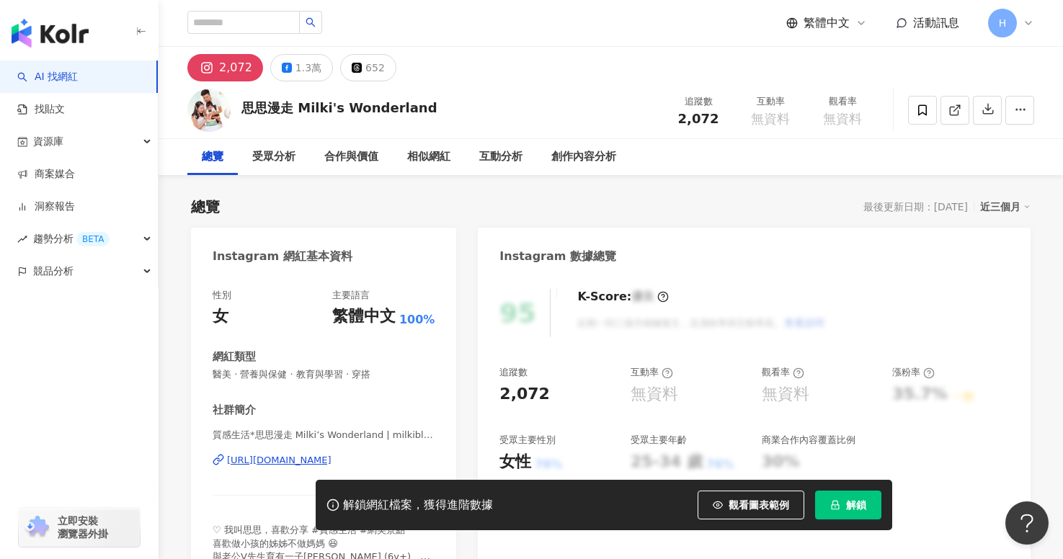
click at [223, 66] on div "2,072" at bounding box center [235, 68] width 33 height 20
click at [284, 454] on div "[URL][DOMAIN_NAME]" at bounding box center [279, 460] width 105 height 13
click at [289, 63] on button "1.3萬" at bounding box center [301, 67] width 63 height 27
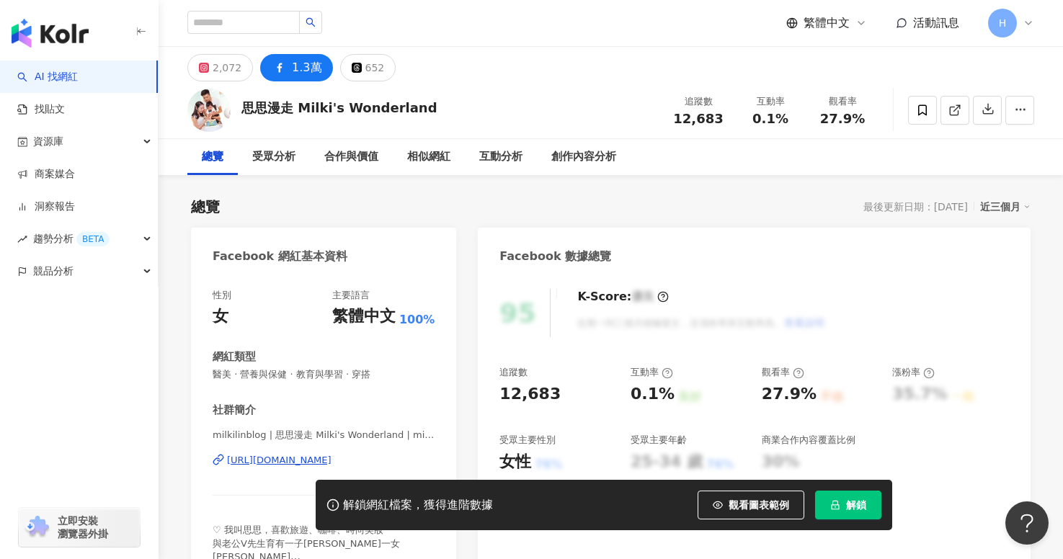
click at [296, 464] on div "[URL][DOMAIN_NAME]" at bounding box center [279, 460] width 105 height 13
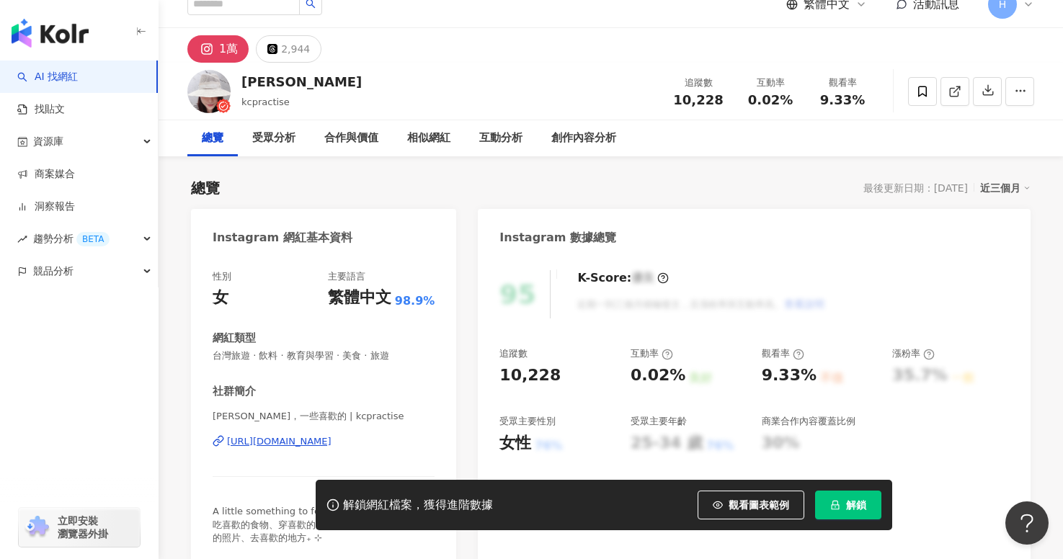
click at [332, 443] on div "[URL][DOMAIN_NAME]" at bounding box center [279, 441] width 105 height 13
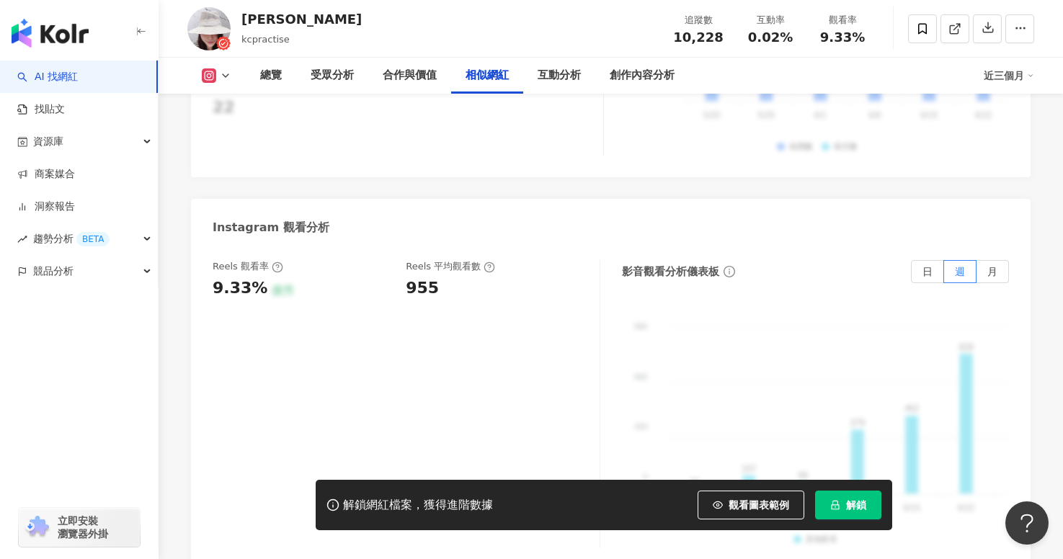
scroll to position [3344, 0]
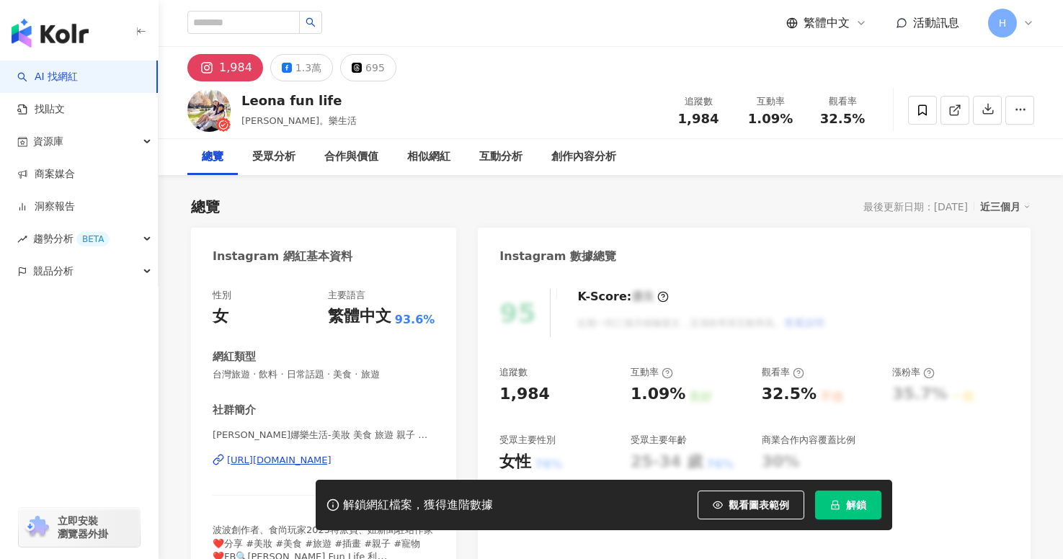
click at [332, 460] on div "[URL][DOMAIN_NAME]" at bounding box center [279, 460] width 105 height 13
click at [224, 71] on div "1,984" at bounding box center [235, 68] width 33 height 20
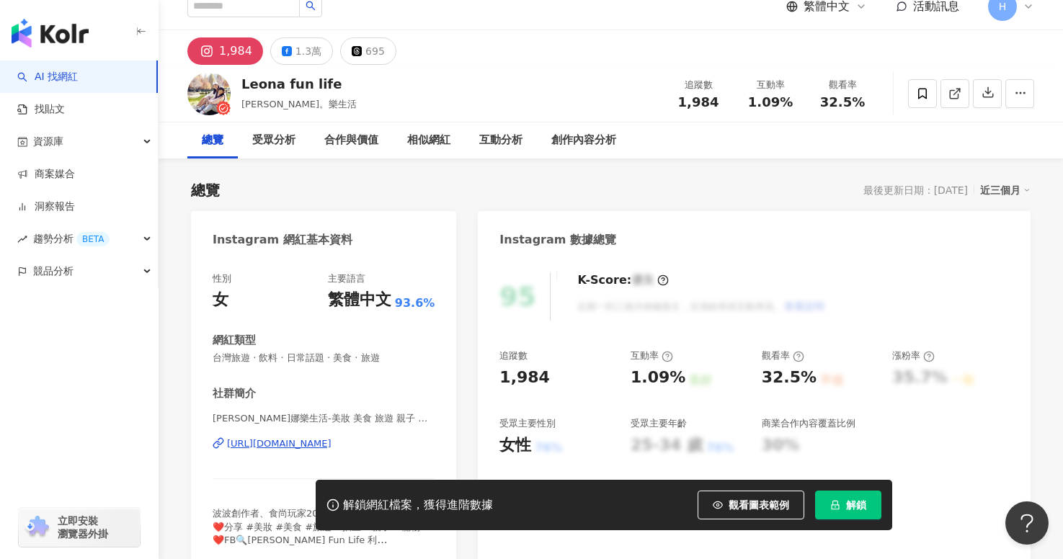
scroll to position [18, 0]
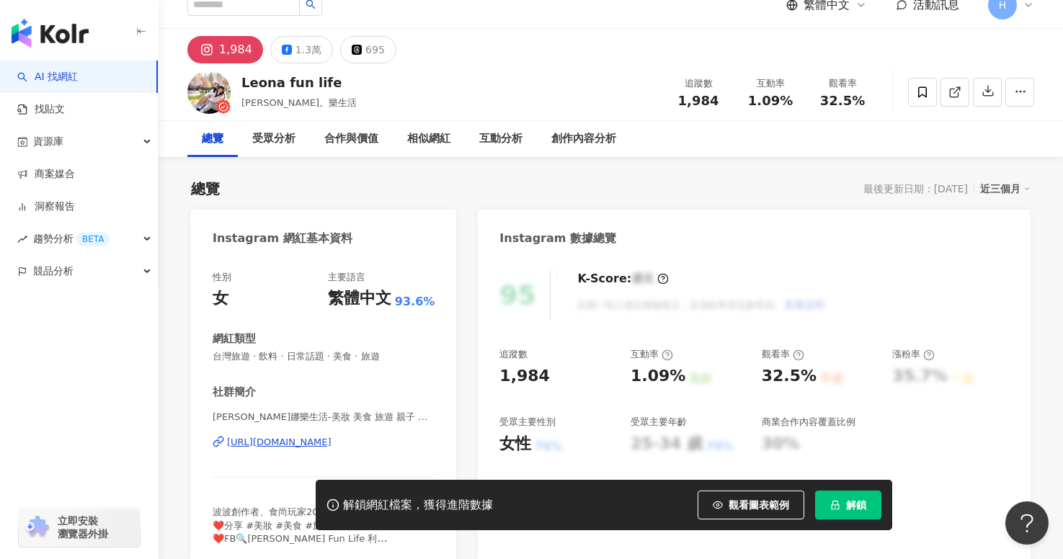
click at [305, 436] on div "[URL][DOMAIN_NAME]" at bounding box center [279, 442] width 105 height 13
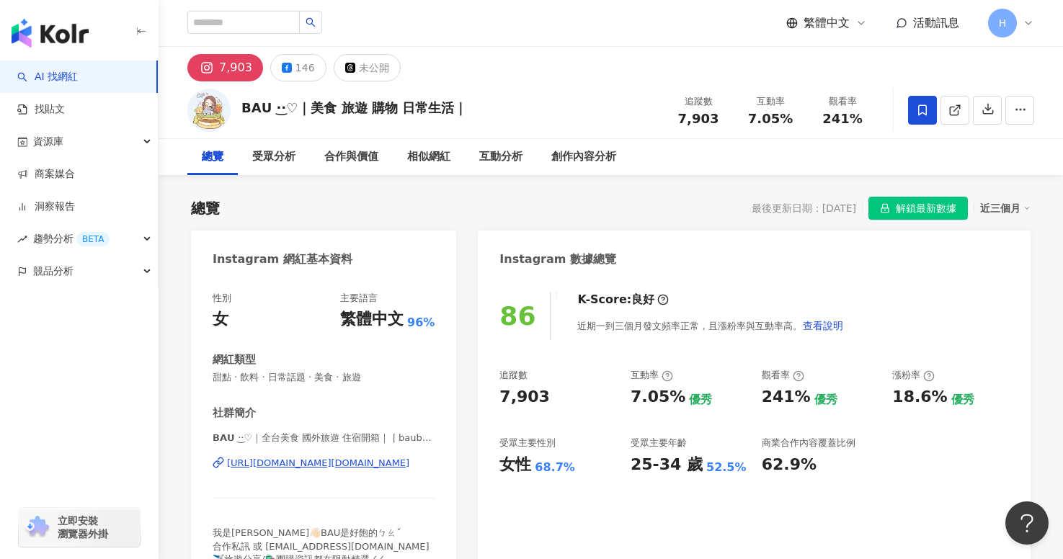
click at [327, 459] on div "[URL][DOMAIN_NAME][DOMAIN_NAME]" at bounding box center [318, 463] width 182 height 13
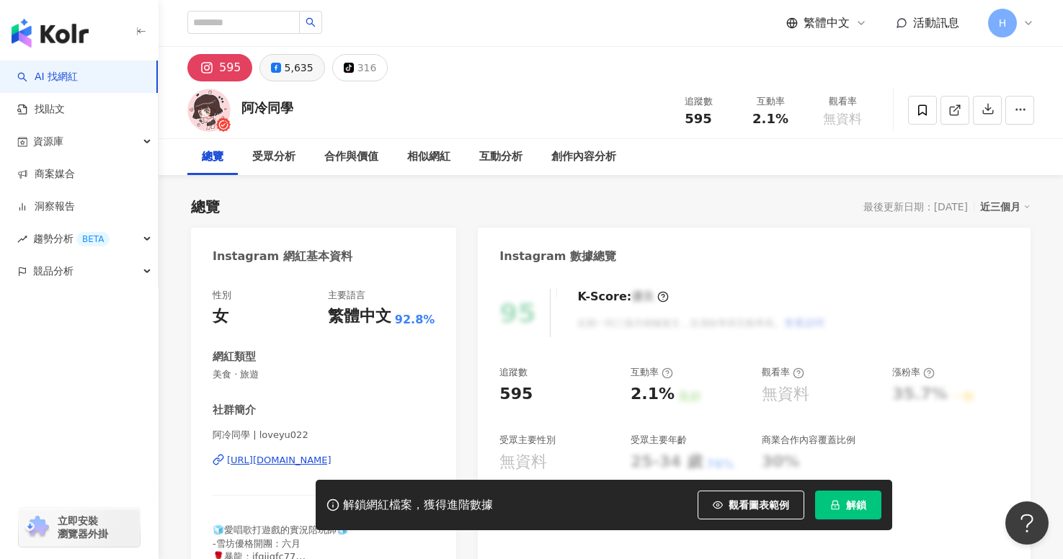
click at [277, 66] on icon at bounding box center [276, 68] width 10 height 10
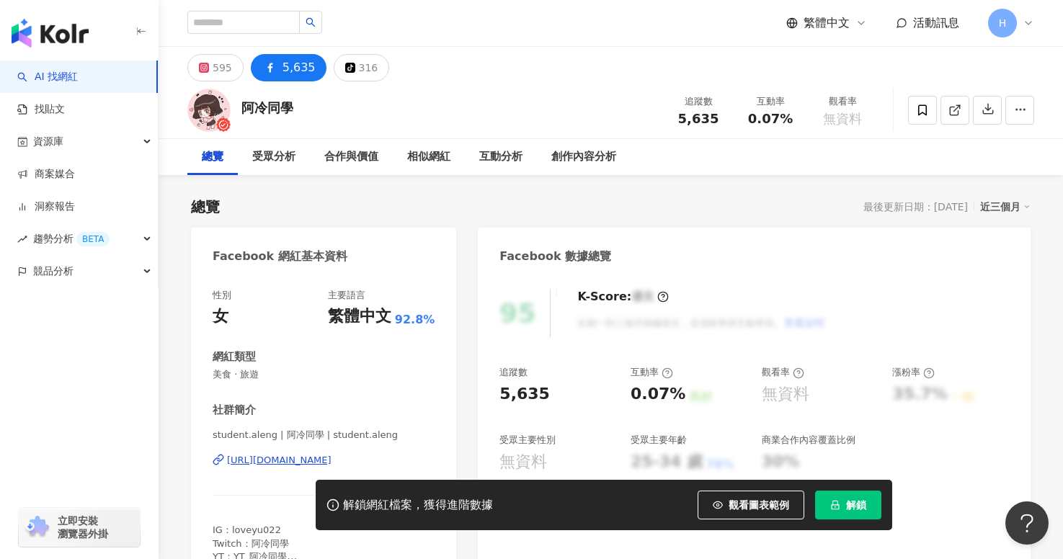
click at [324, 463] on div "https://www.facebook.com/260487290778160" at bounding box center [279, 460] width 105 height 13
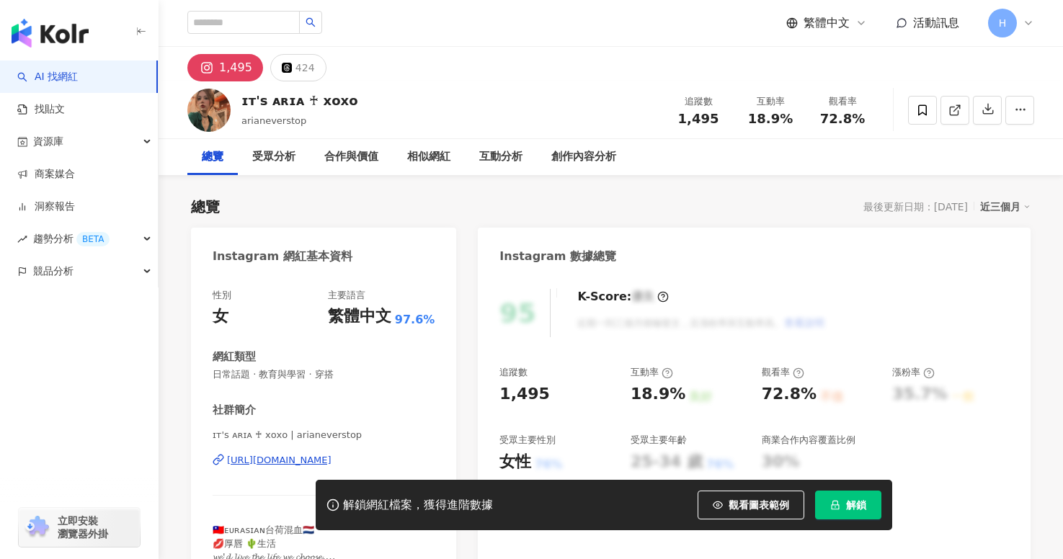
scroll to position [7, 0]
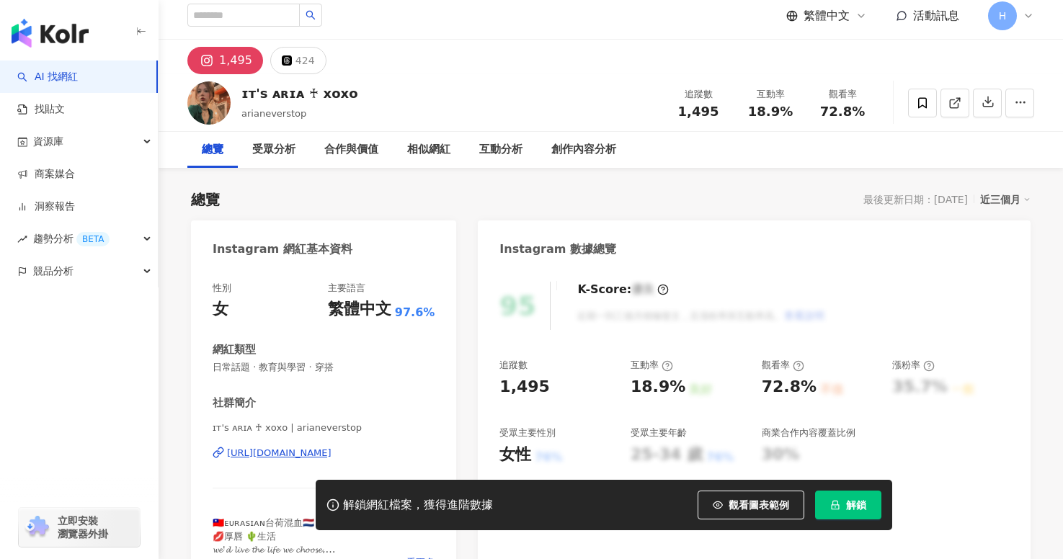
click at [332, 448] on div "https://www.instagram.com/arianeverstop/" at bounding box center [279, 453] width 105 height 13
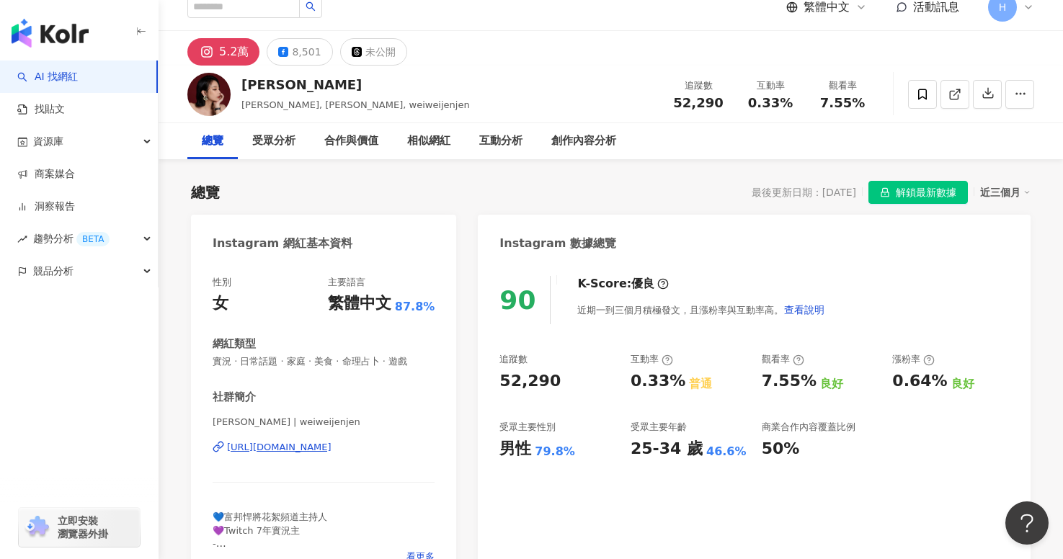
scroll to position [35, 0]
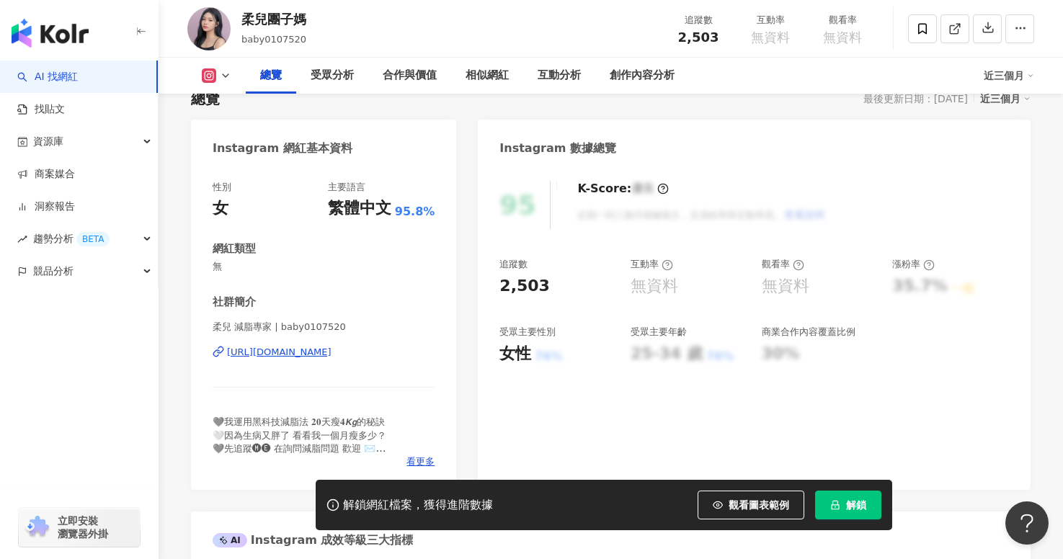
scroll to position [127, 0]
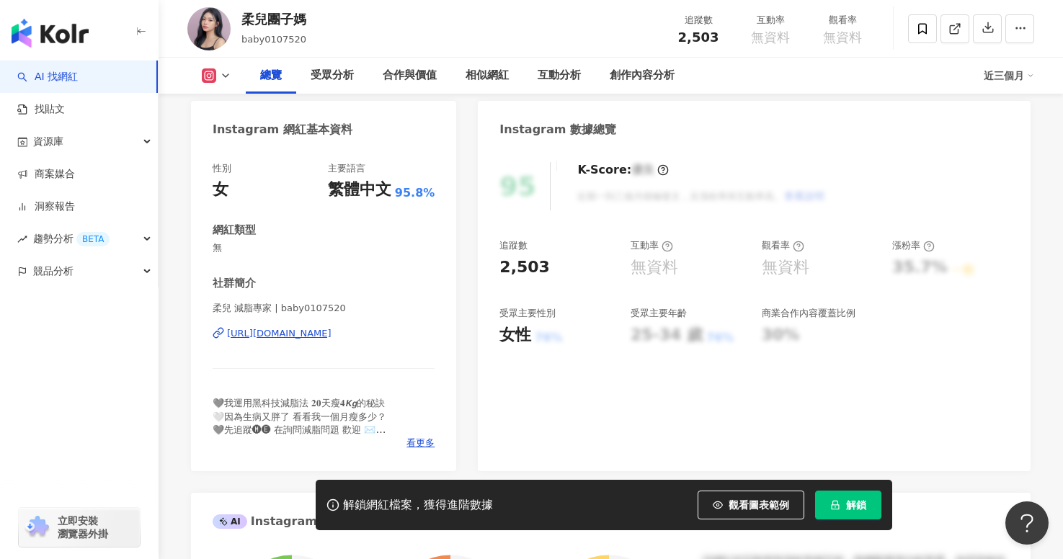
click at [275, 332] on div "[URL][DOMAIN_NAME]" at bounding box center [279, 333] width 105 height 13
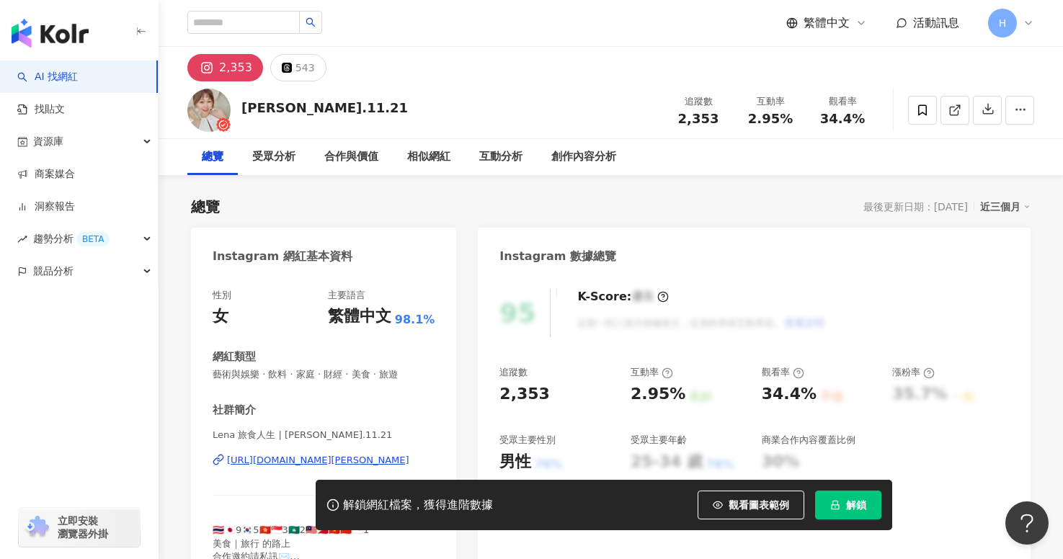
click at [299, 458] on div "https://www.instagram.com/elena.11.21/" at bounding box center [318, 460] width 182 height 13
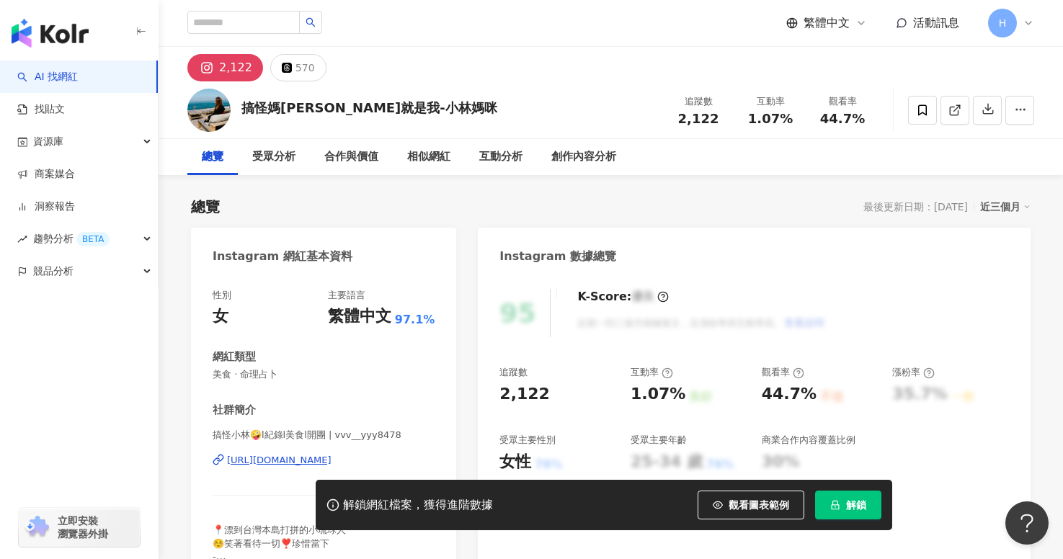
click at [300, 466] on div "[URL][DOMAIN_NAME]" at bounding box center [279, 460] width 105 height 13
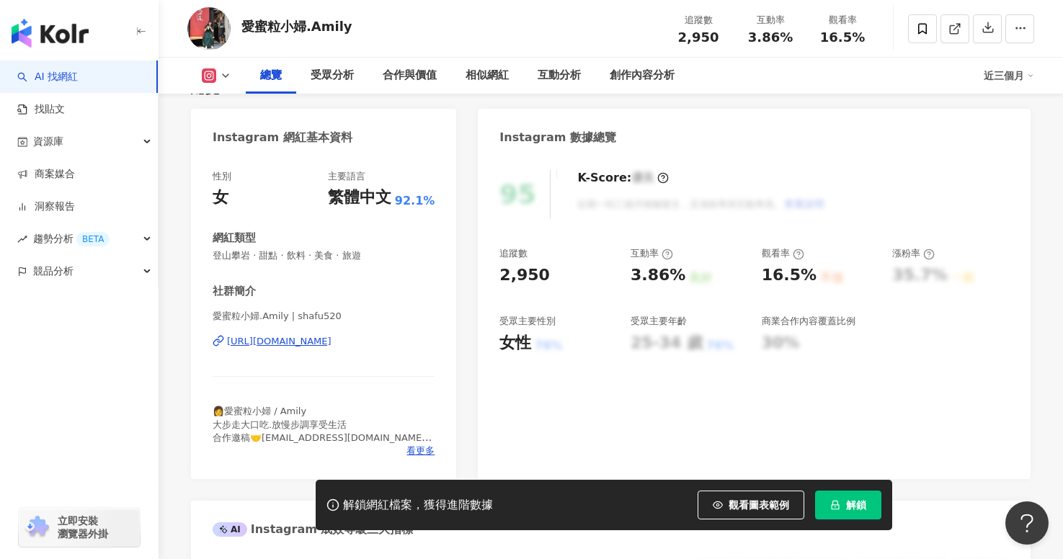
click at [314, 347] on div "https://www.instagram.com/shafu520/" at bounding box center [279, 341] width 105 height 13
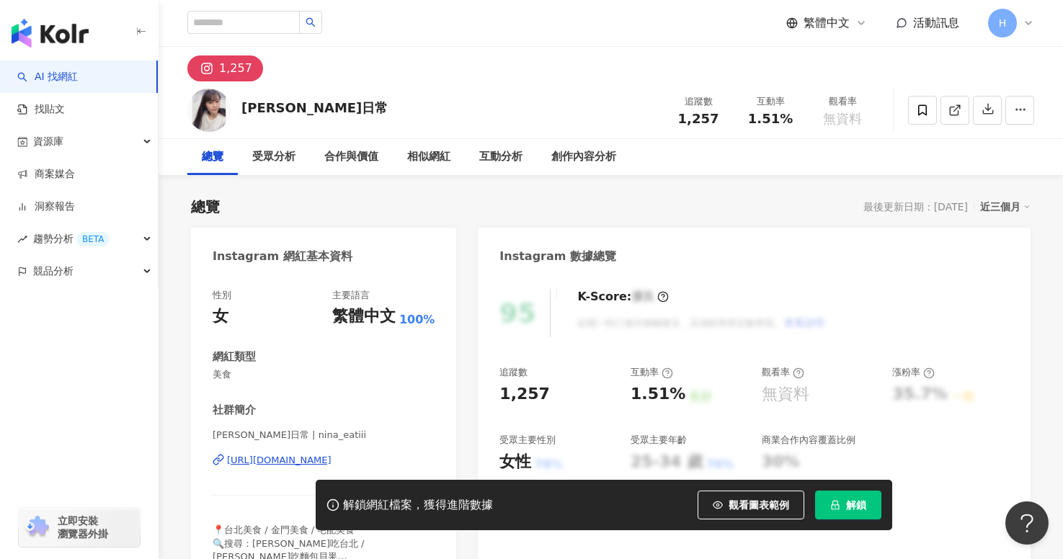
scroll to position [62, 0]
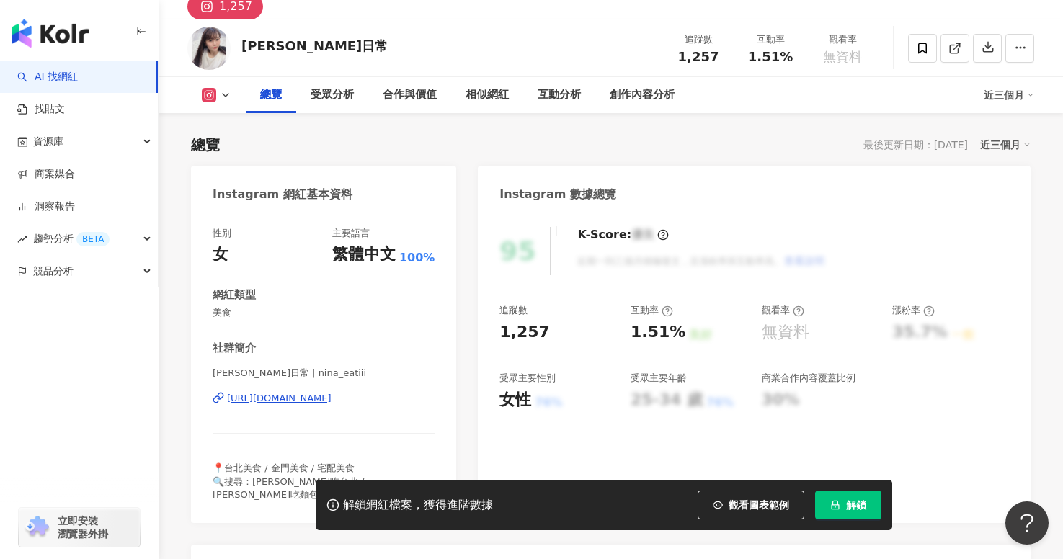
click at [298, 397] on div "[URL][DOMAIN_NAME]" at bounding box center [279, 398] width 105 height 13
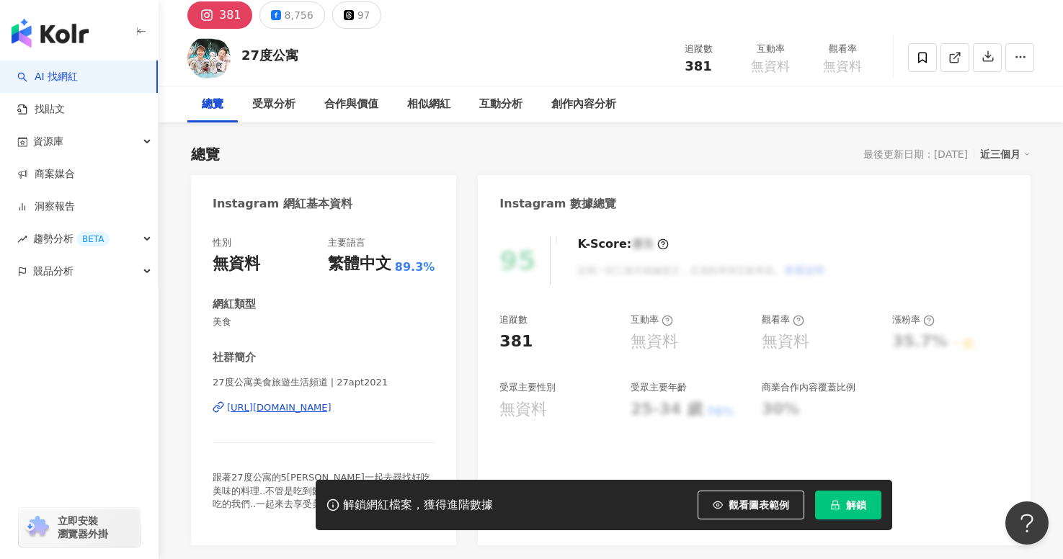
scroll to position [67, 0]
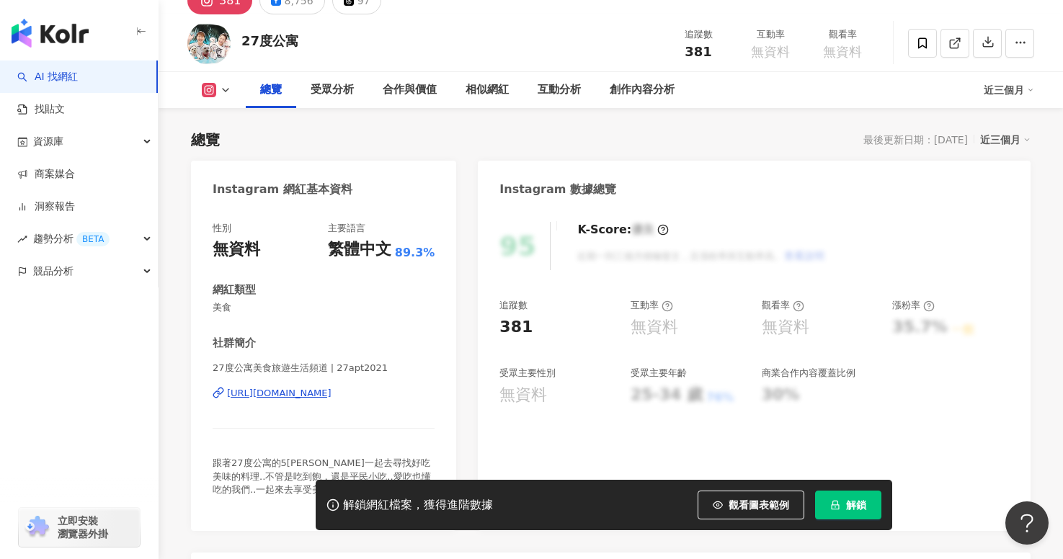
click at [293, 389] on div "[URL][DOMAIN_NAME]" at bounding box center [279, 393] width 105 height 13
click at [279, 3] on button "8,756" at bounding box center [292, 0] width 66 height 27
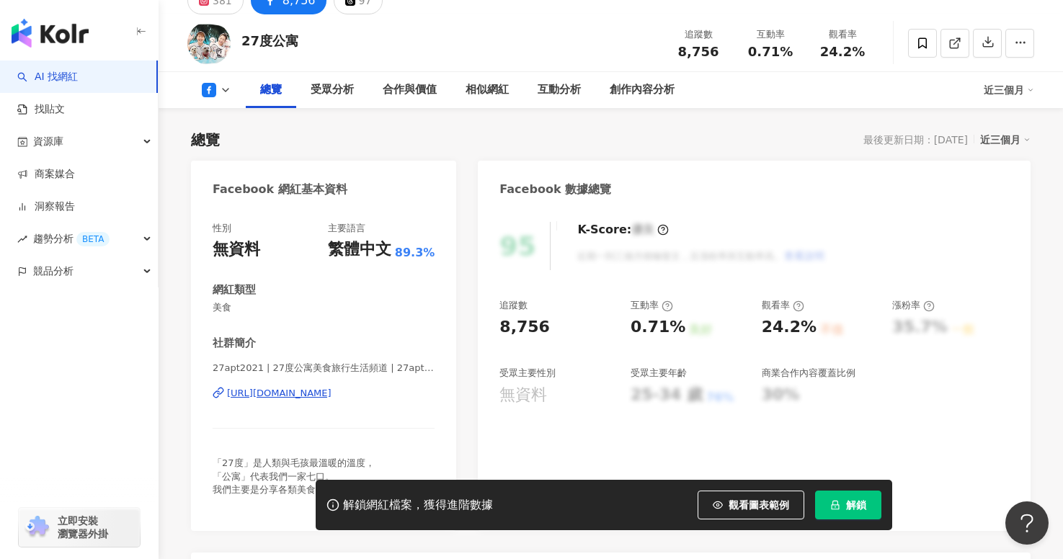
click at [332, 398] on div "[URL][DOMAIN_NAME]" at bounding box center [279, 393] width 105 height 13
